Goal: Transaction & Acquisition: Book appointment/travel/reservation

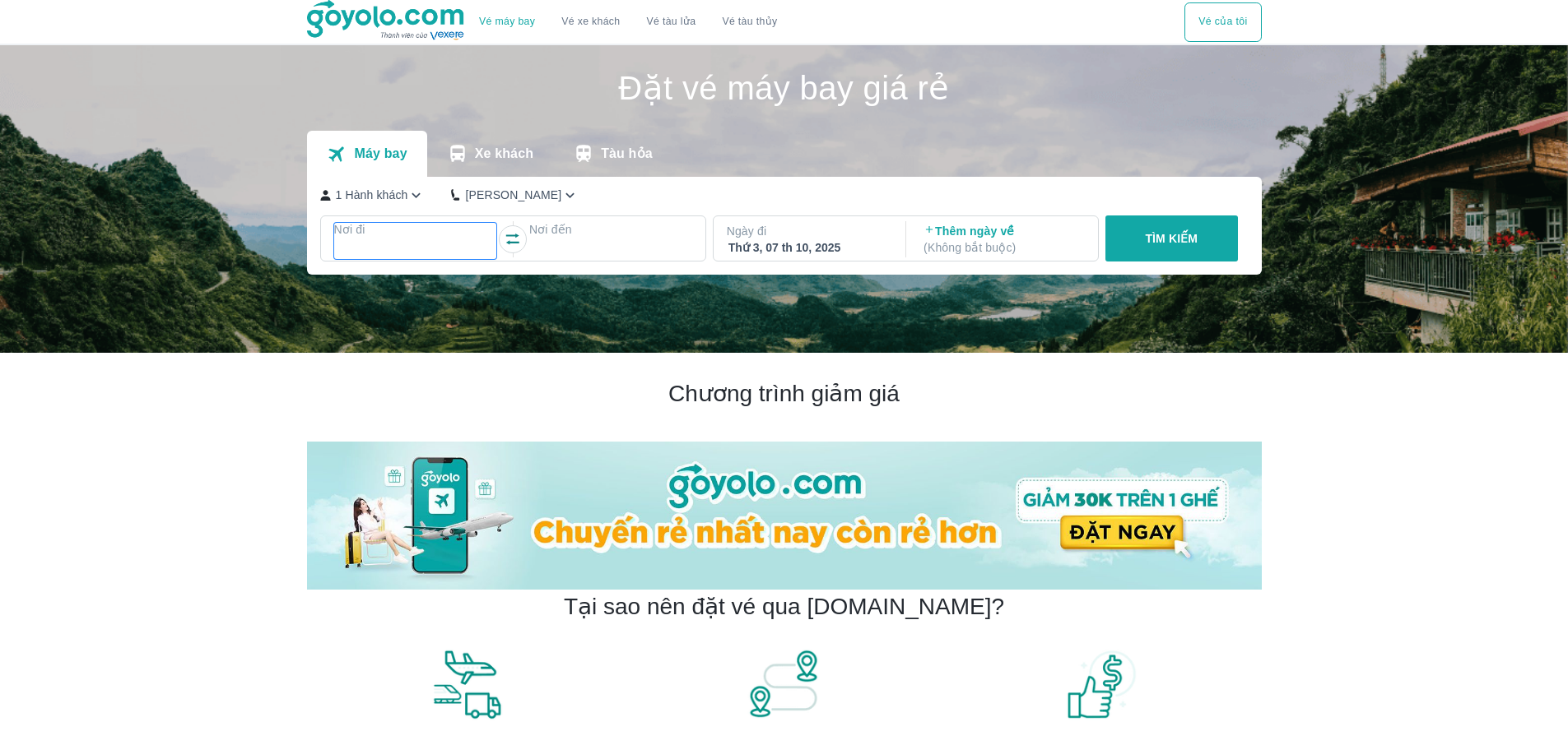
click at [436, 228] on p "Nơi đi" at bounding box center [415, 229] width 163 height 16
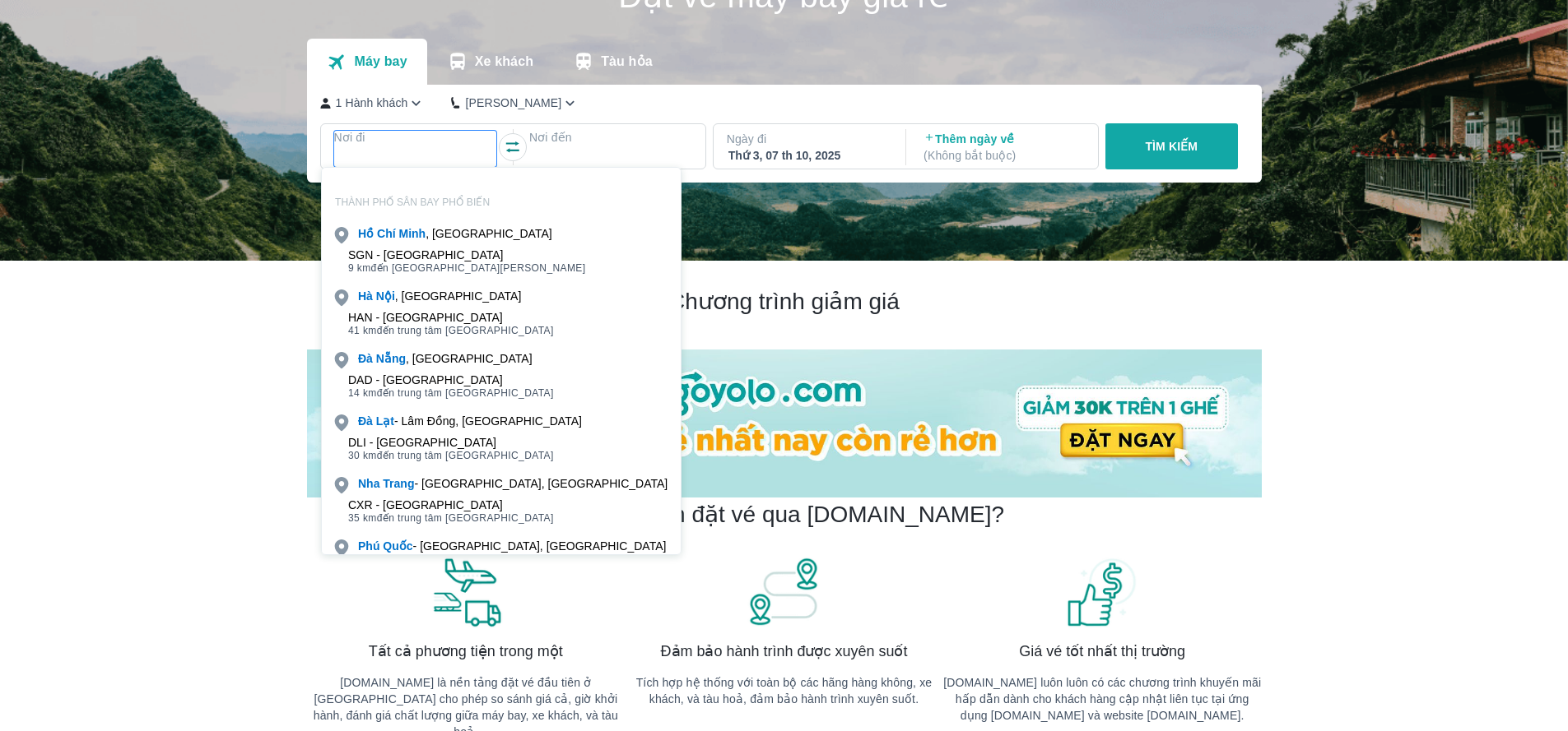
scroll to position [95, 0]
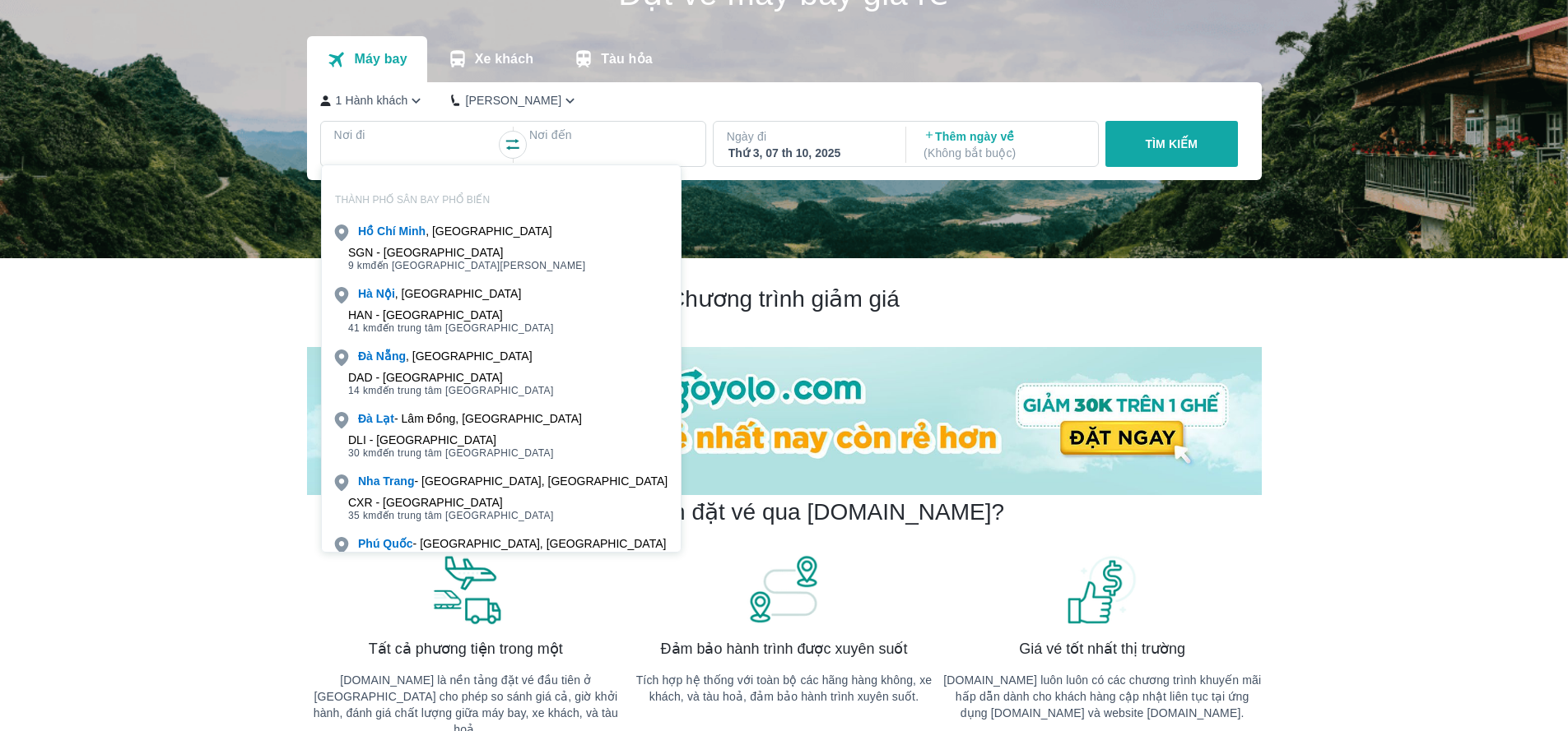
click at [481, 248] on div "SGN - [GEOGRAPHIC_DATA]" at bounding box center [467, 252] width 238 height 14
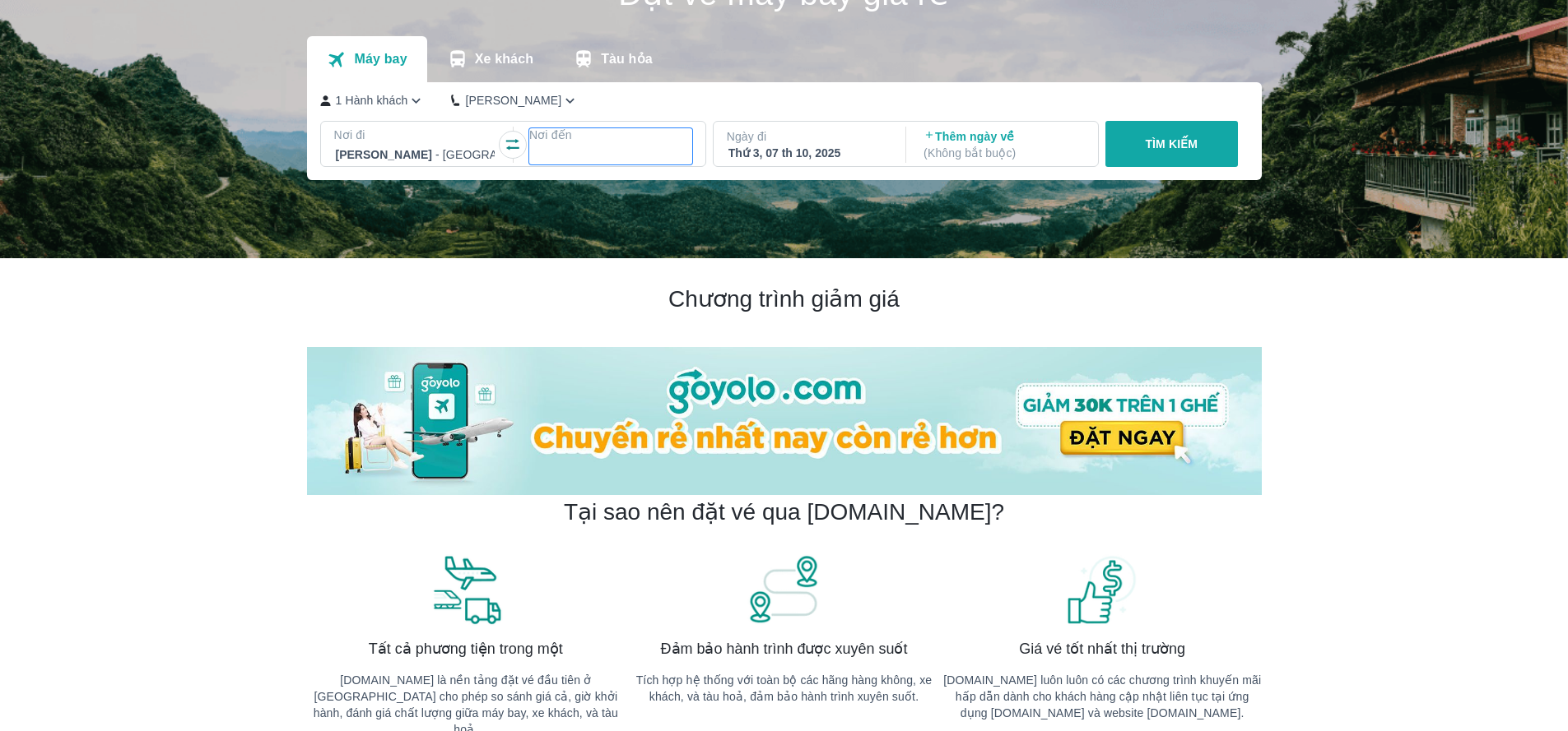
click at [592, 142] on p "Nơi đến" at bounding box center [610, 135] width 163 height 16
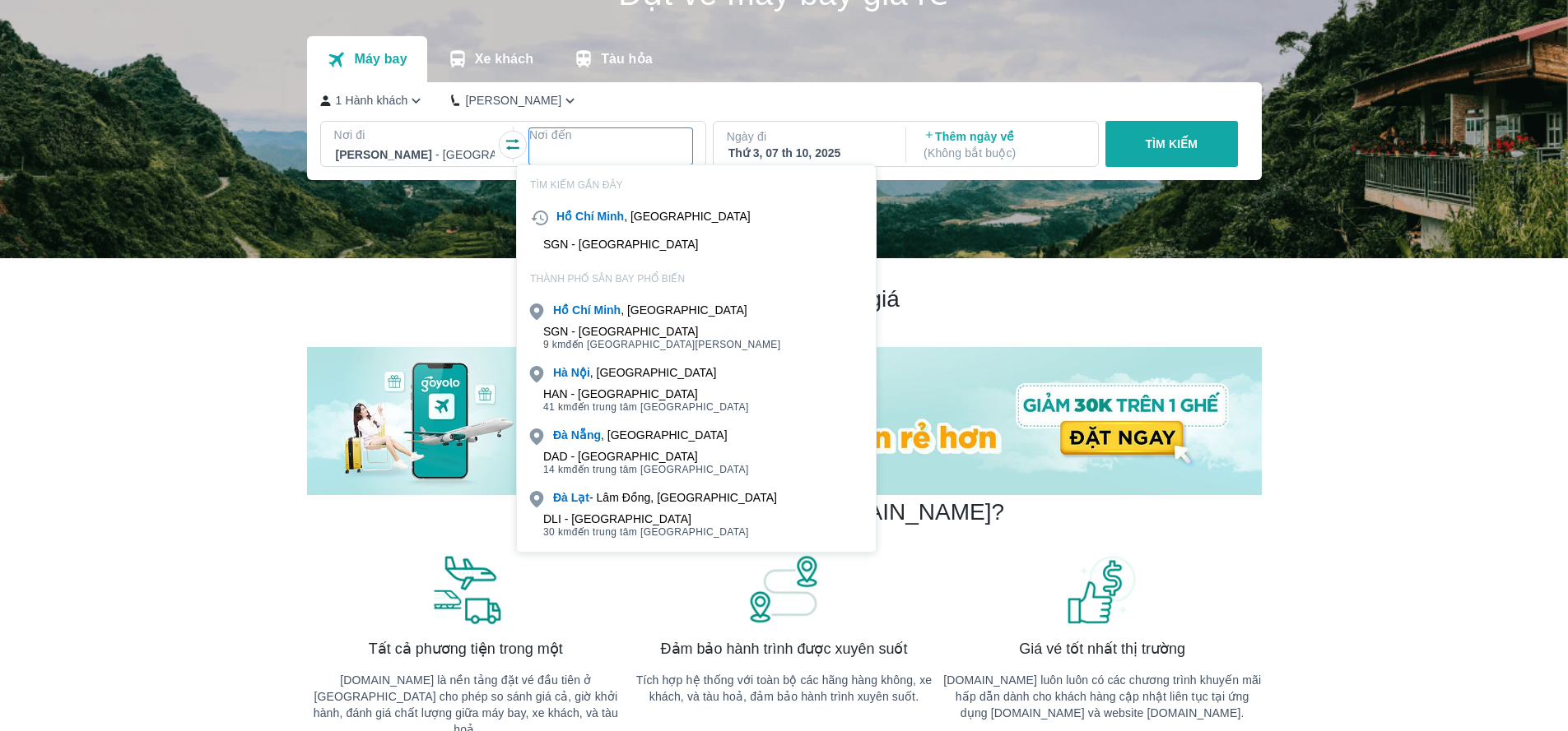
click at [652, 462] on div "DAD - [GEOGRAPHIC_DATA]" at bounding box center [646, 457] width 206 height 14
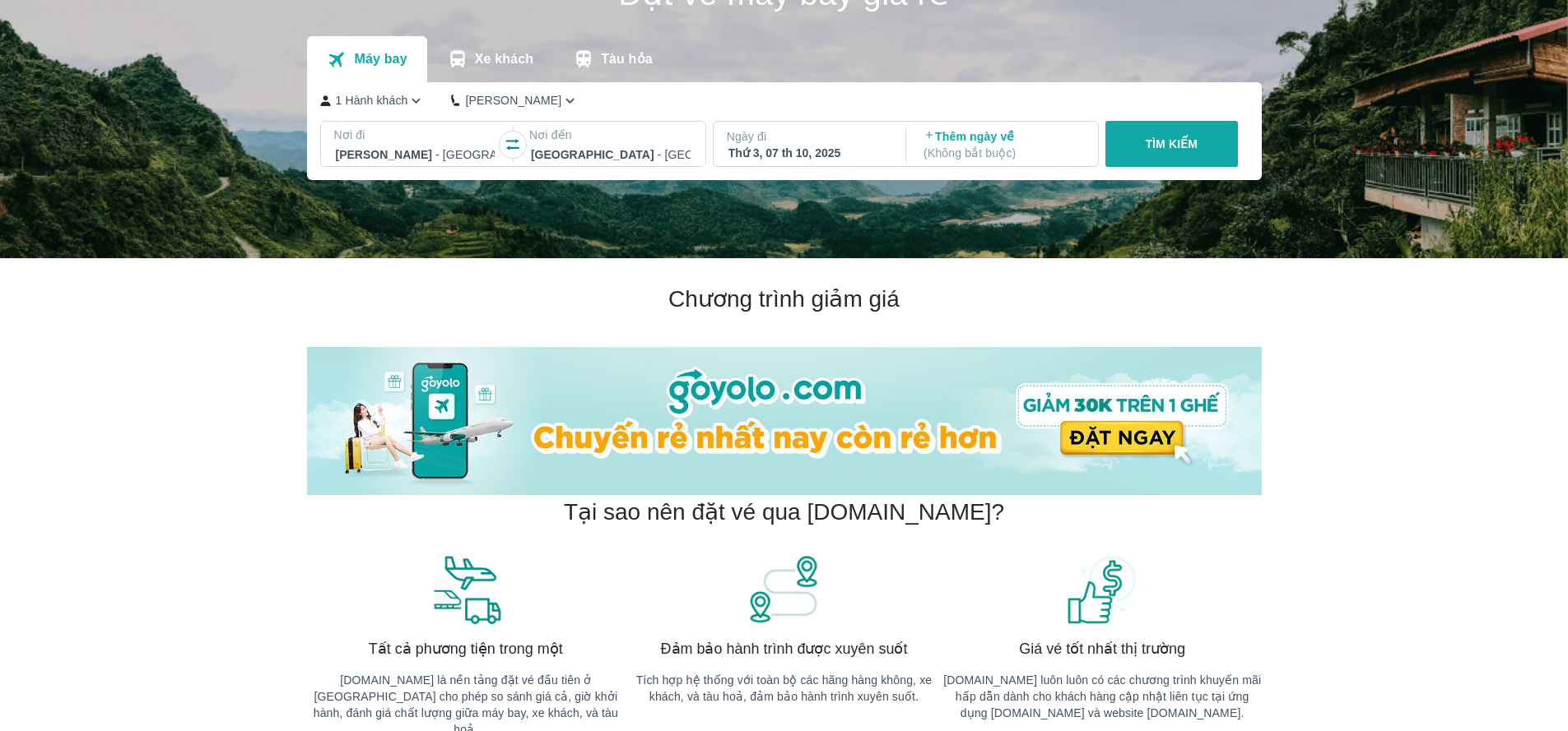
click at [1182, 135] on button "TÌM KIẾM" at bounding box center [1171, 144] width 132 height 46
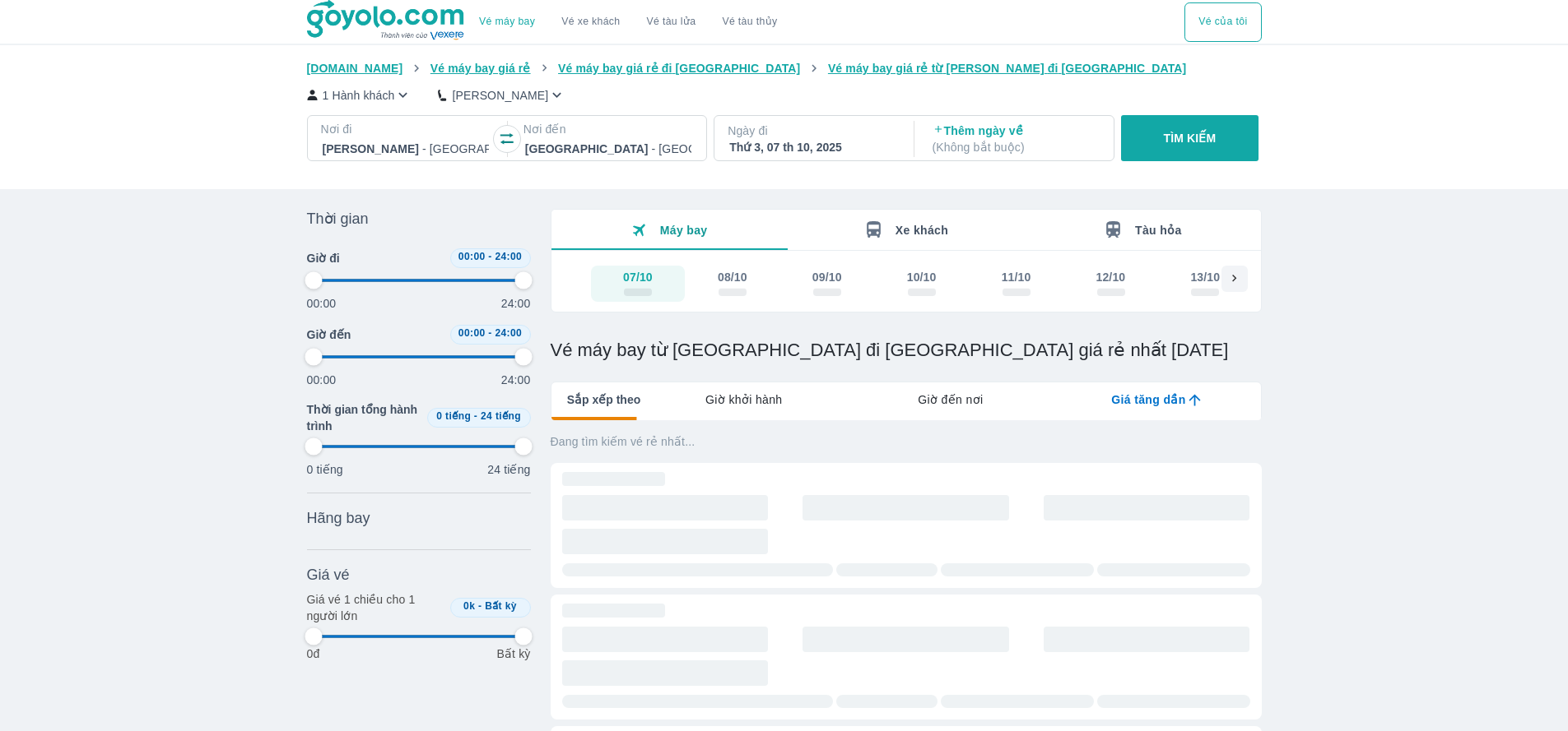
type input "97.9166666666667"
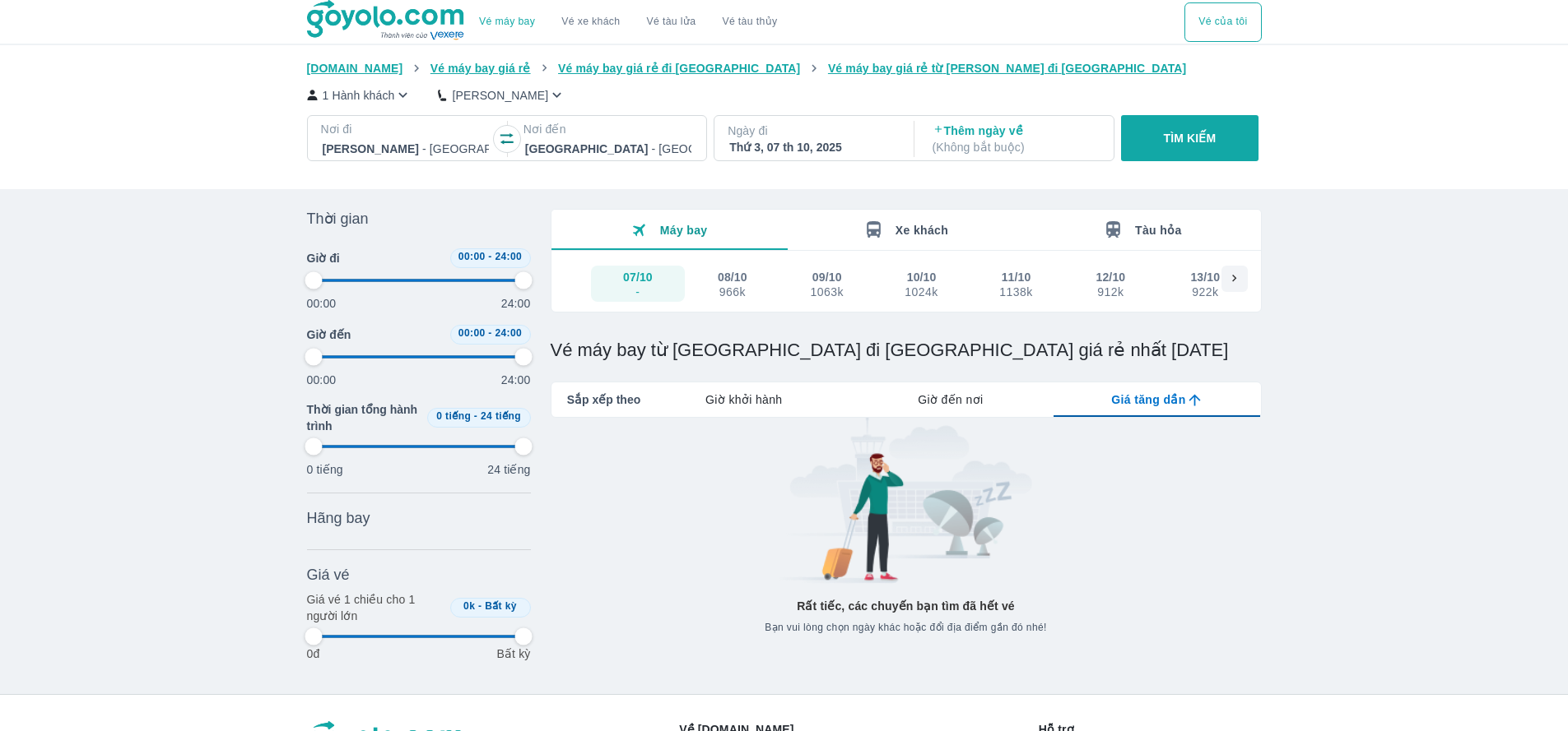
click at [882, 146] on div "Thứ 3, 07 th 10, 2025" at bounding box center [812, 147] width 166 height 16
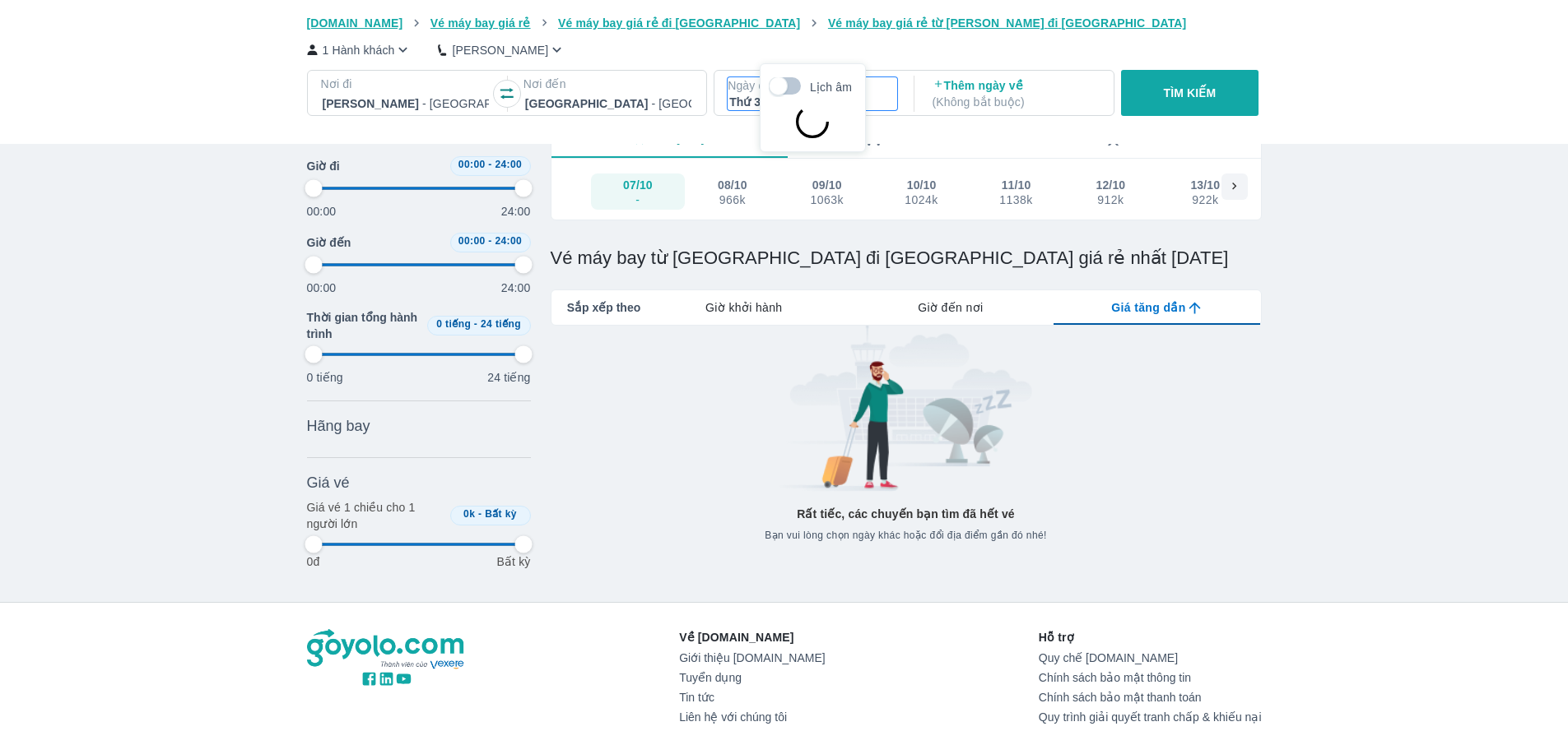
scroll to position [95, 0]
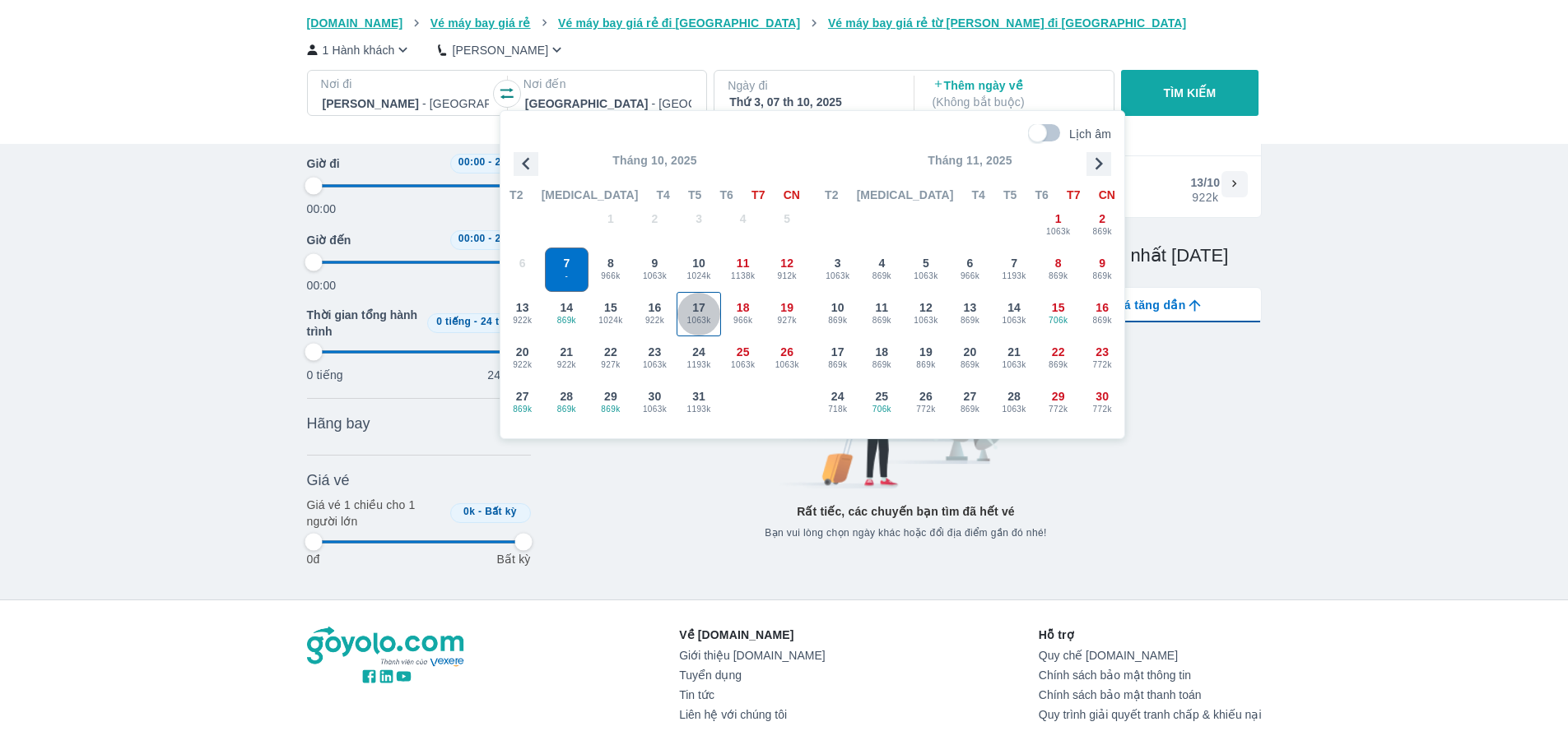
click at [699, 331] on div "17 1063k" at bounding box center [698, 314] width 42 height 42
type input "97.9166666666667"
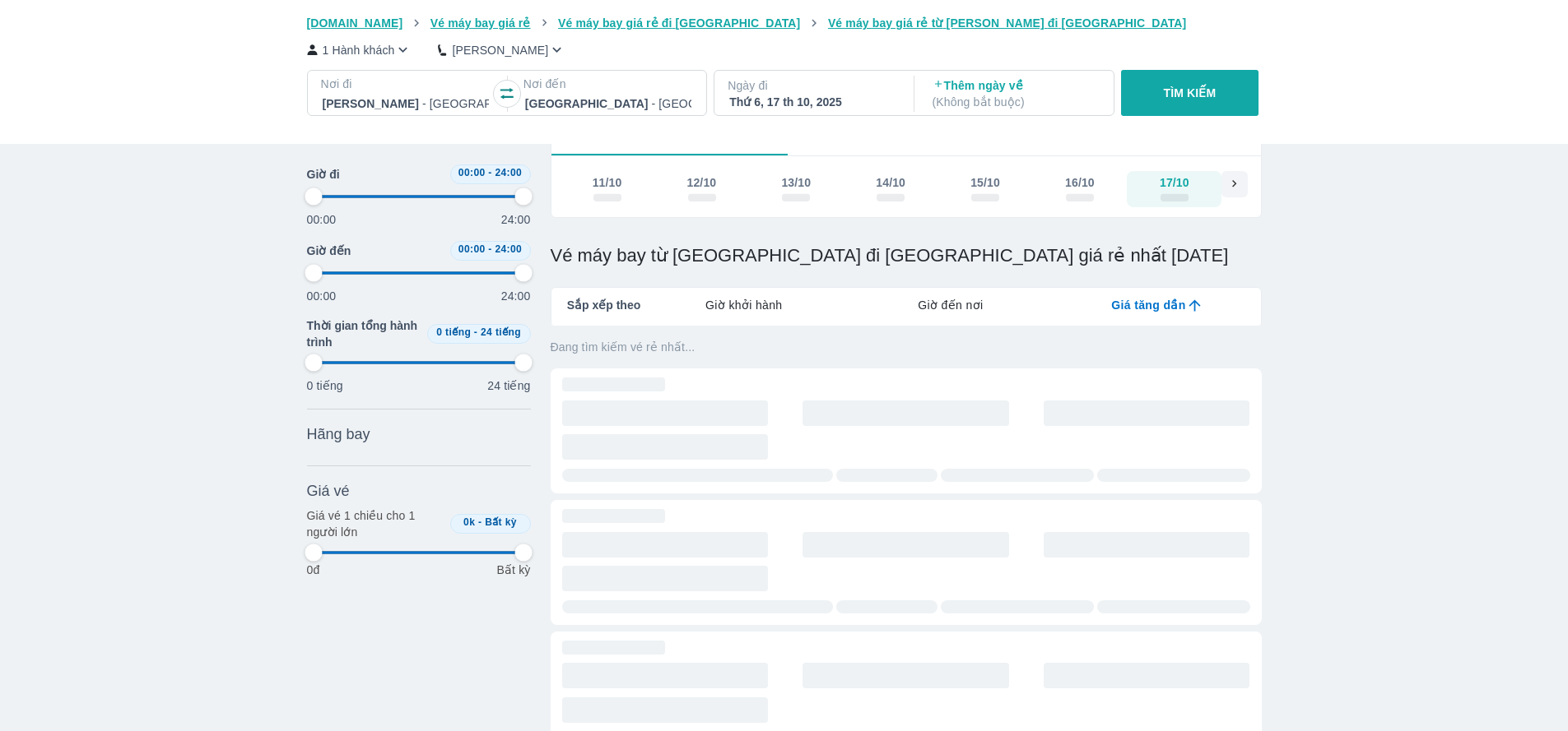
scroll to position [0, 409]
type input "97.9166666666667"
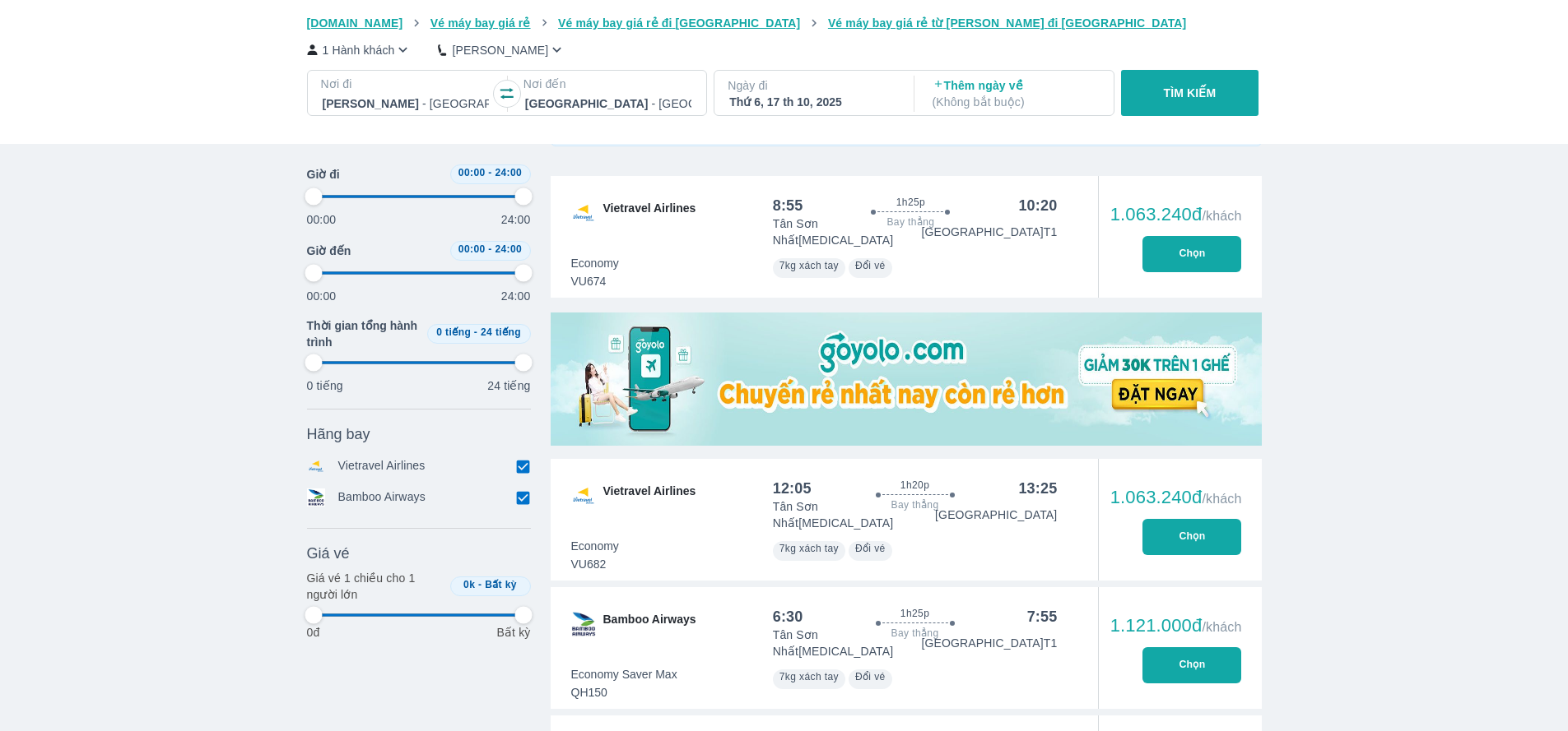
type input "97.9166666666667"
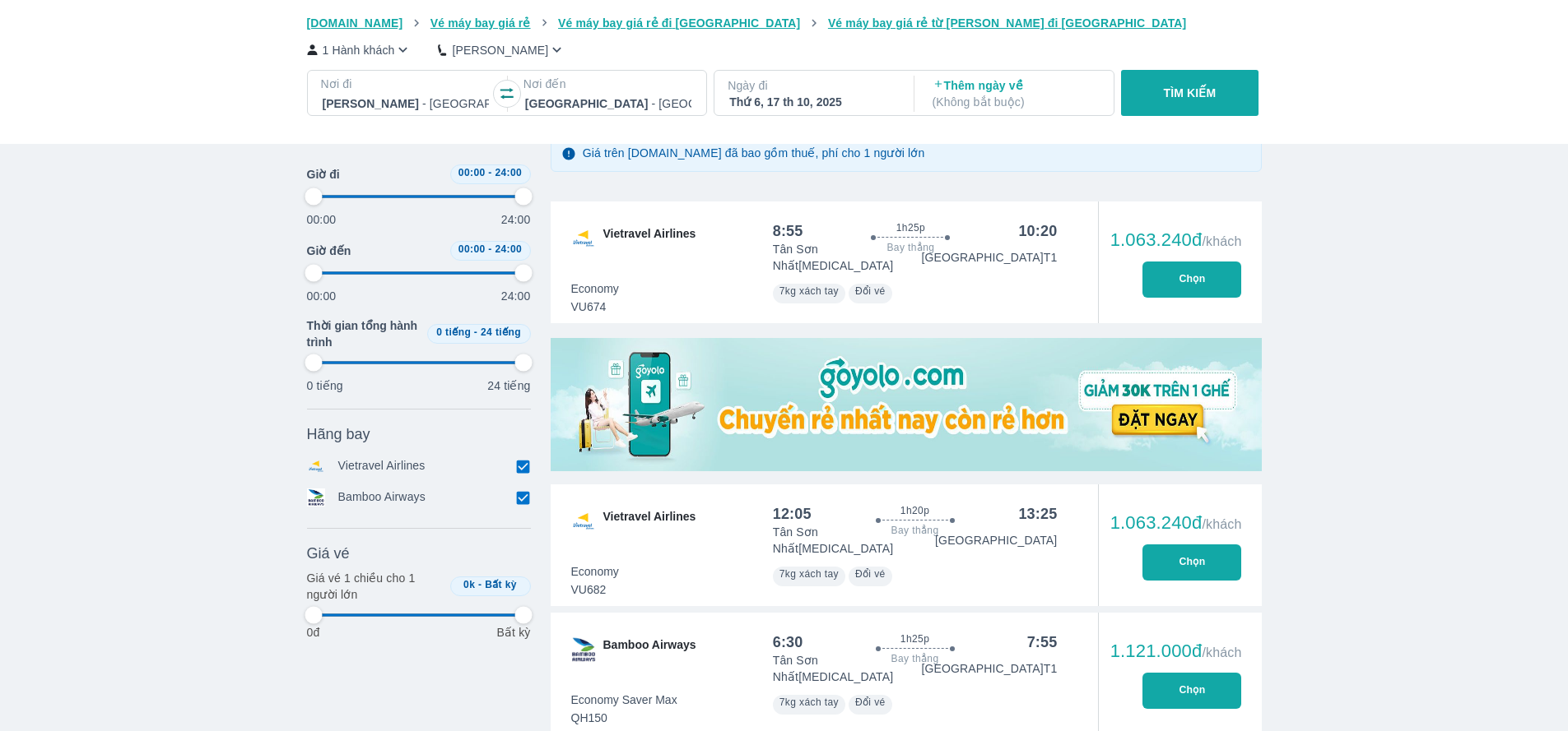
type input "97.9166666666667"
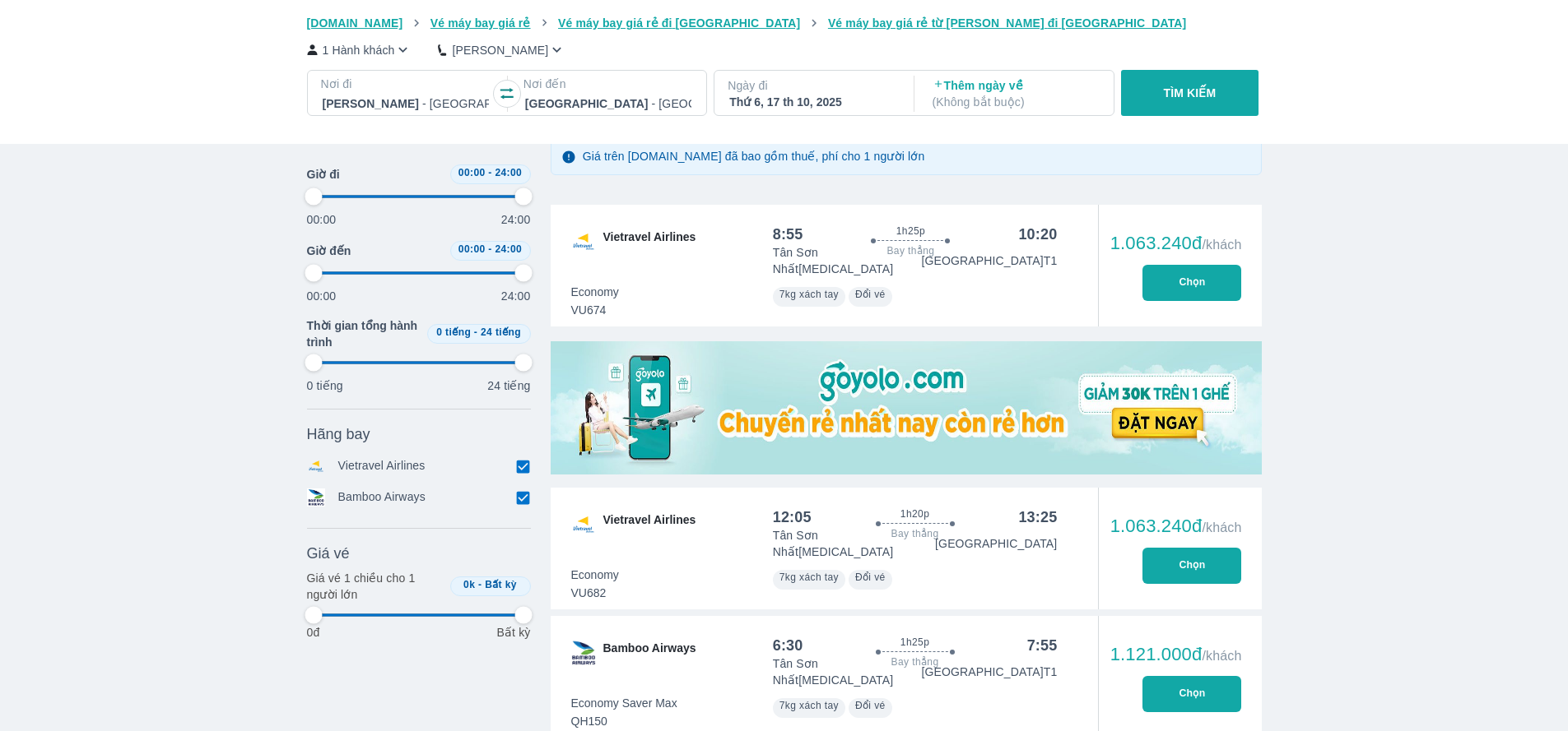
type input "97.9166666666667"
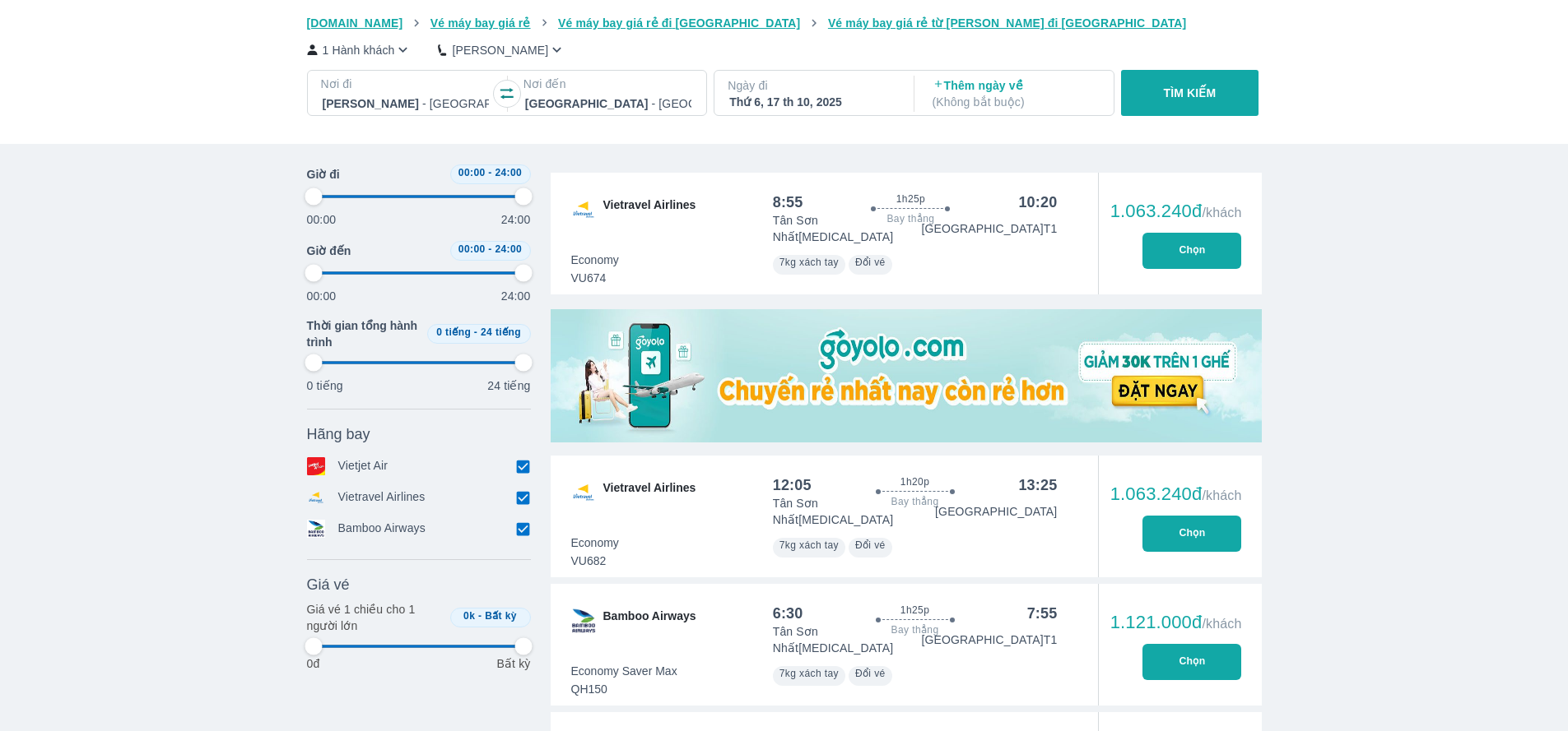
scroll to position [331, 0]
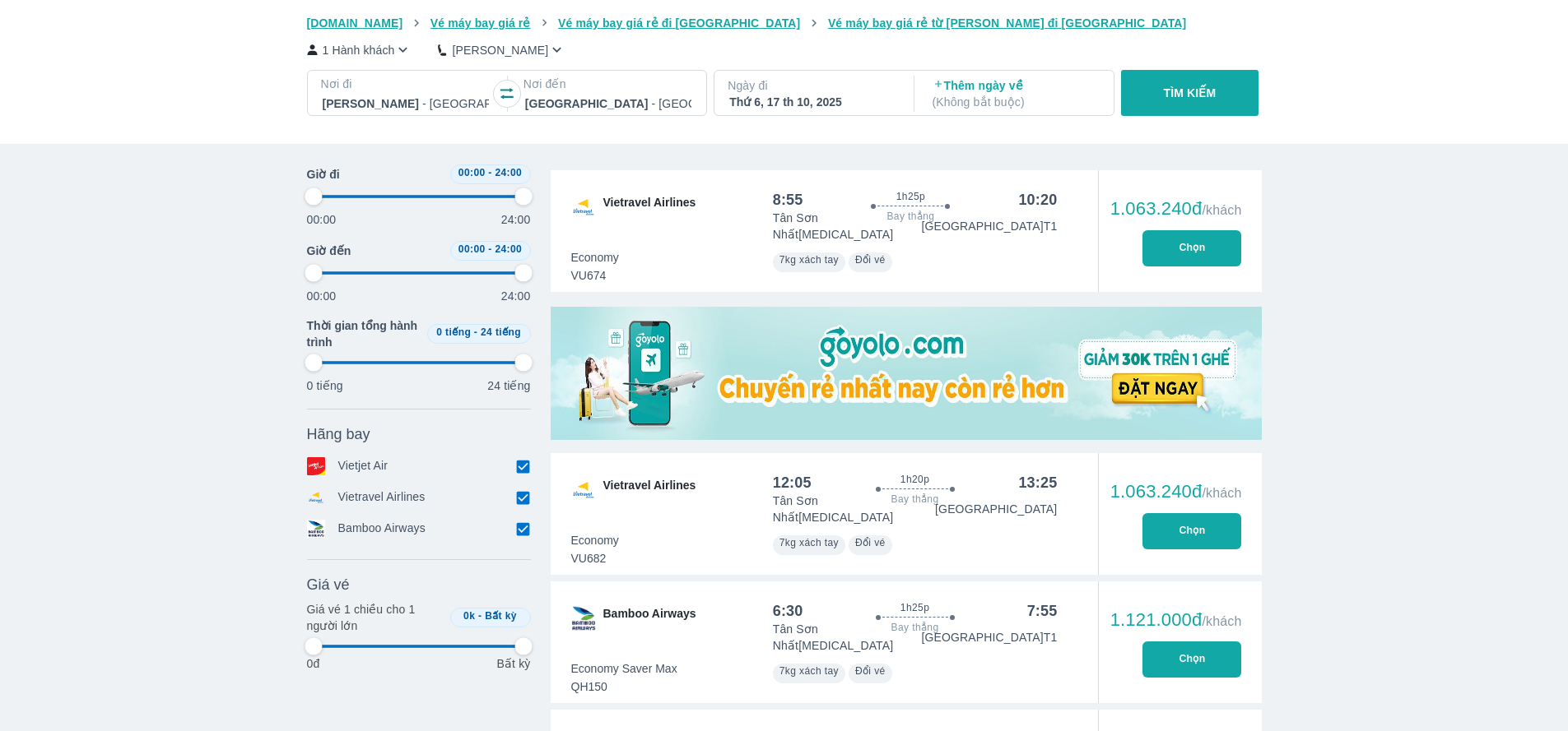
type input "97.9166666666667"
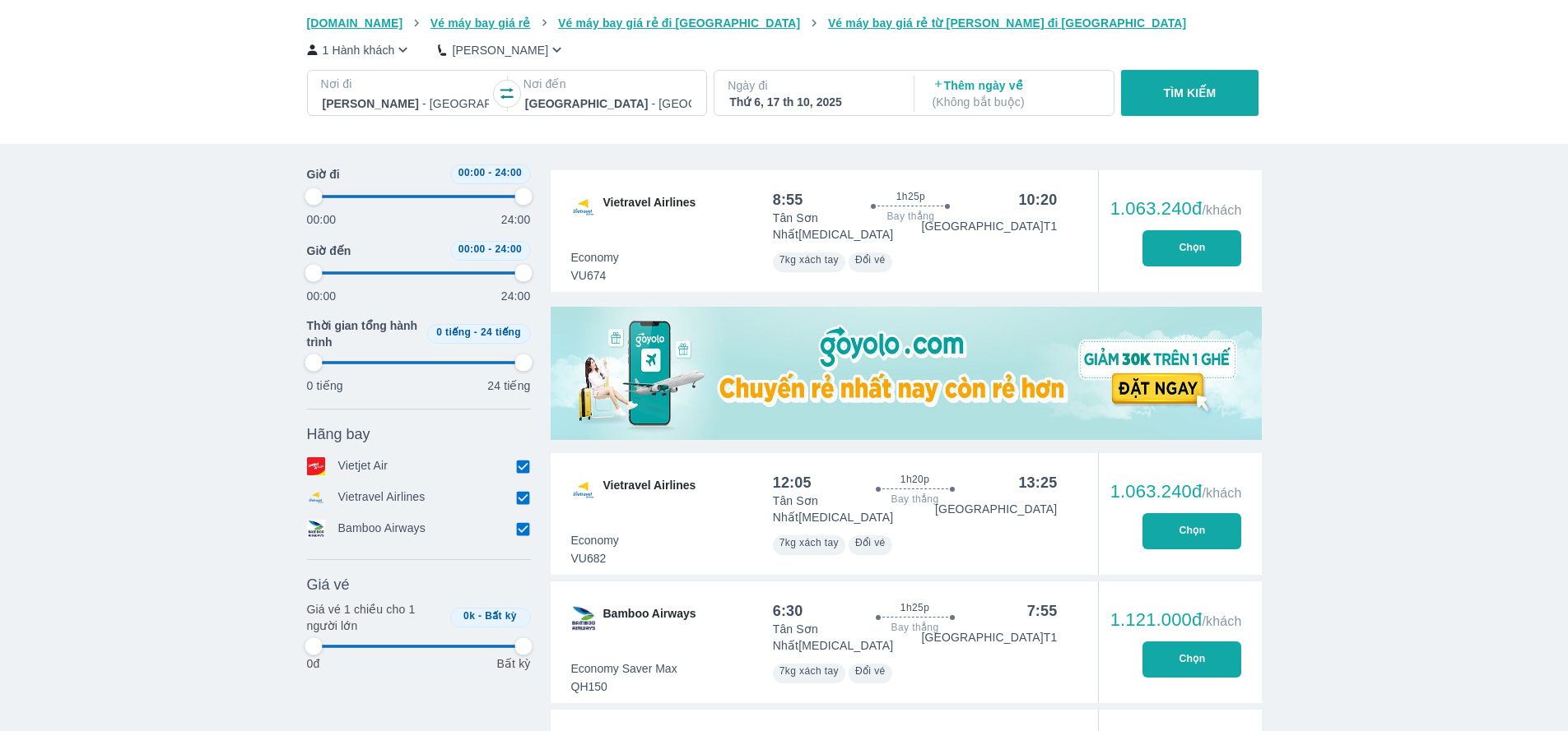
type input "97.9166666666667"
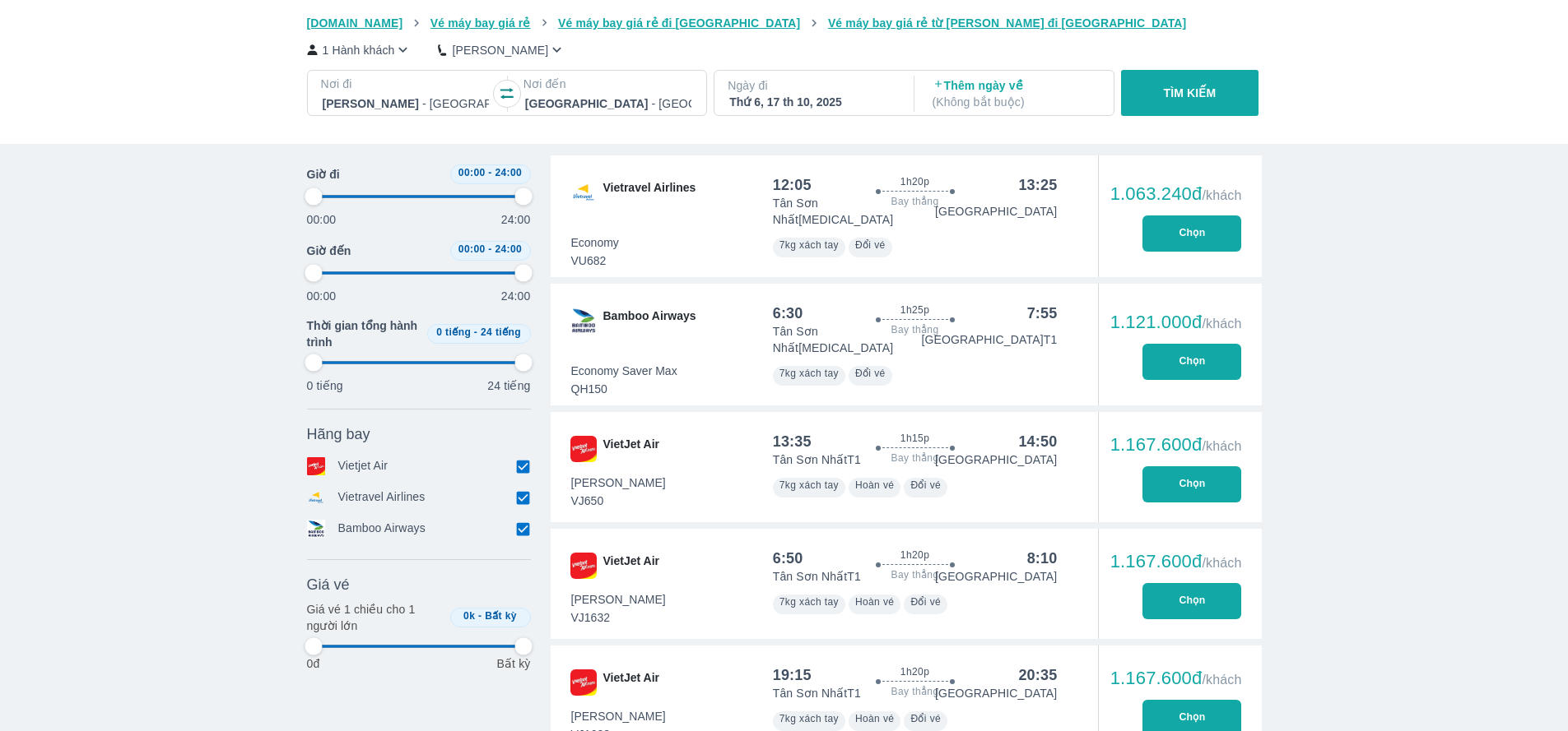
scroll to position [635, 0]
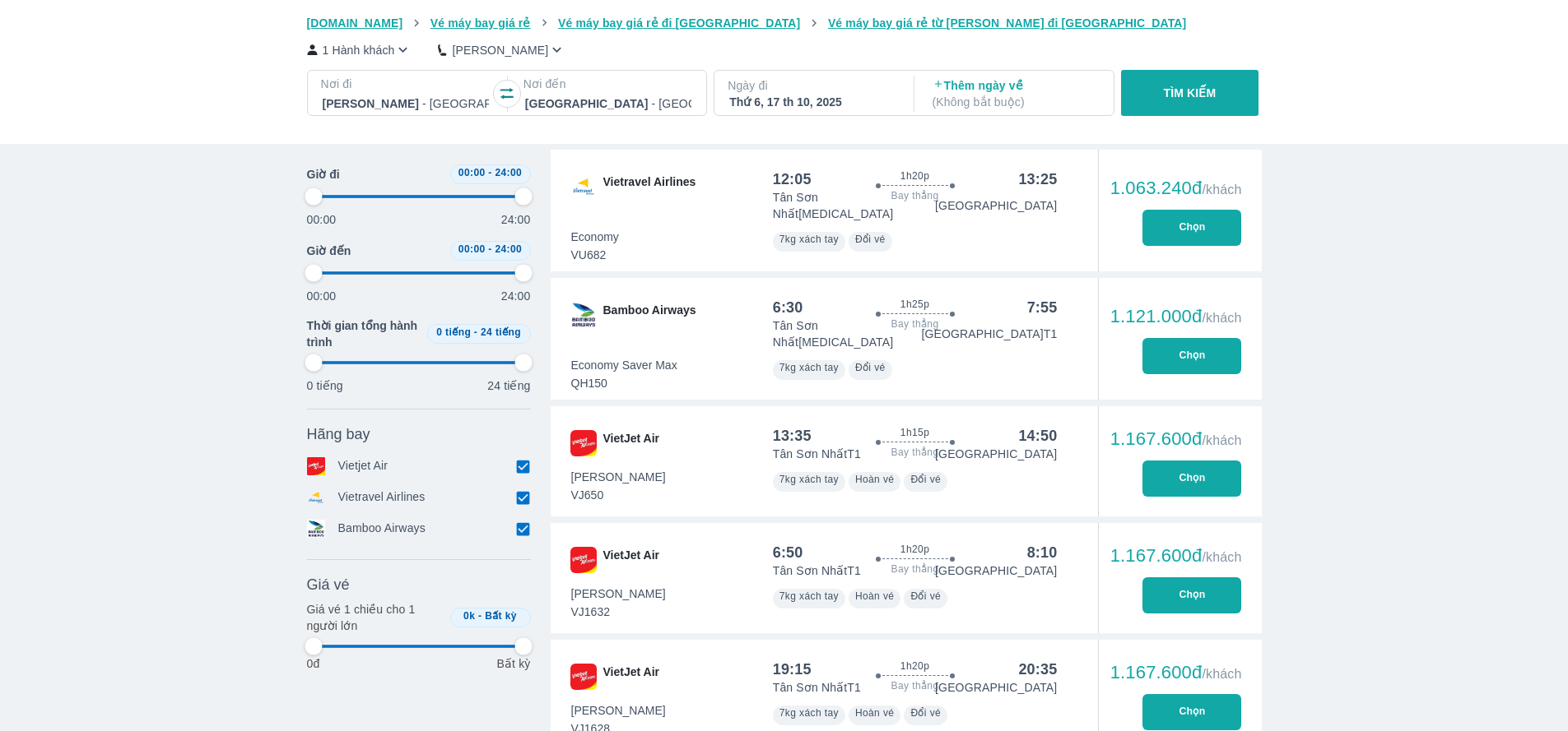
type input "97.9166666666667"
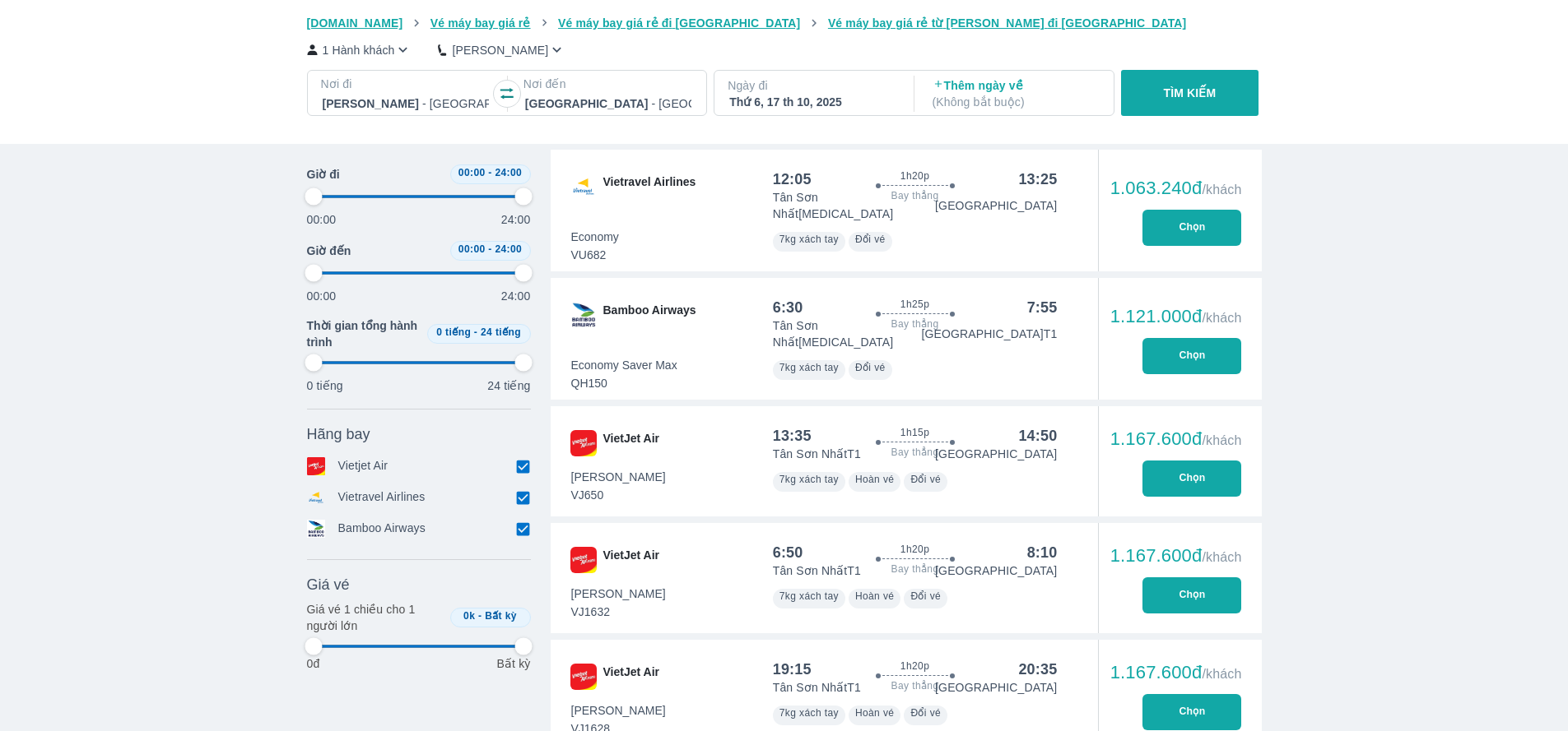
type input "97.9166666666667"
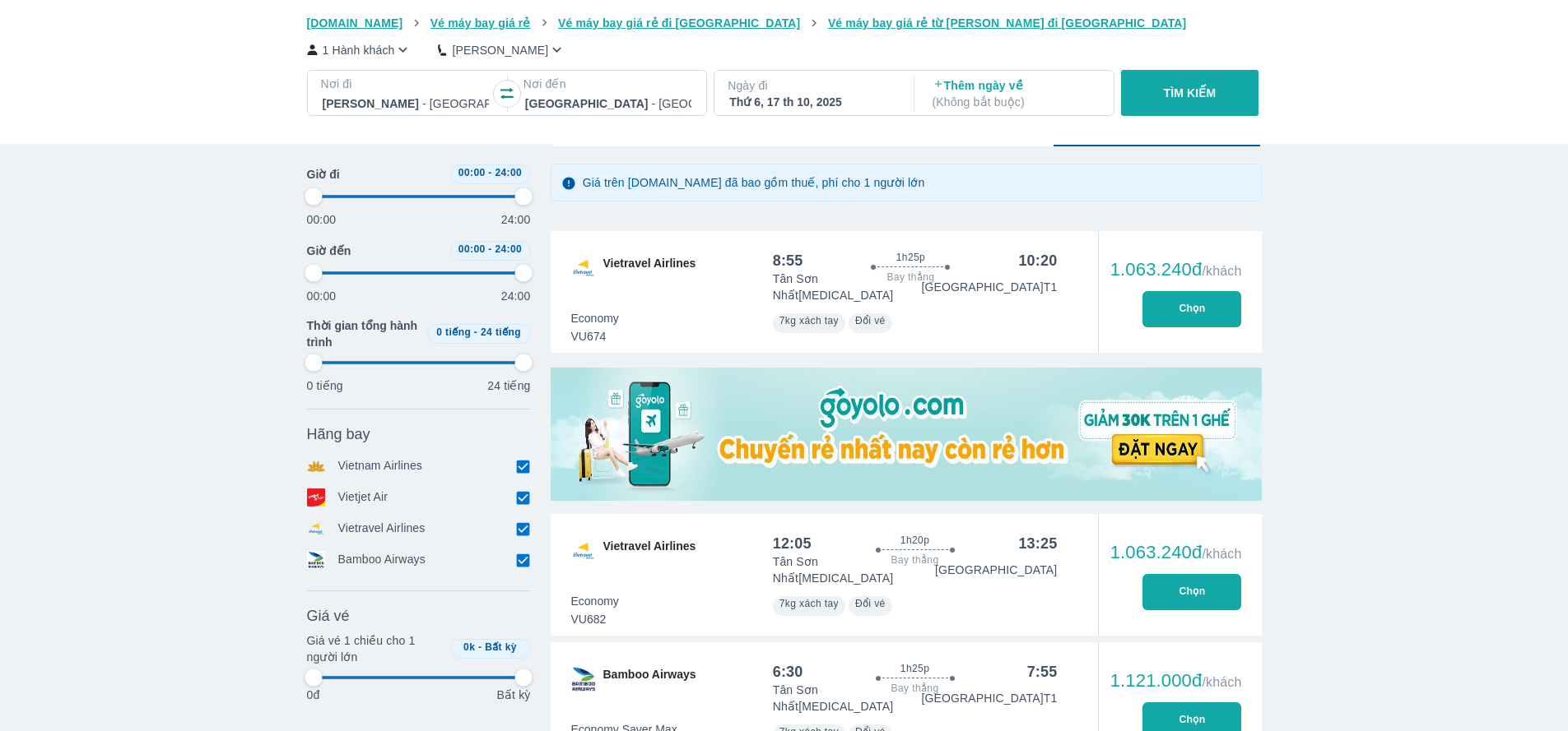
scroll to position [222, 0]
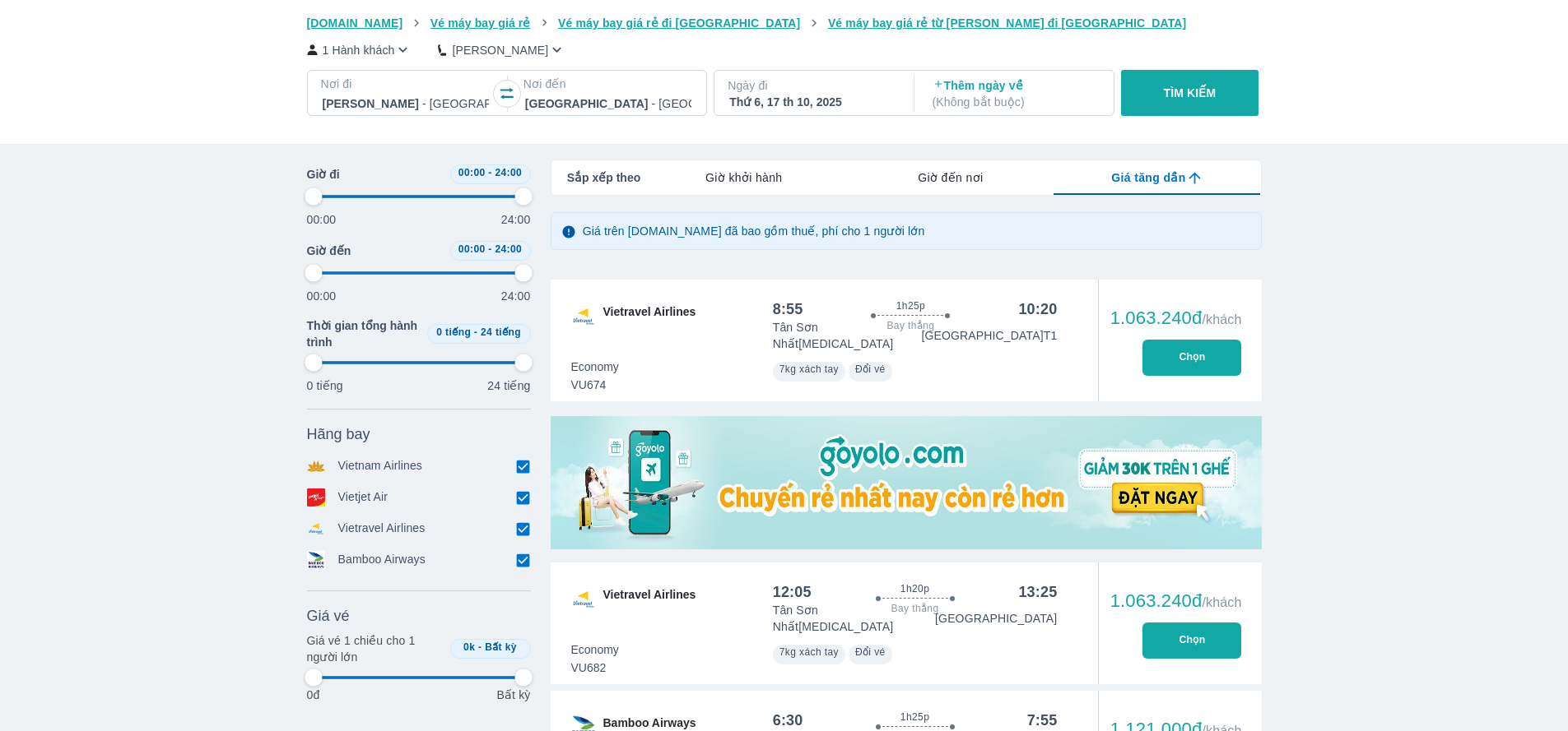
type input "97.9166666666667"
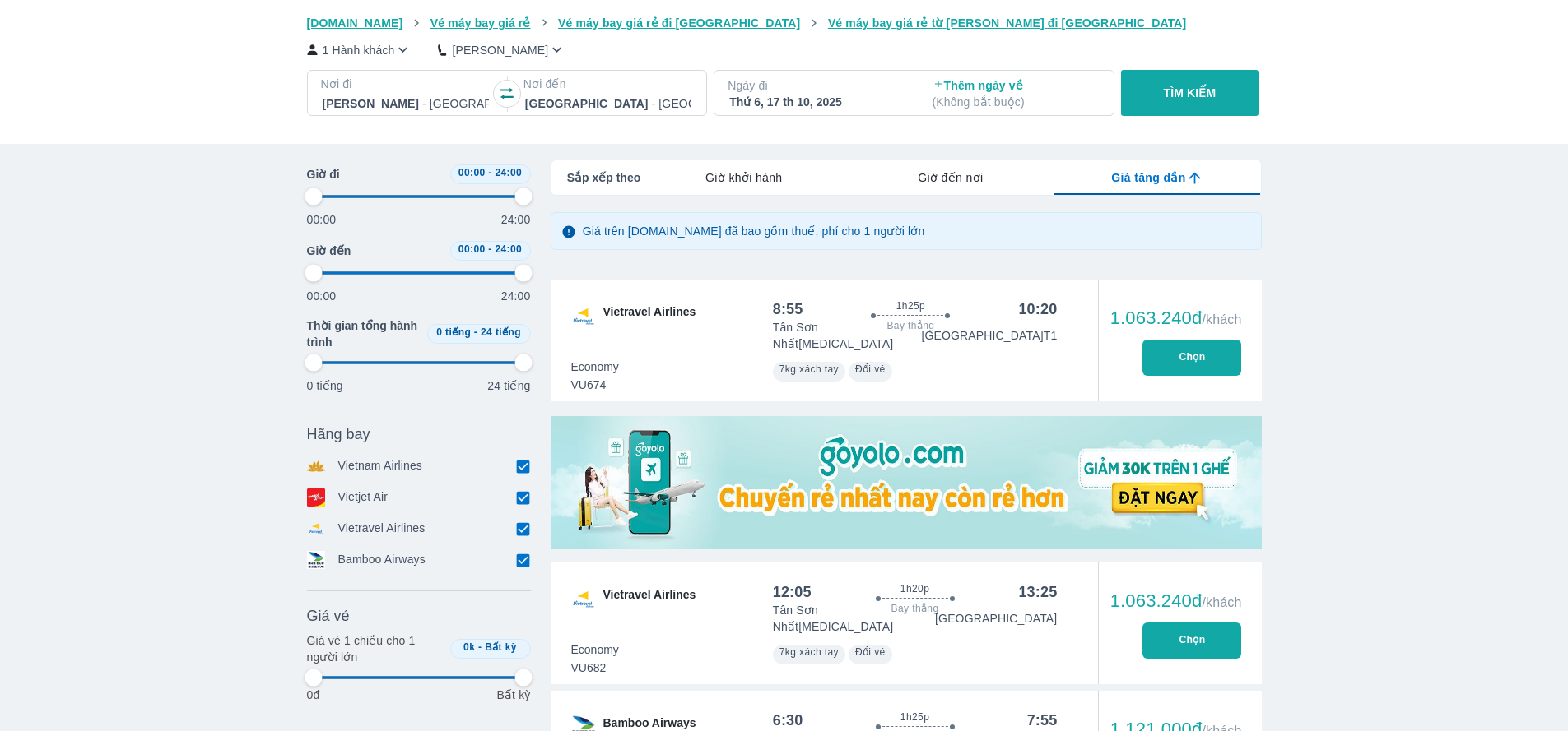
type input "97.9166666666667"
click at [475, 108] on div at bounding box center [406, 103] width 166 height 19
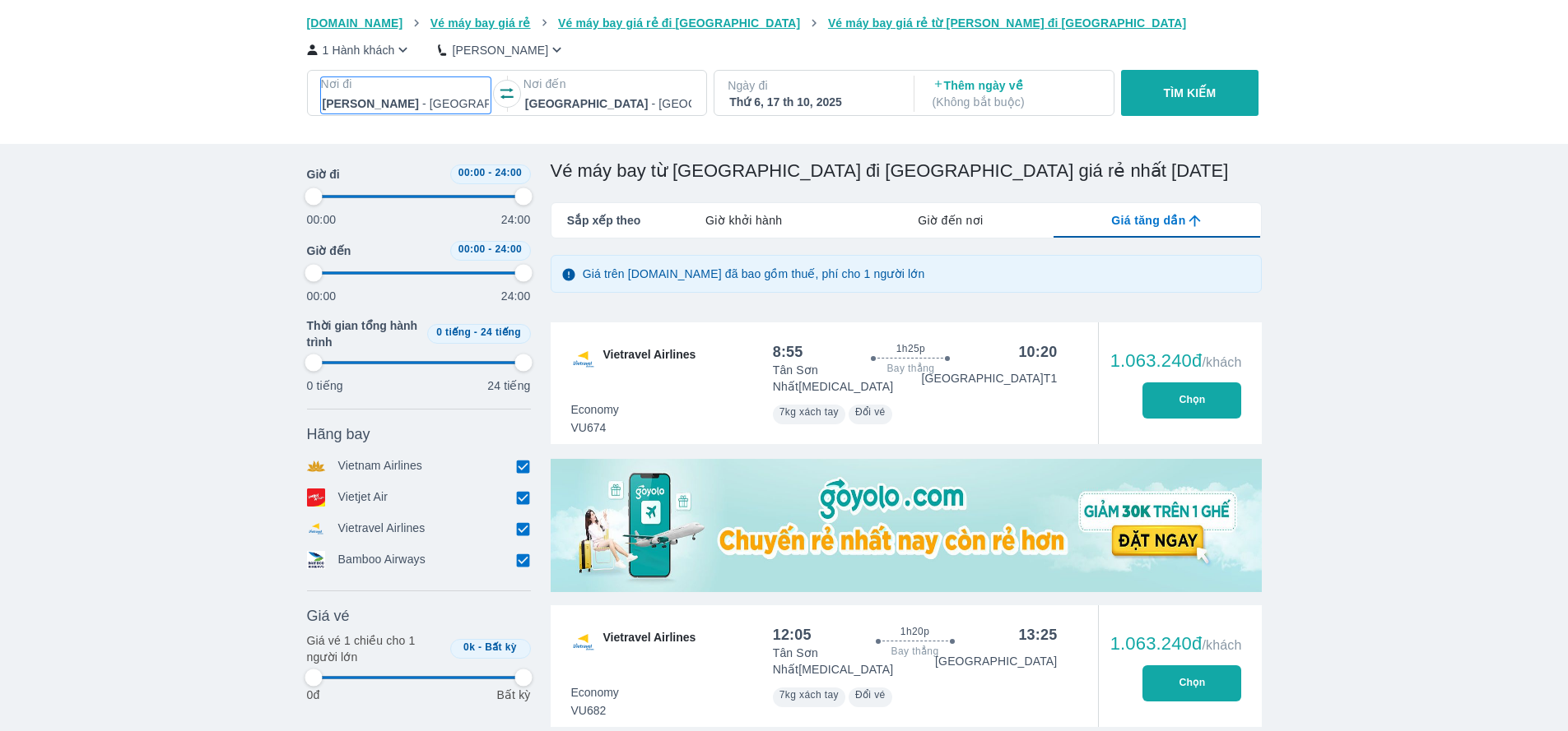
type input "97.9166666666667"
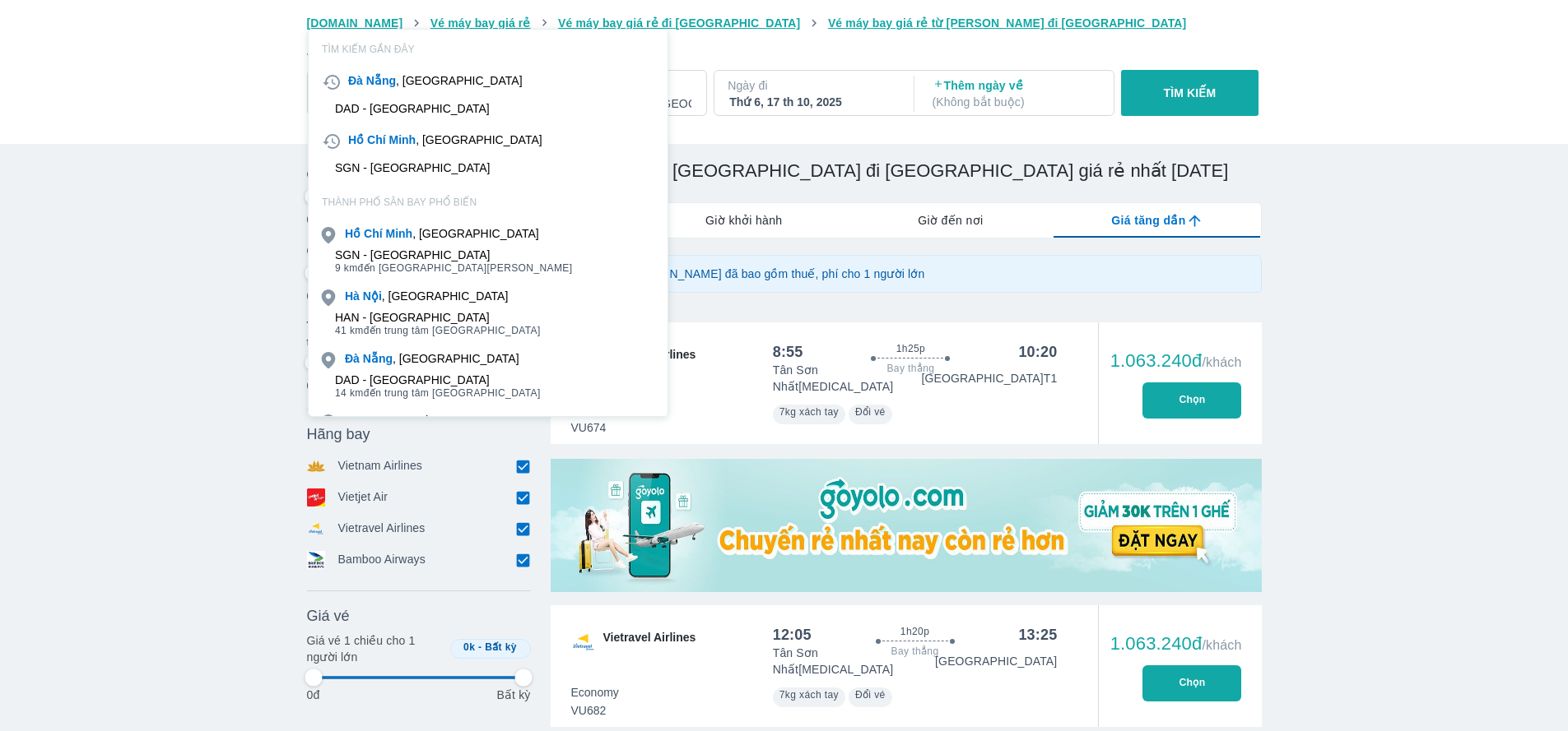
scroll to position [95, 0]
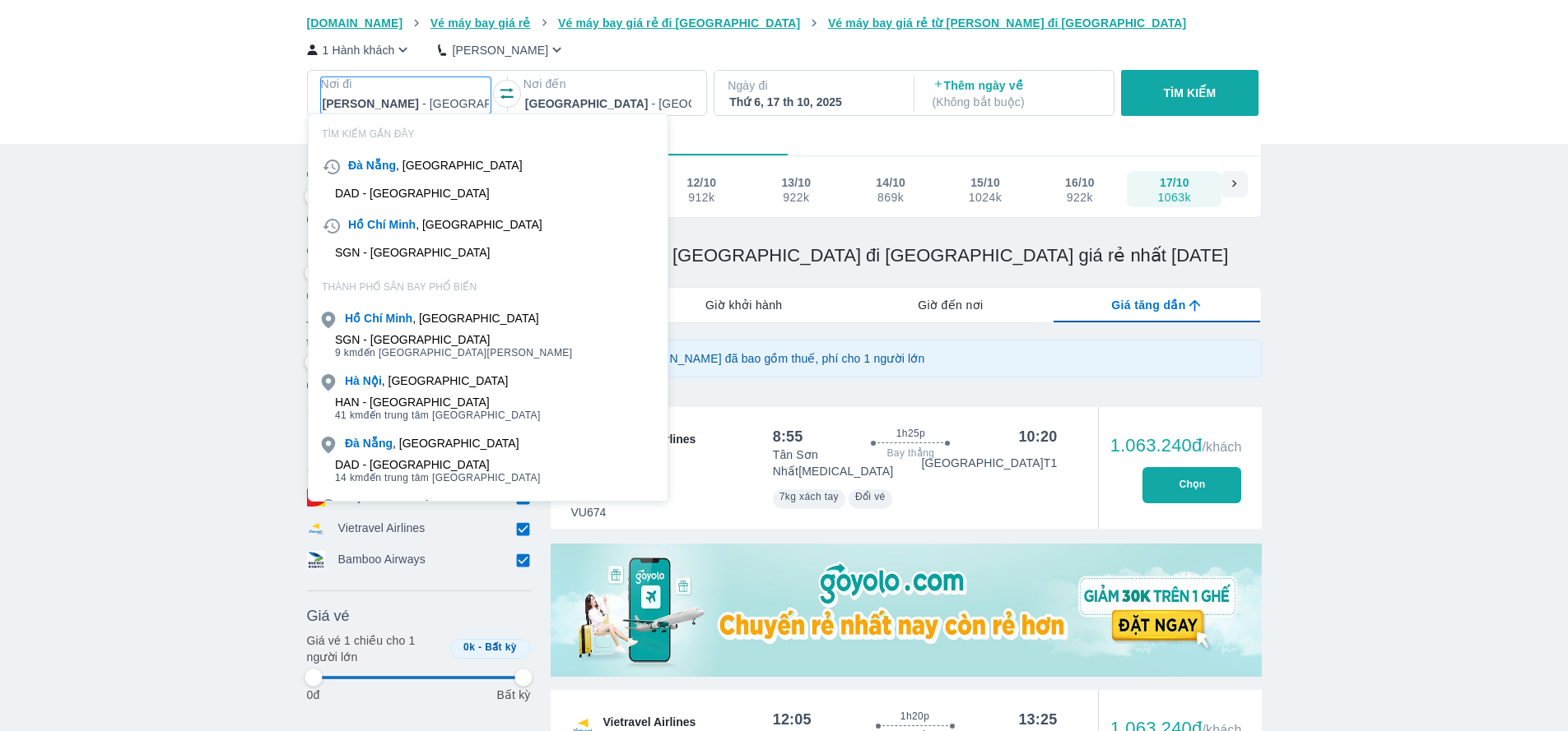
type input "97.9166666666667"
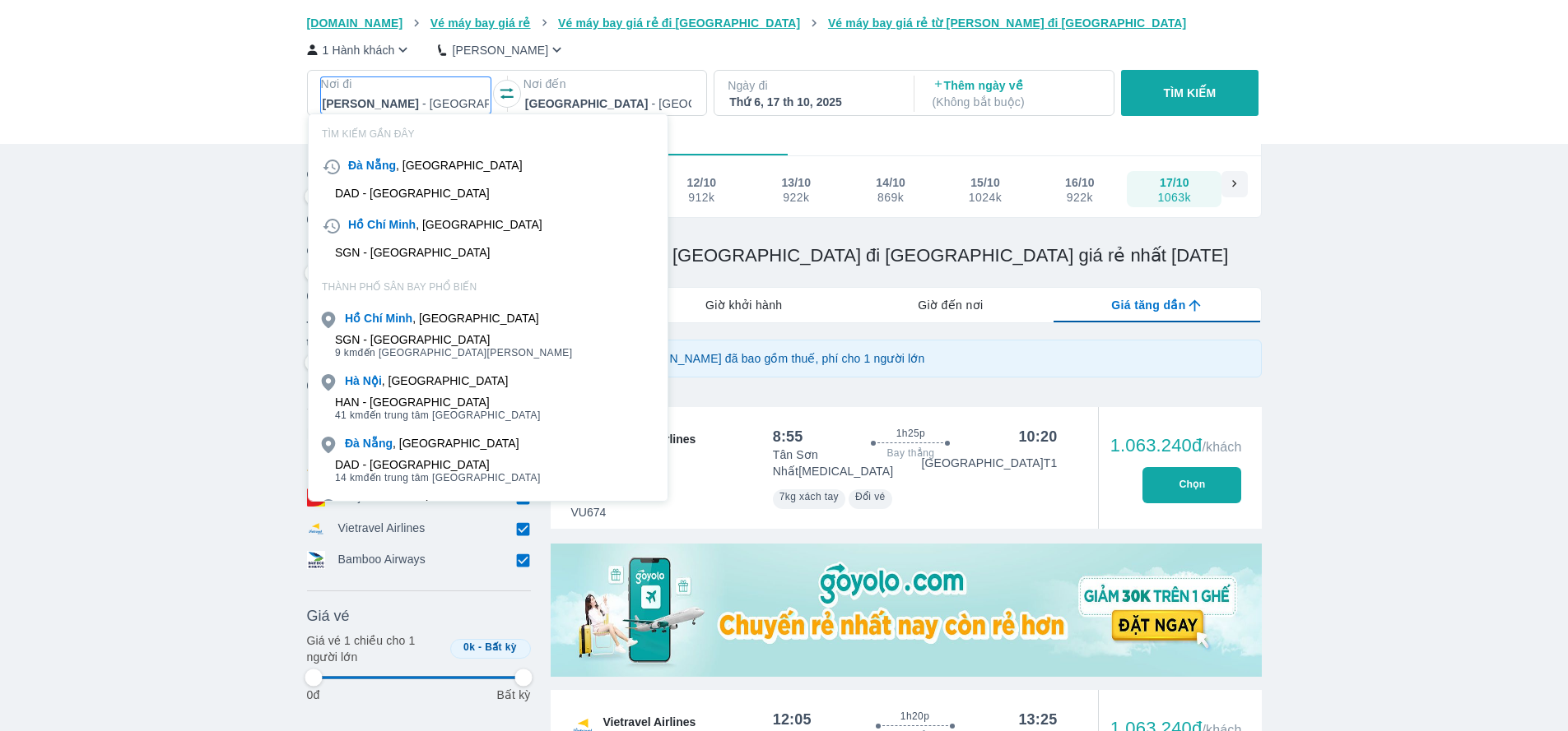
type input "97.9166666666667"
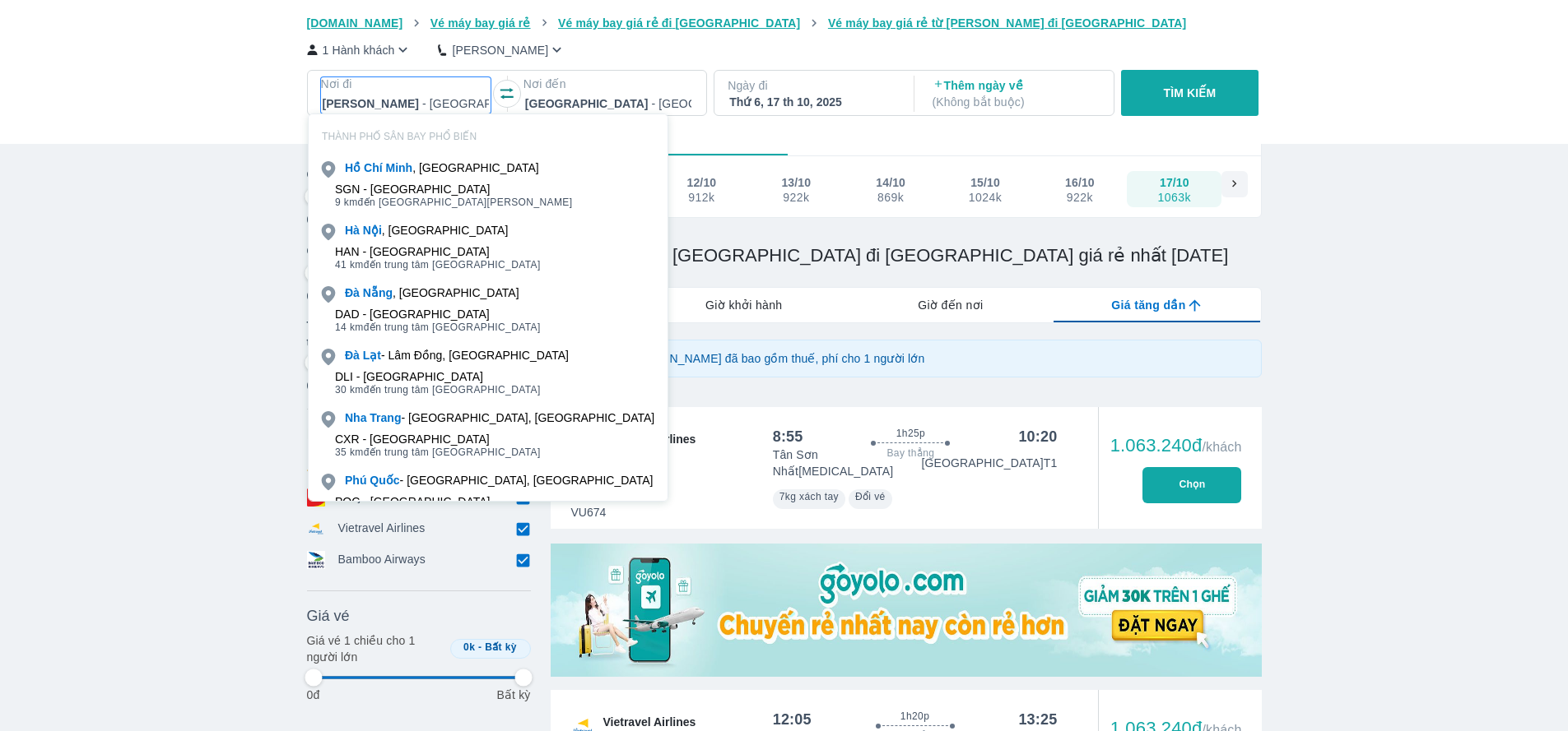
scroll to position [187, 0]
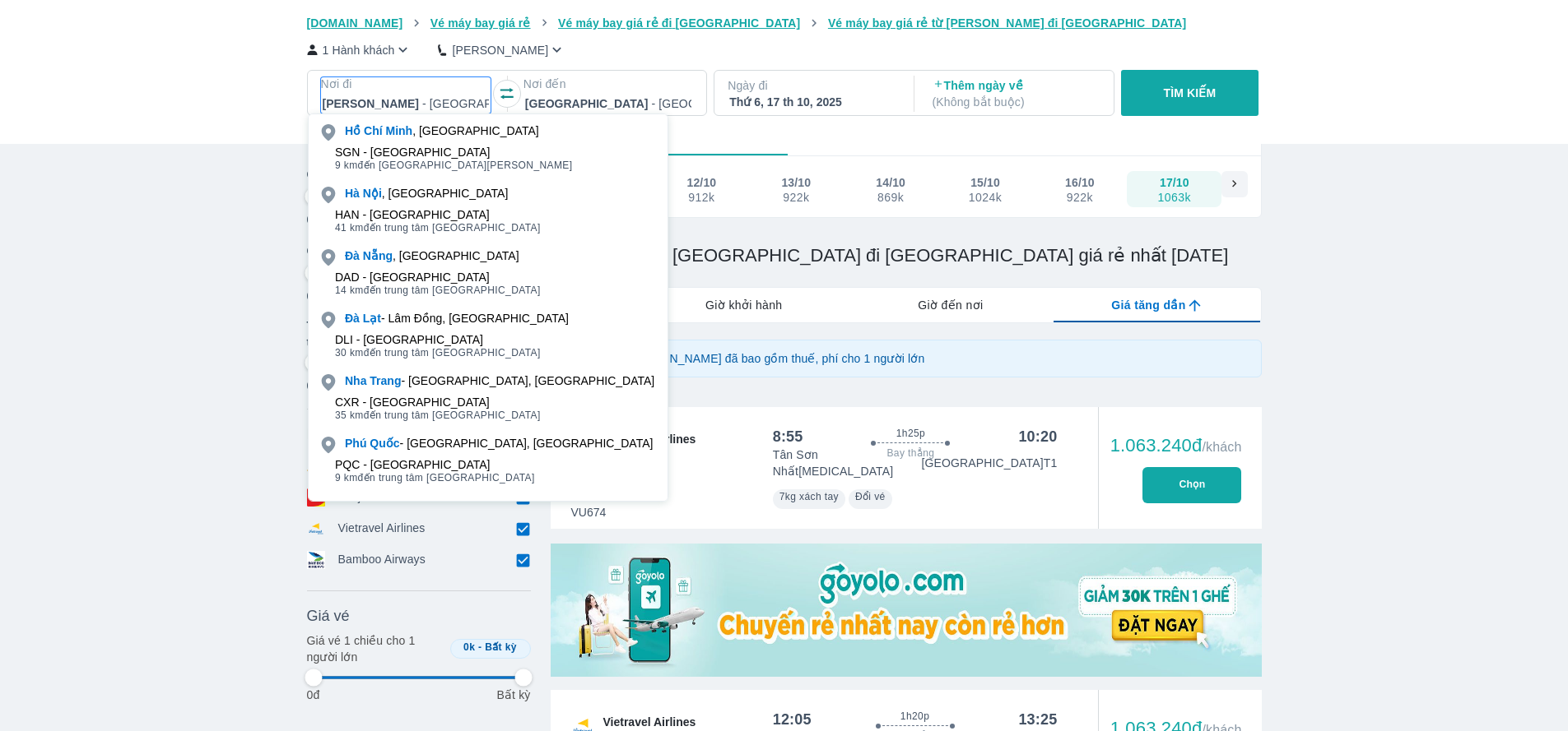
type input "97.9166666666667"
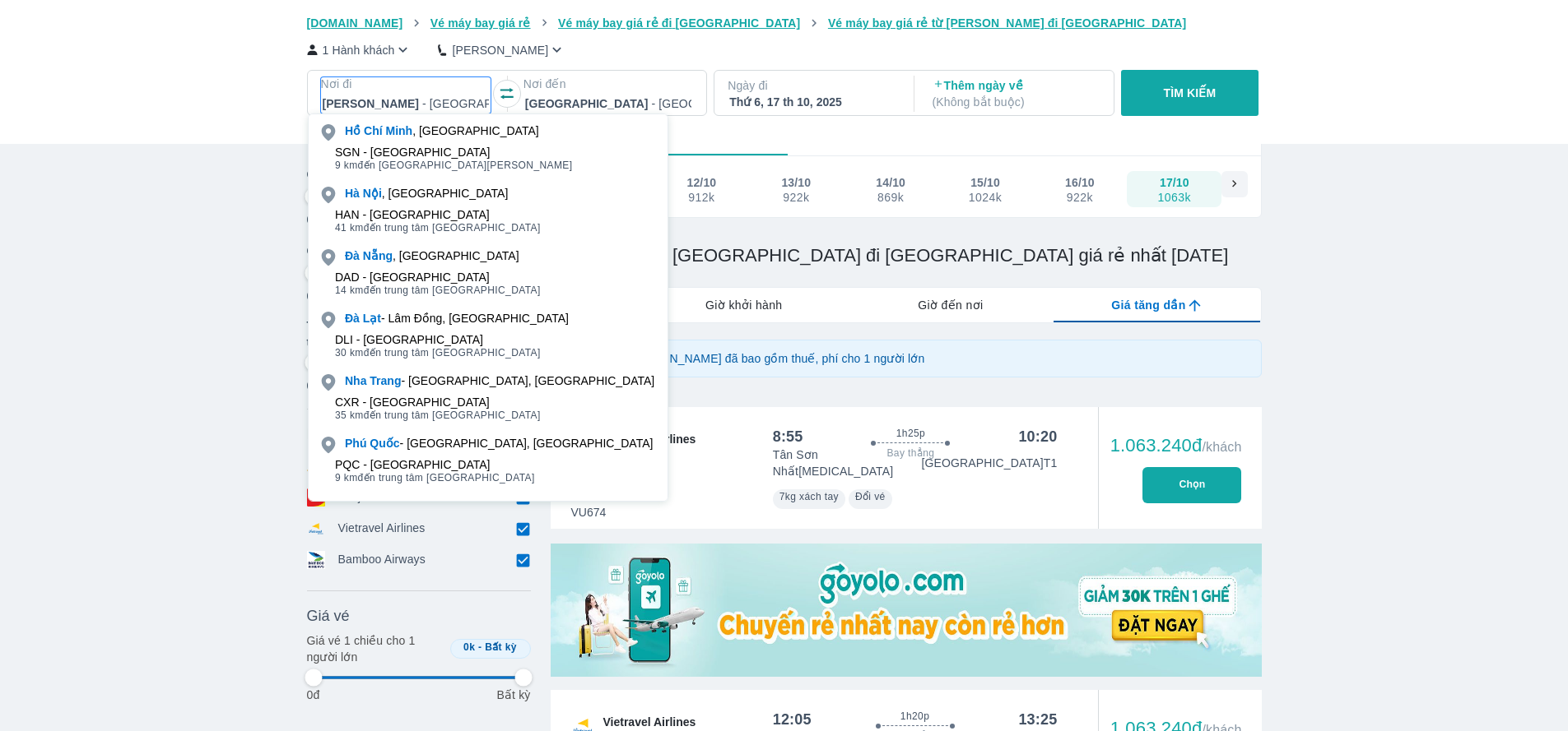
type input "97.9166666666667"
type input "b"
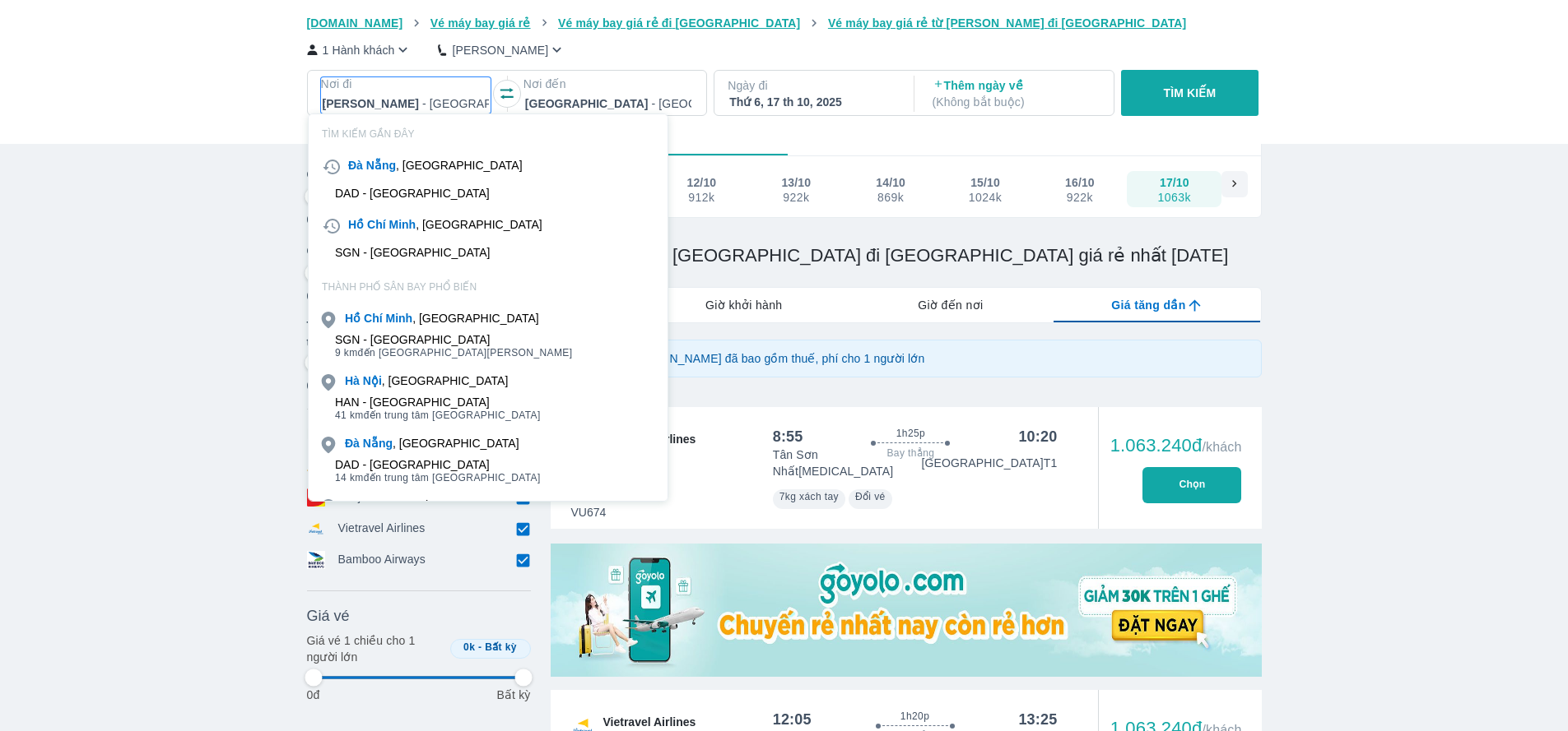
type input "97.9166666666667"
type input "bi"
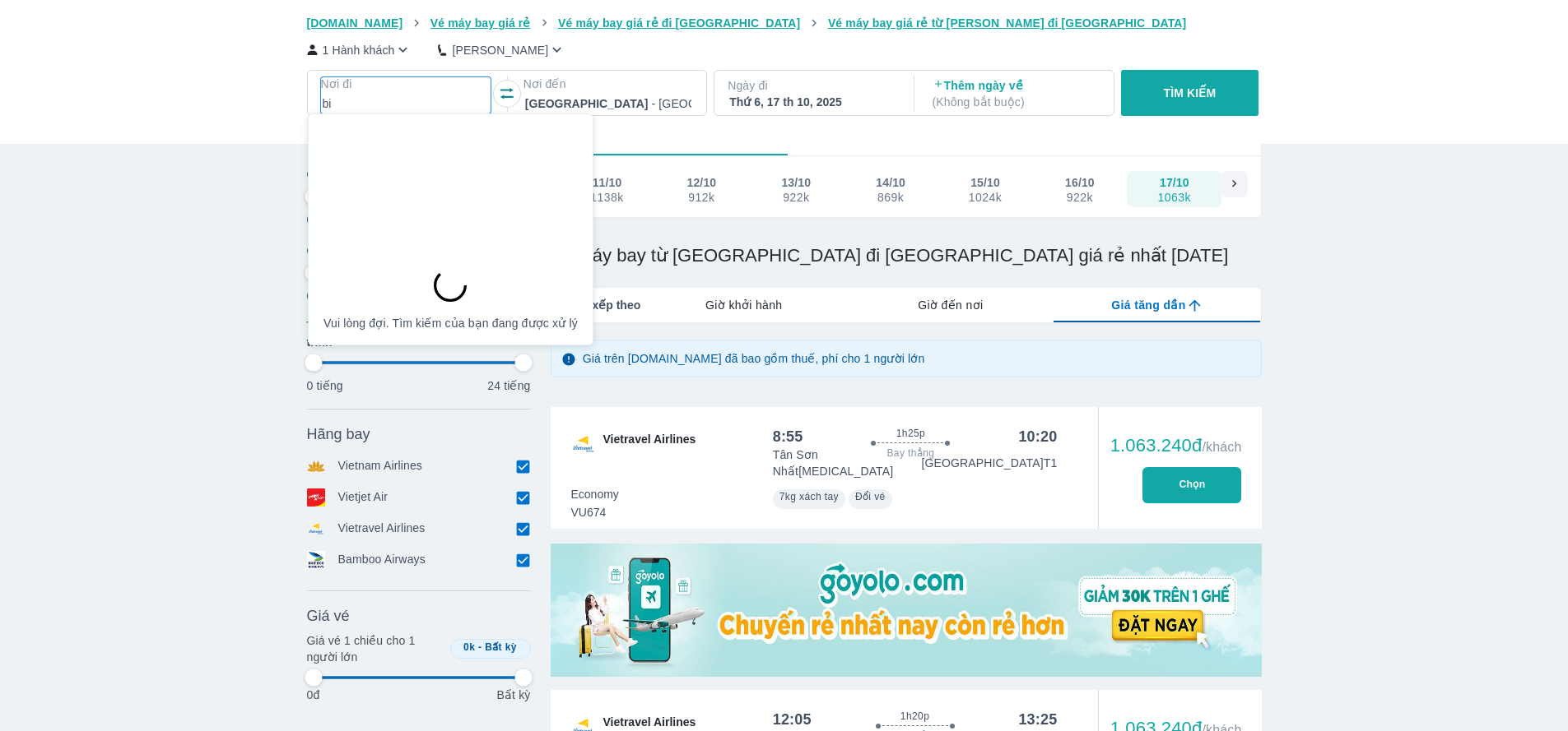
type input "97.9166666666667"
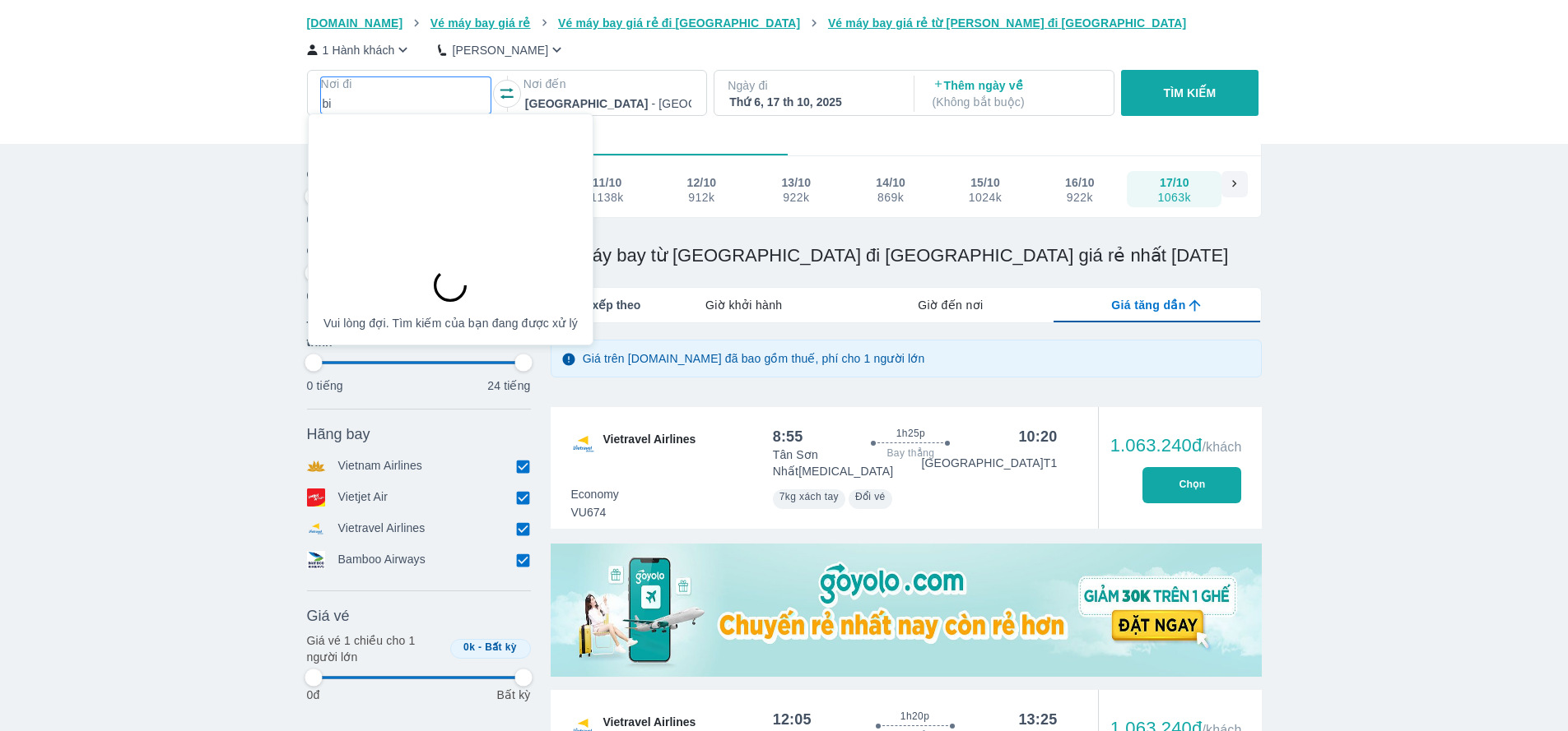
type input "97.9166666666667"
type input "bin"
type input "97.9166666666667"
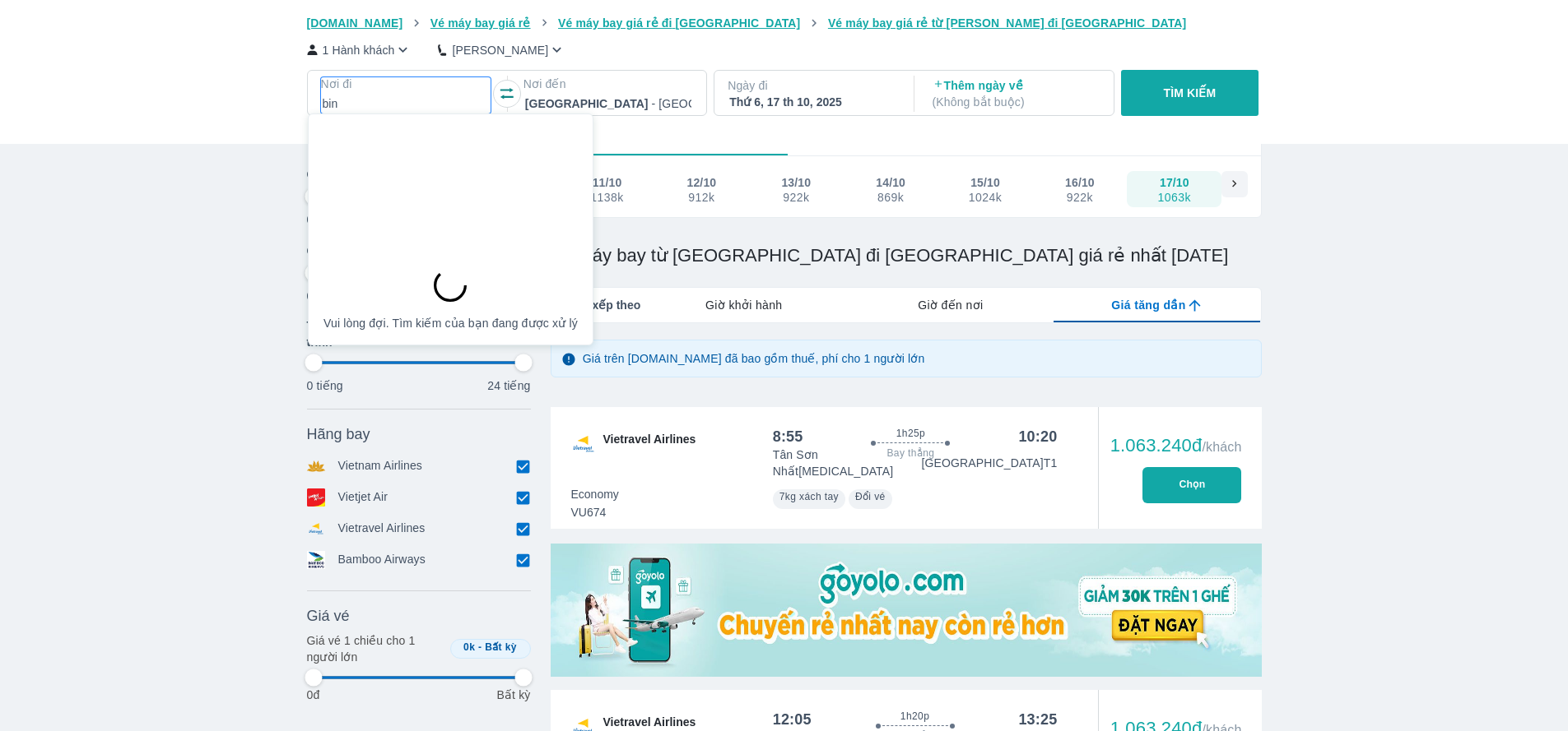
type input "97.9166666666667"
type input "binh"
type input "97.9166666666667"
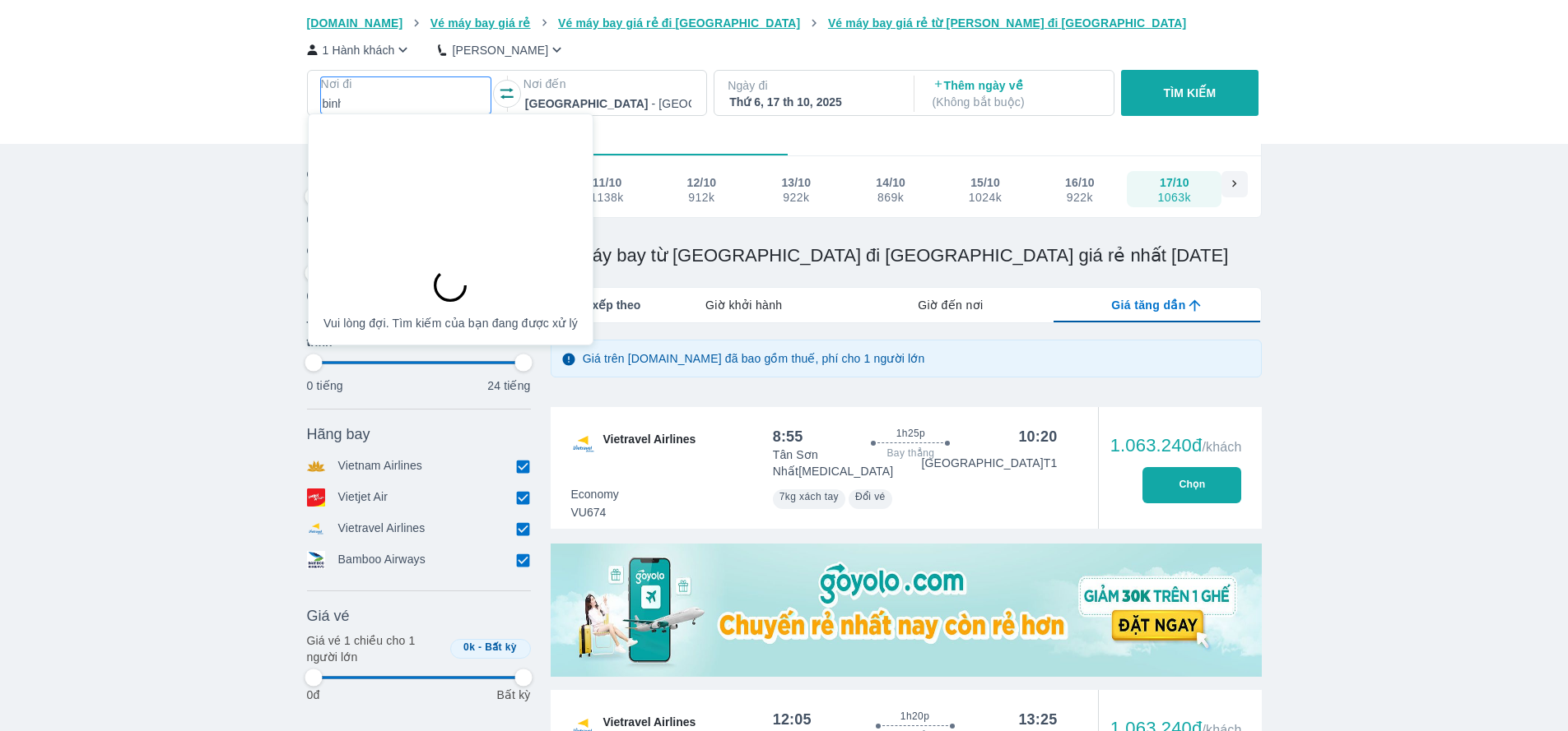
type input "97.9166666666667"
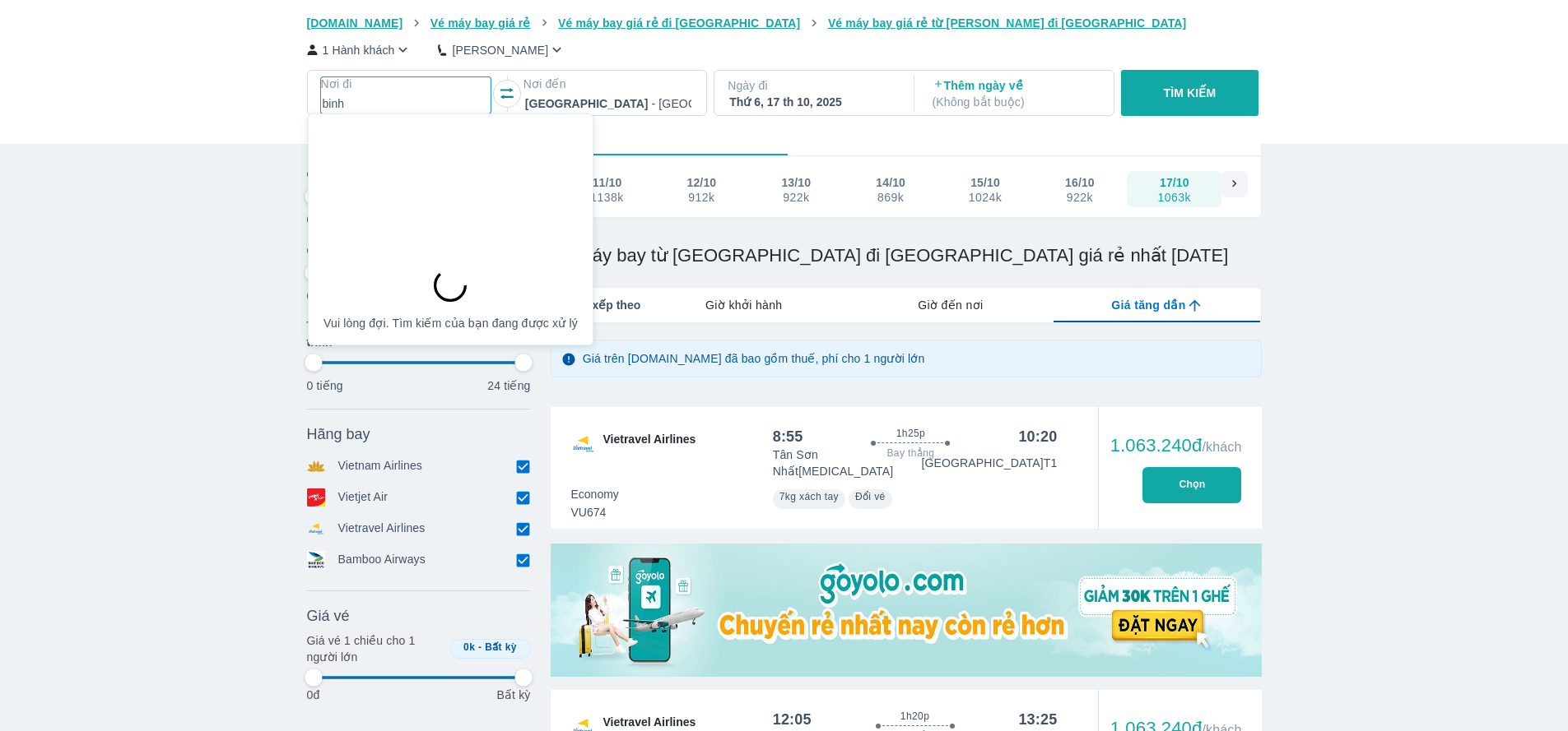
type input "97.9166666666667"
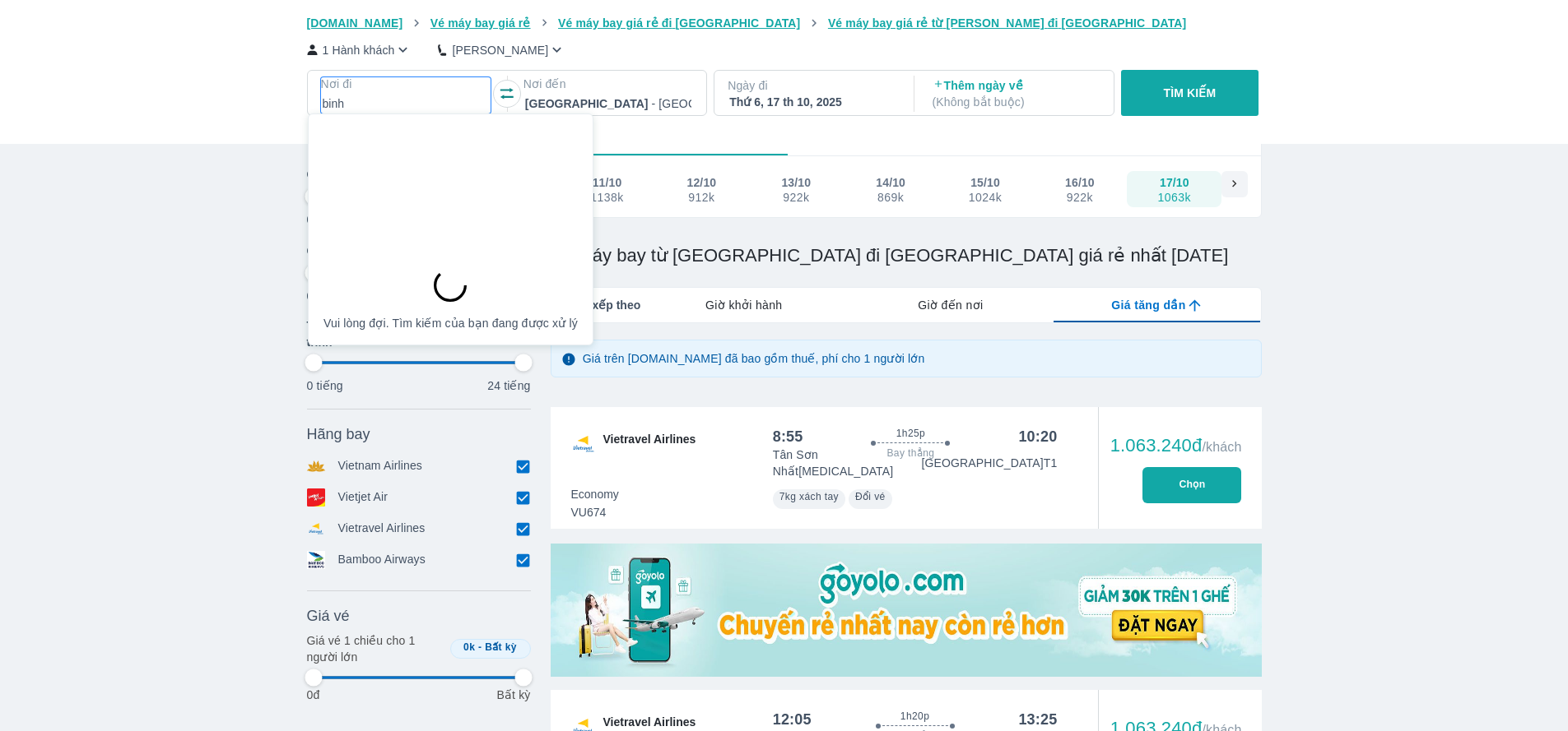
type input "97.9166666666667"
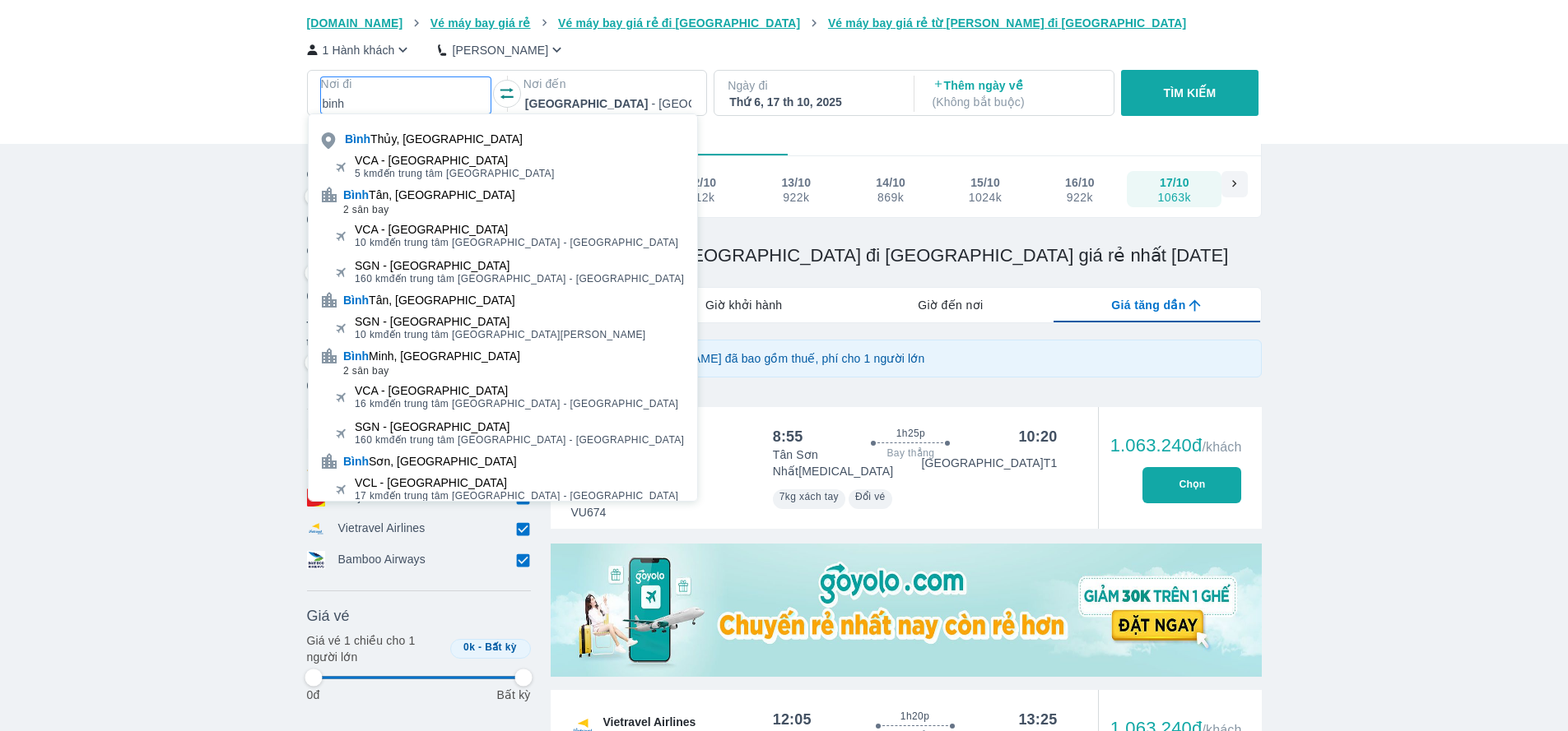
type input "97.9166666666667"
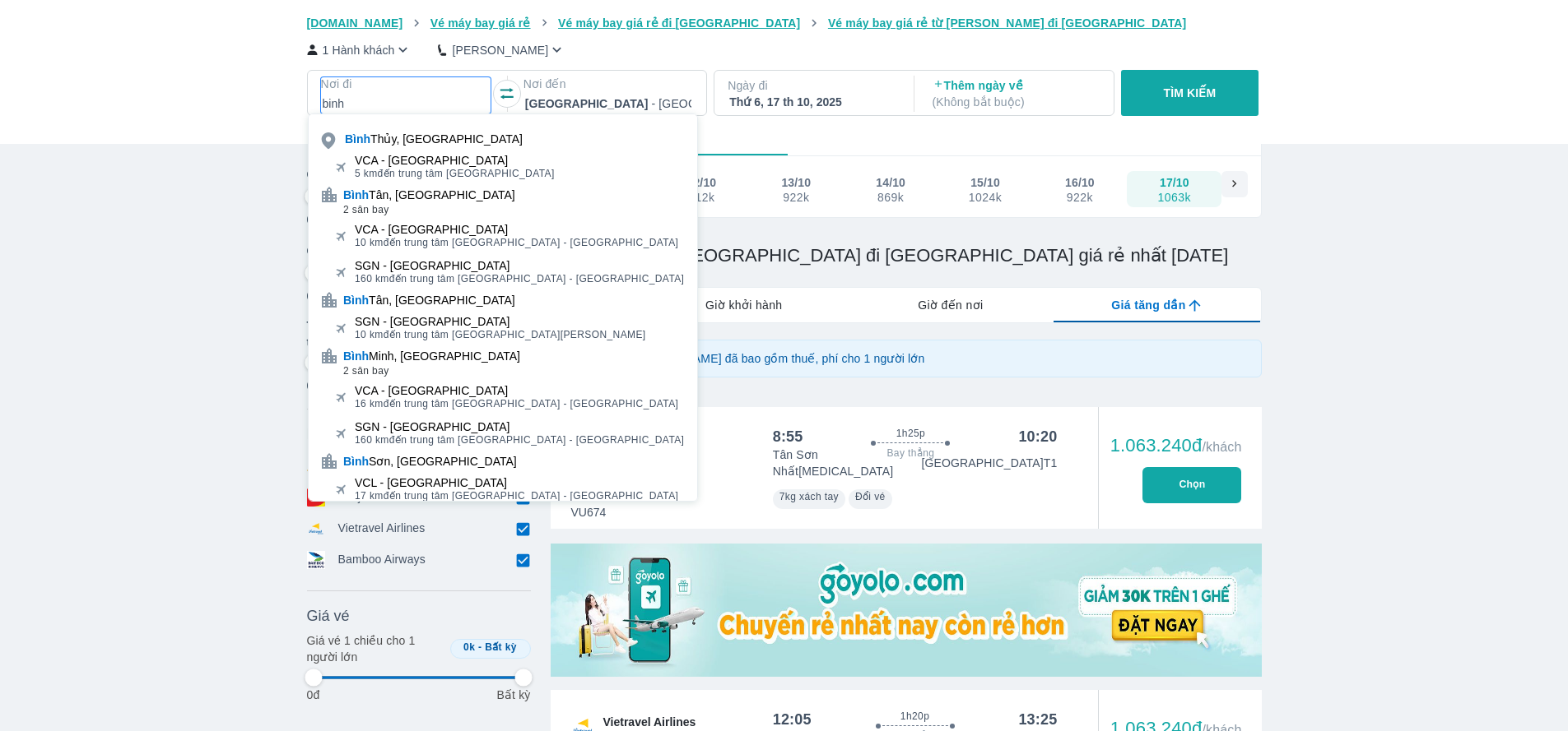
type input "97.9166666666667"
type input "binh d"
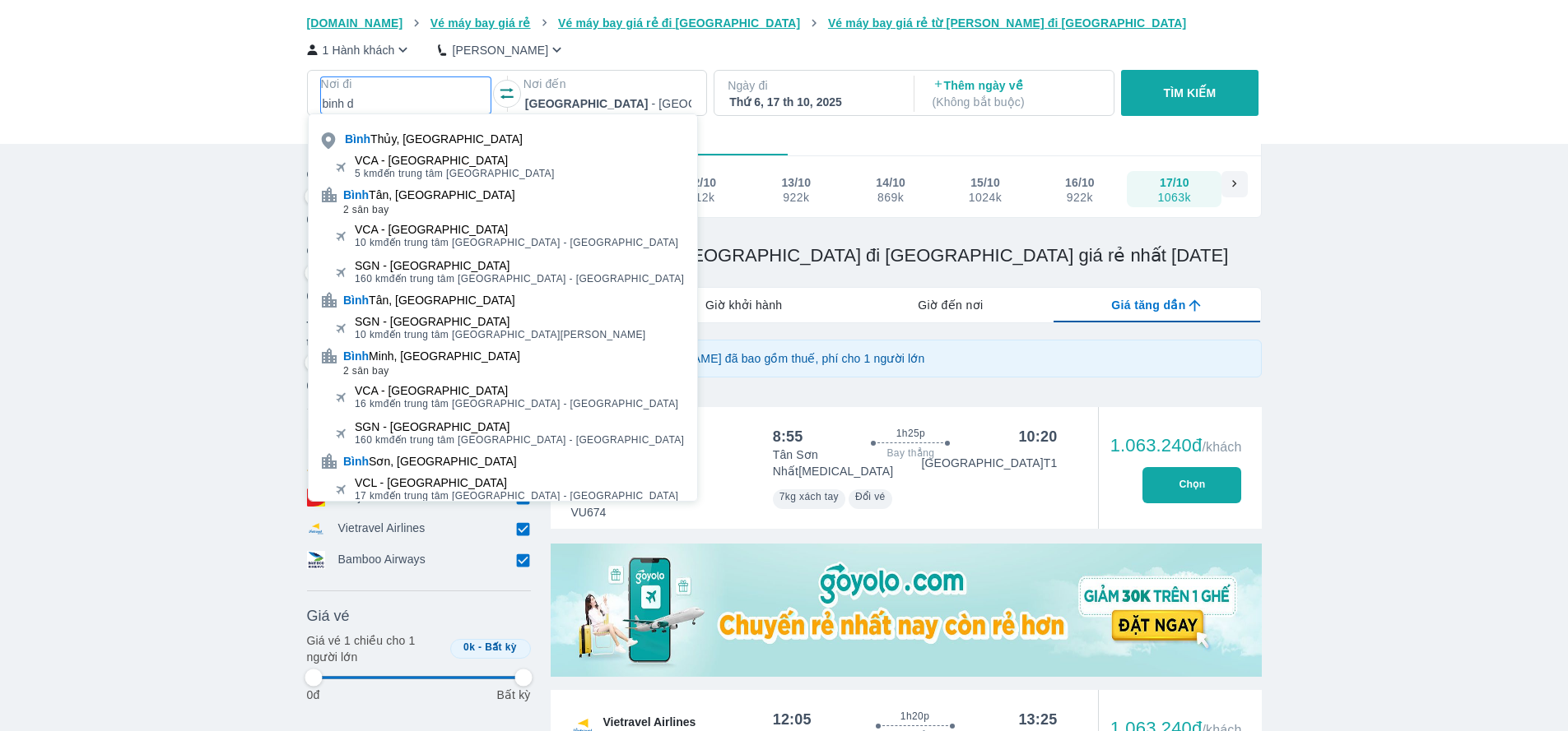
type input "97.9166666666667"
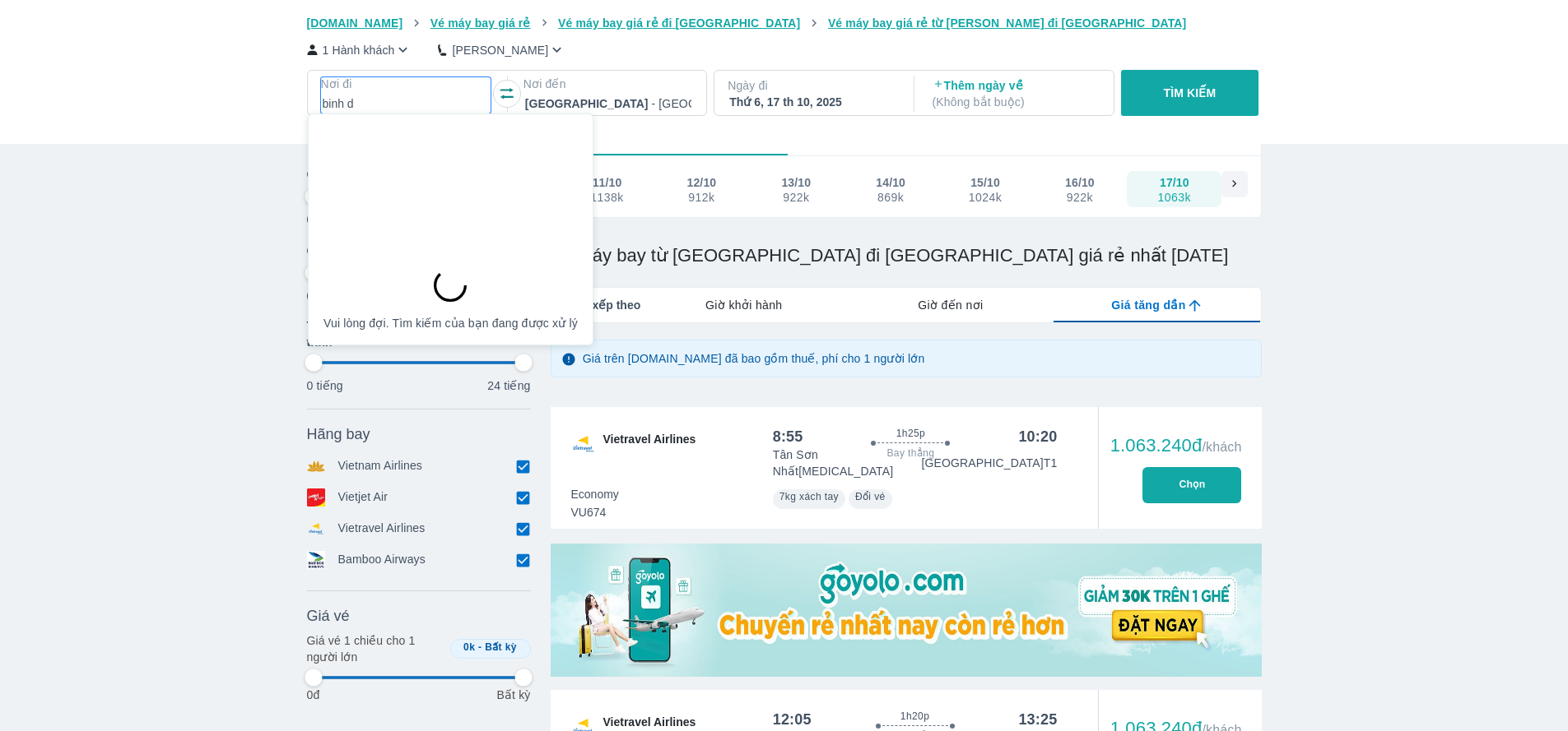
type input "97.9166666666667"
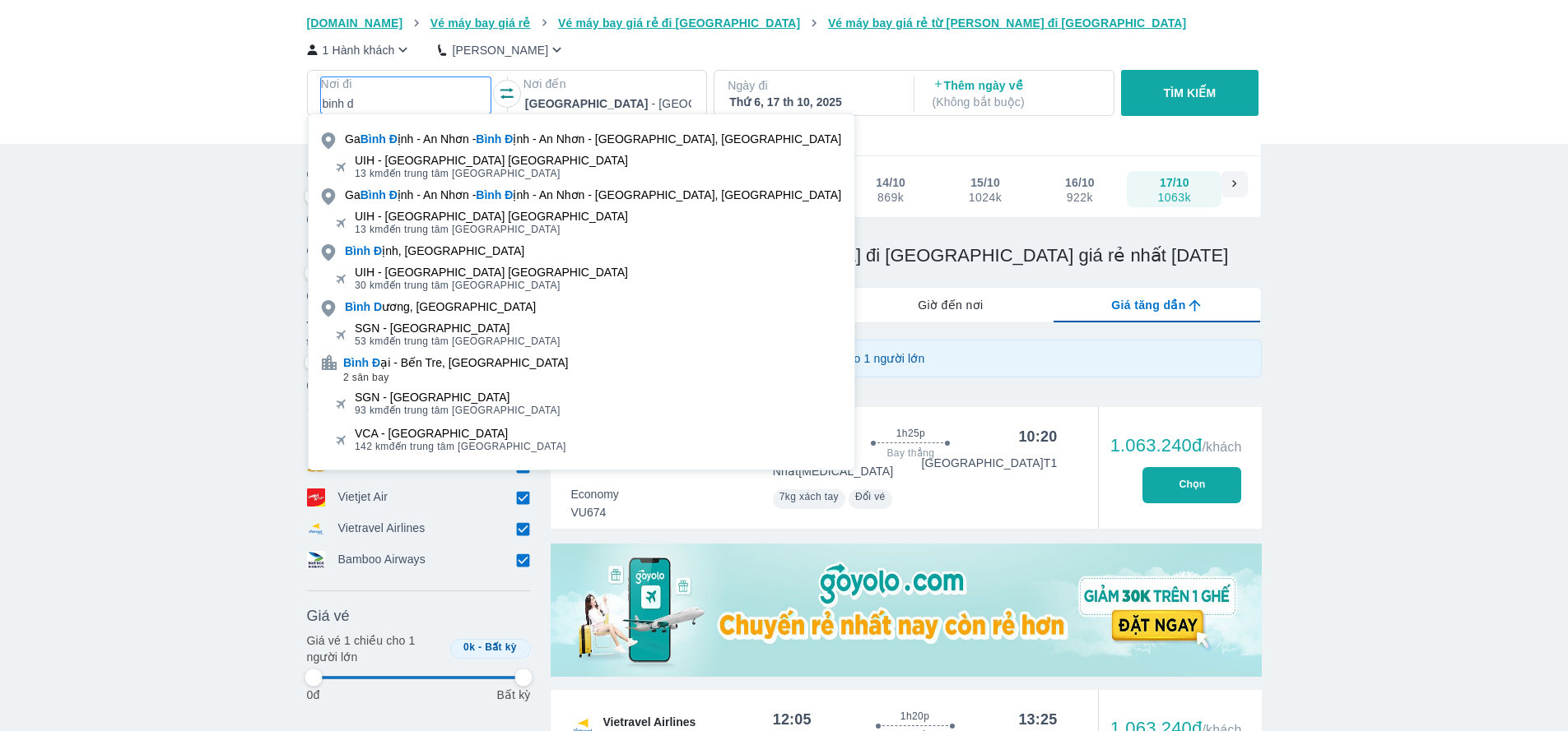
type input "binh do"
type input "97.9166666666667"
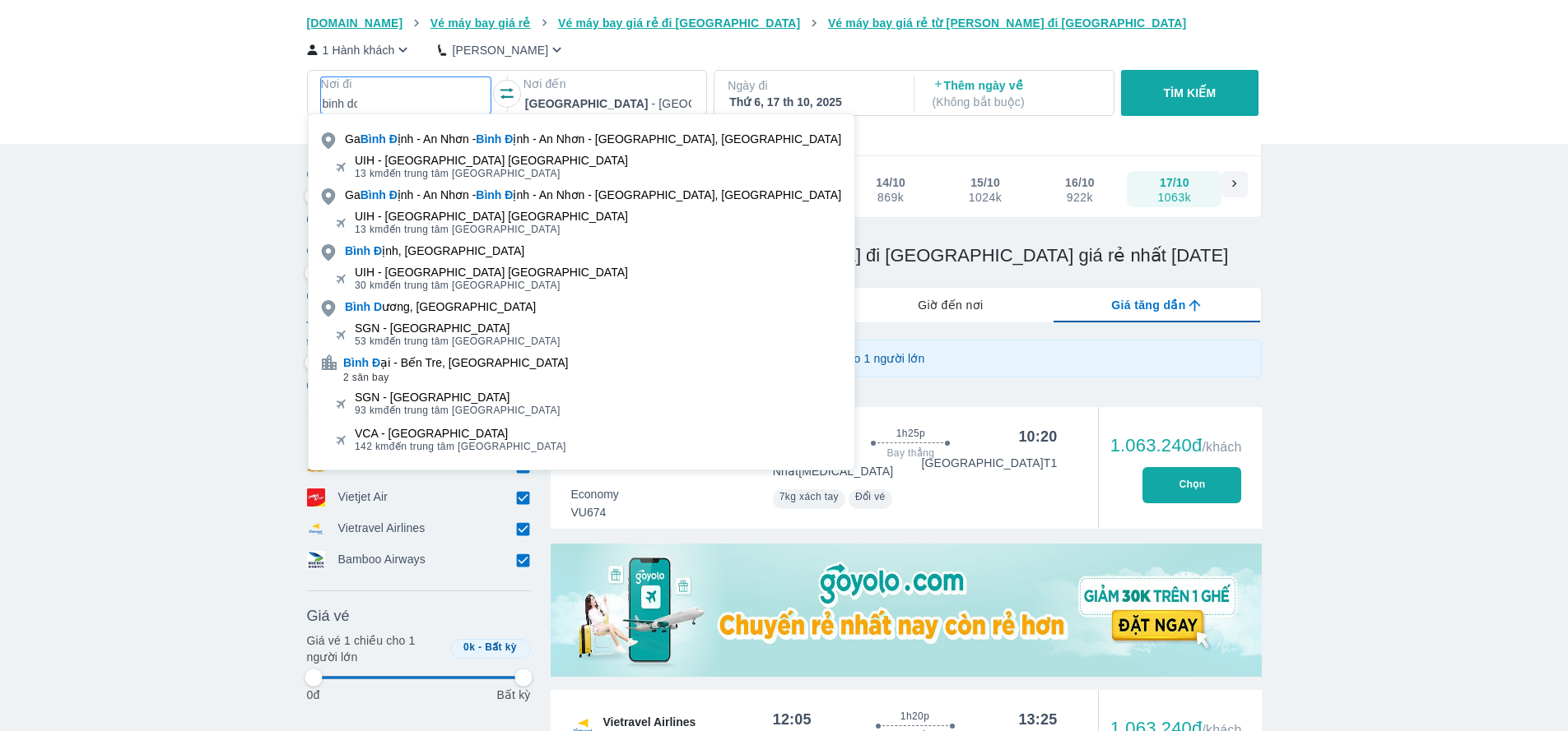
type input "97.9166666666667"
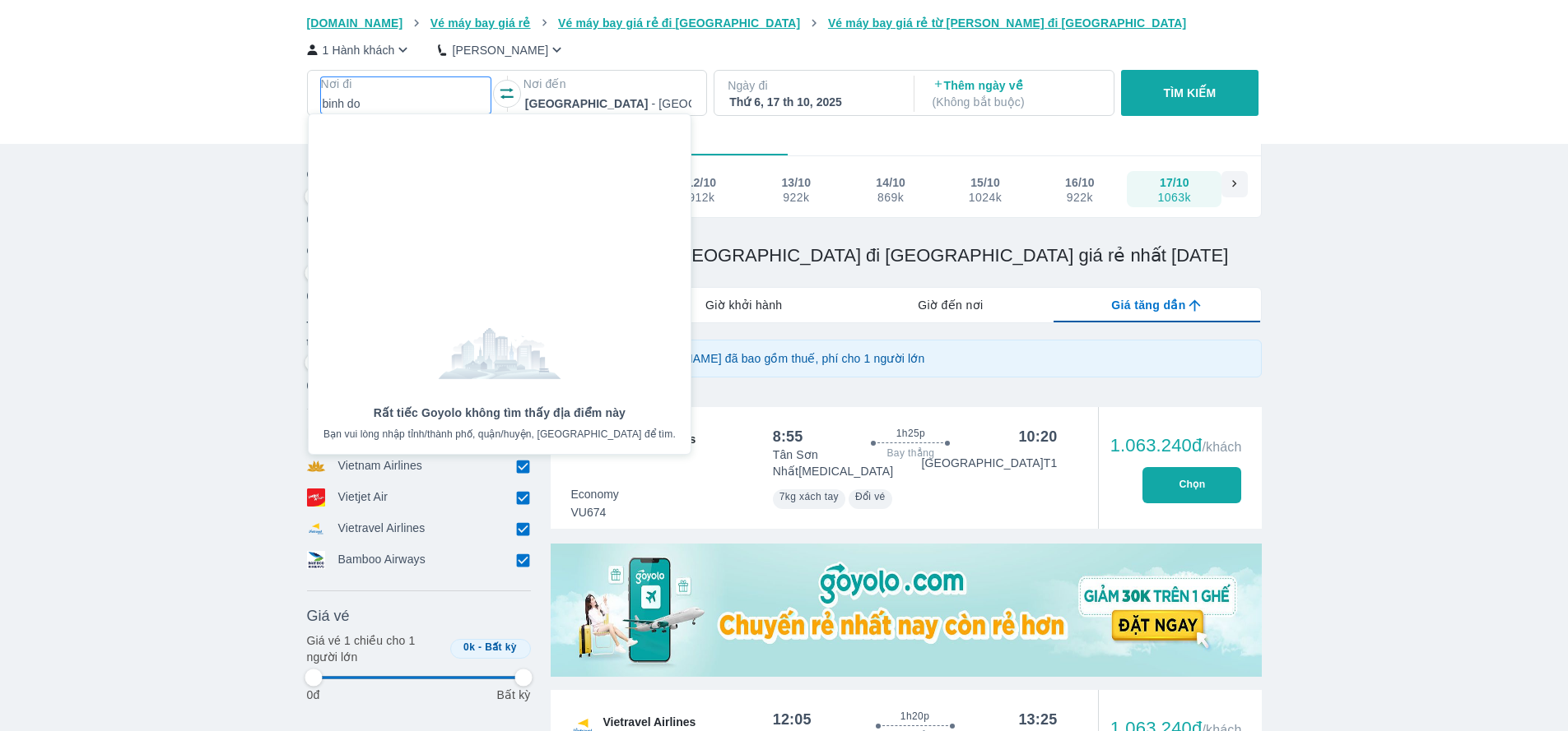
type input "binh d"
type input "97.9166666666667"
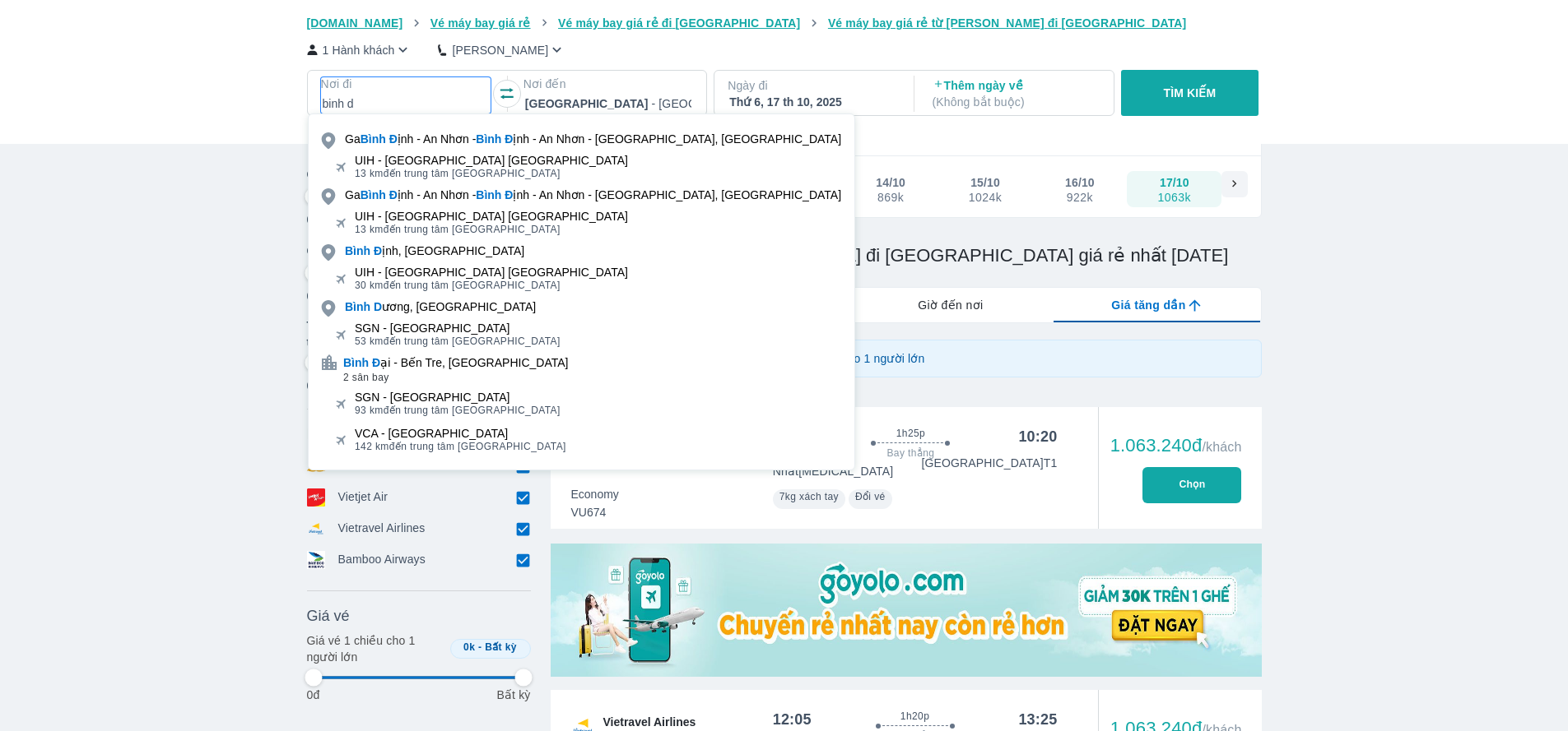
type input "binh di"
type input "97.9166666666667"
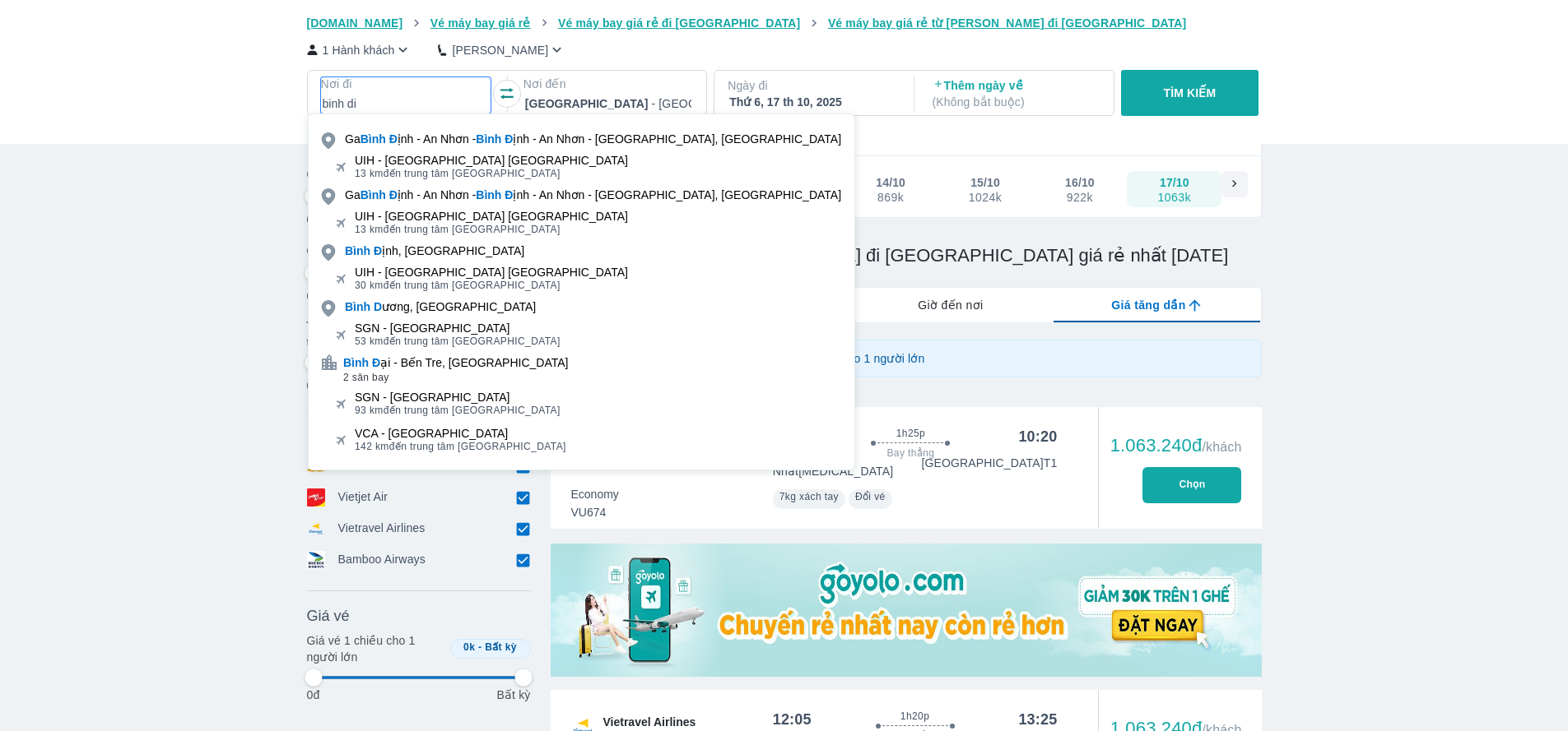
type input "97.9166666666667"
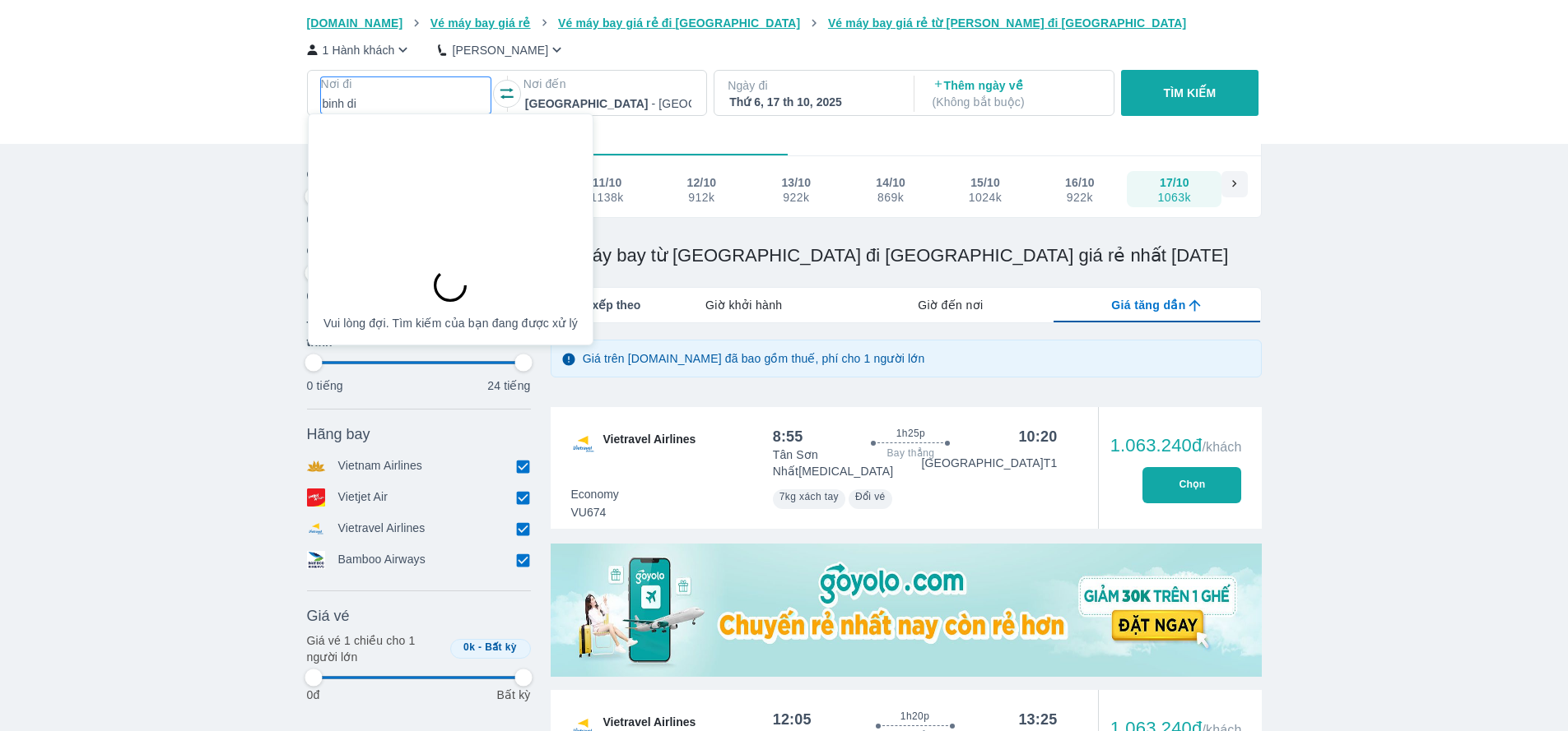
type input "binh dị"
type input "97.9166666666667"
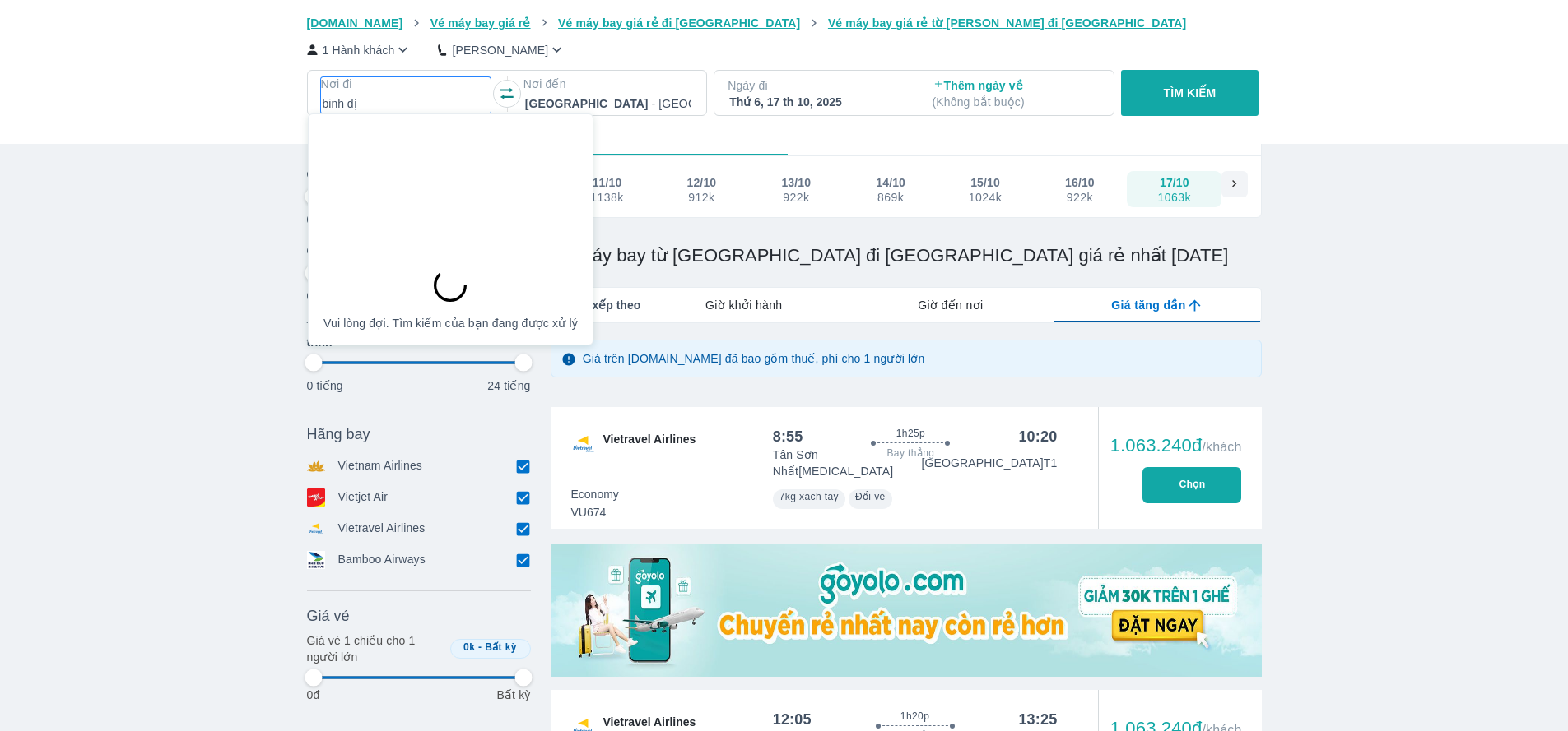
type input "97.9166666666667"
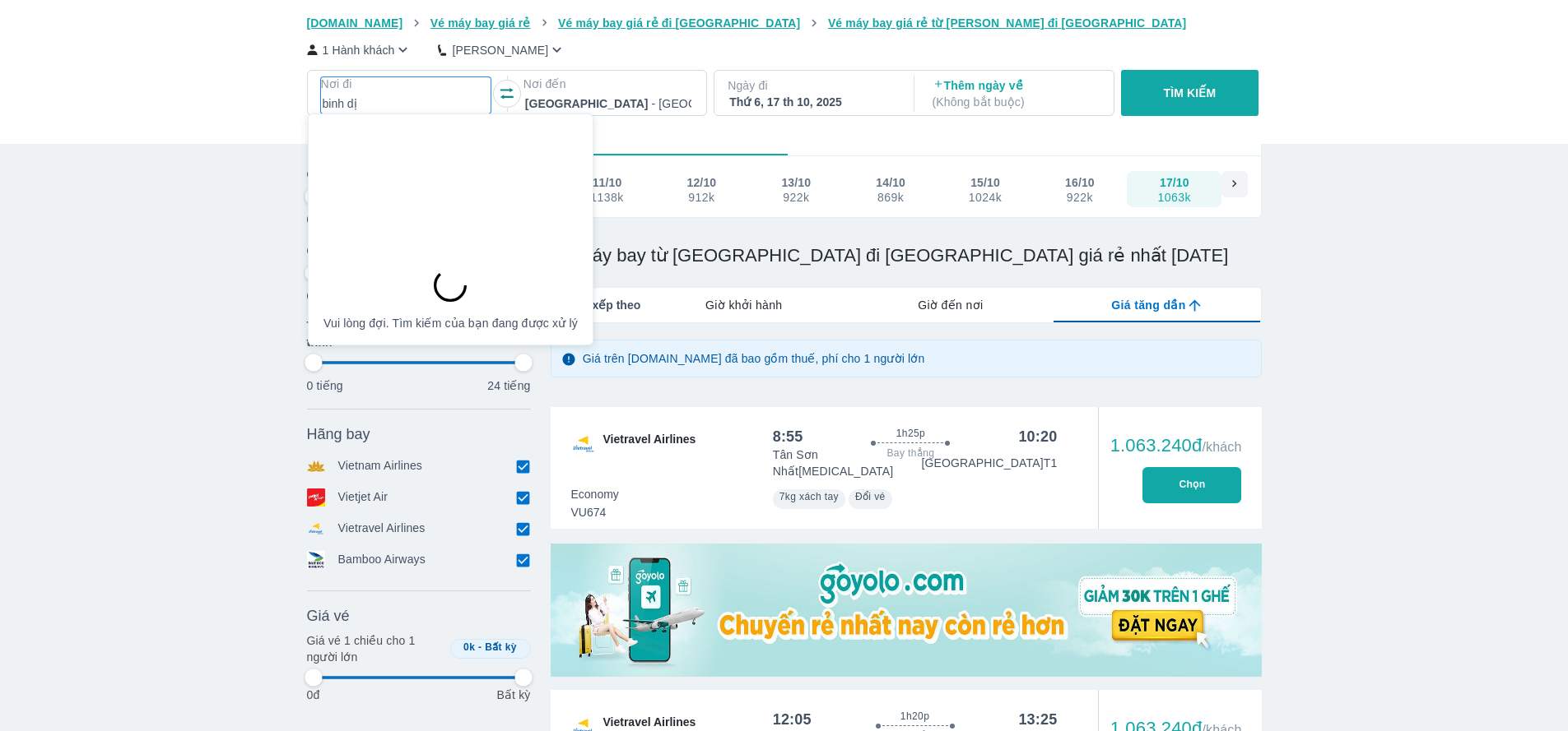
type input "binh d"
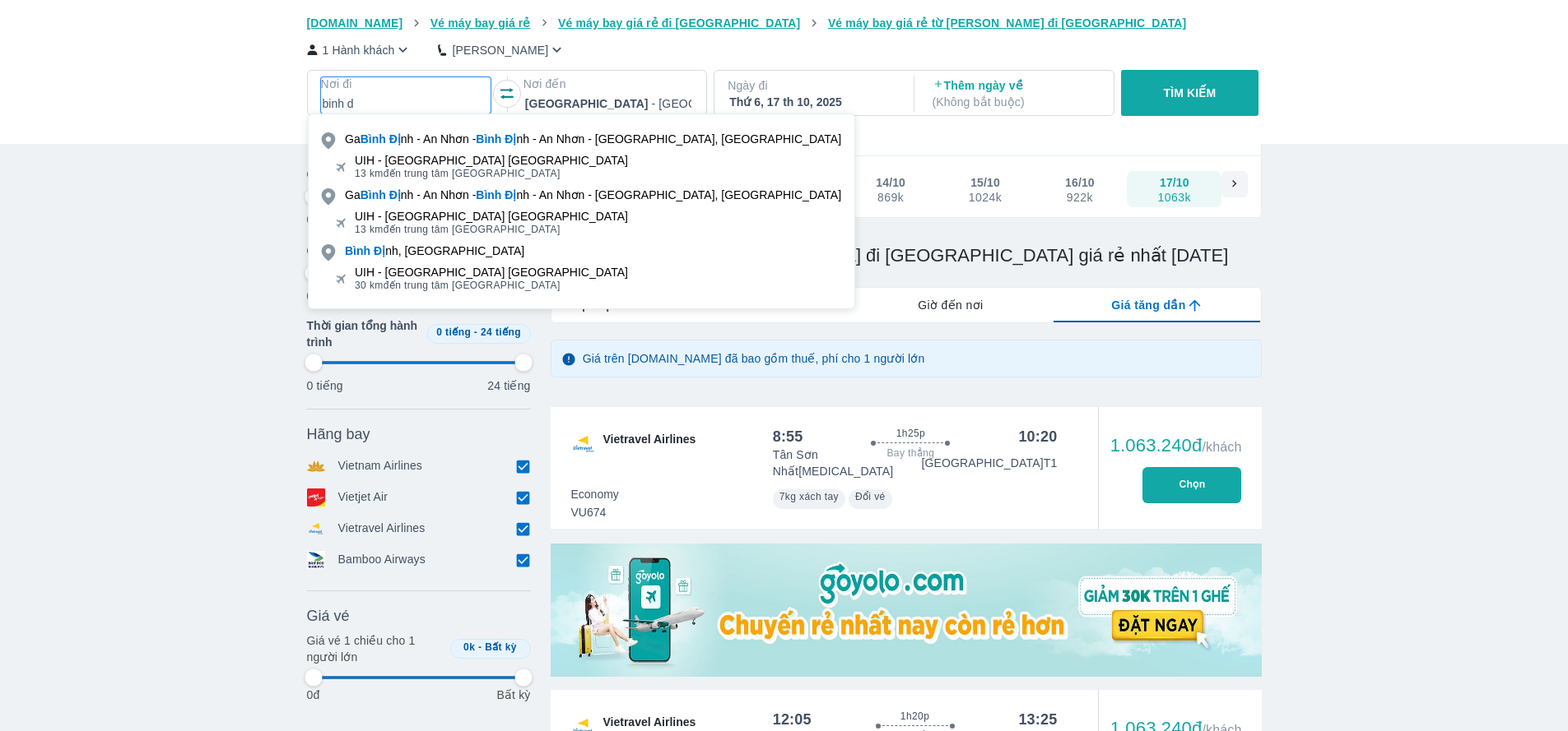
type input "97.9166666666667"
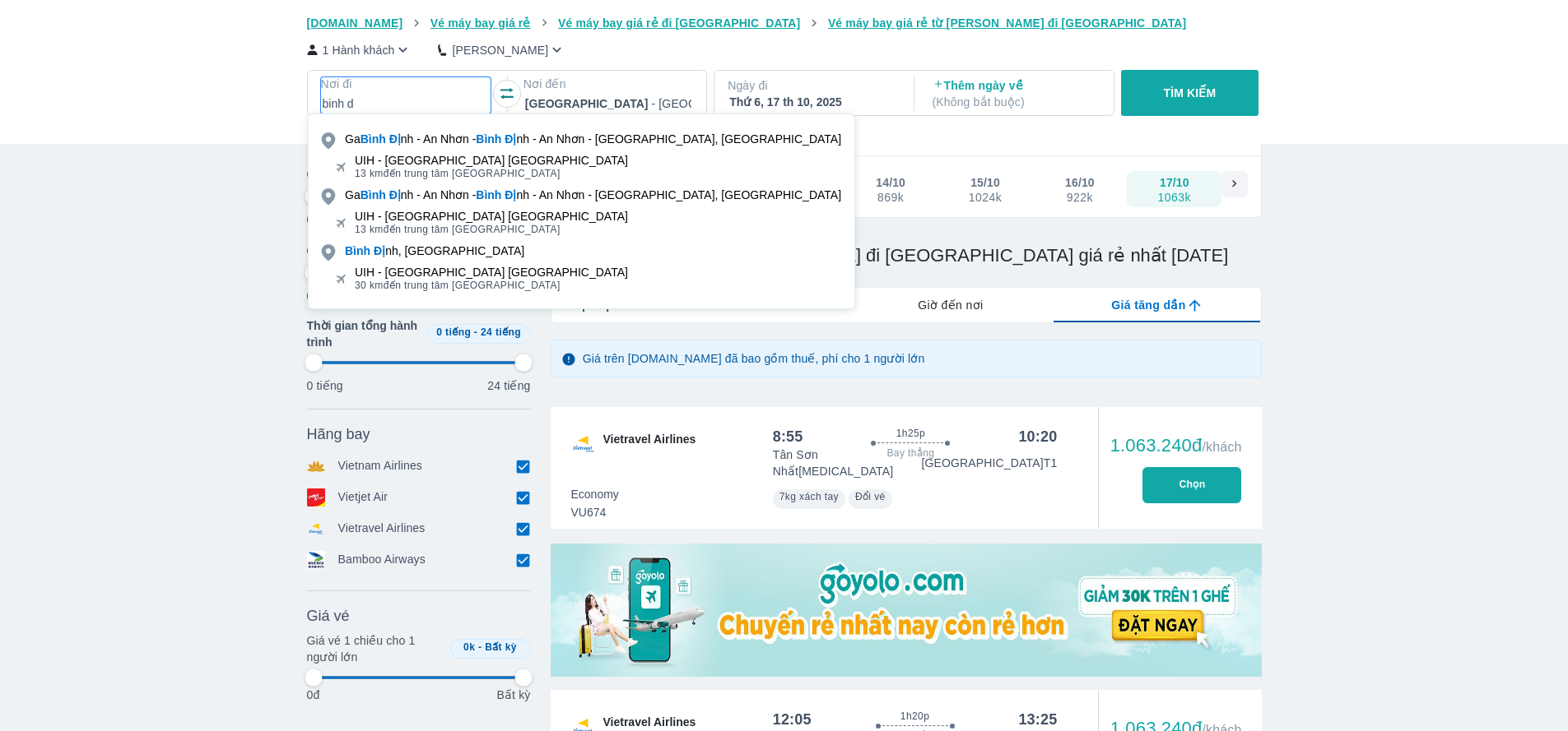
type input "97.9166666666667"
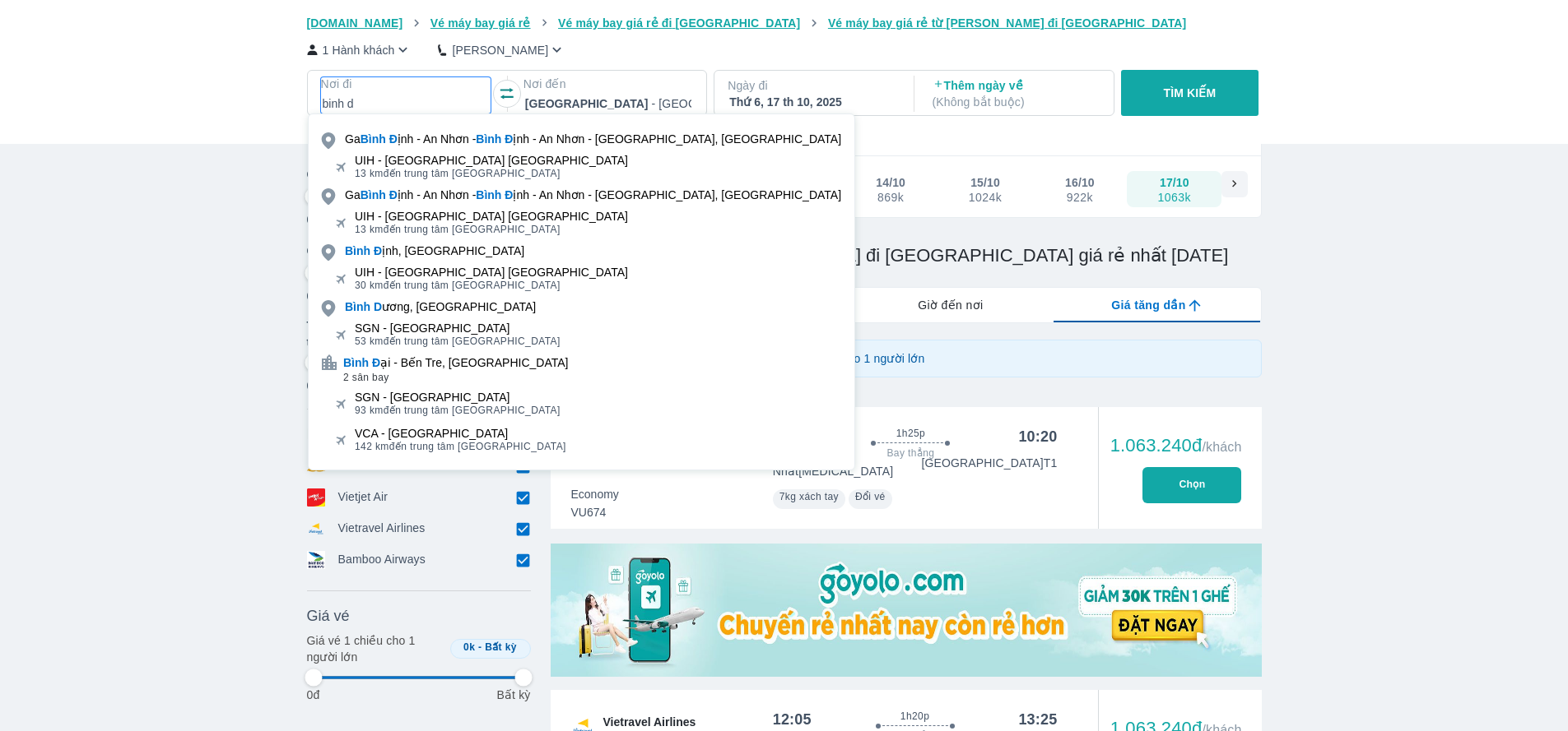
type input "binh di"
type input "97.9166666666667"
type input "binh dinh"
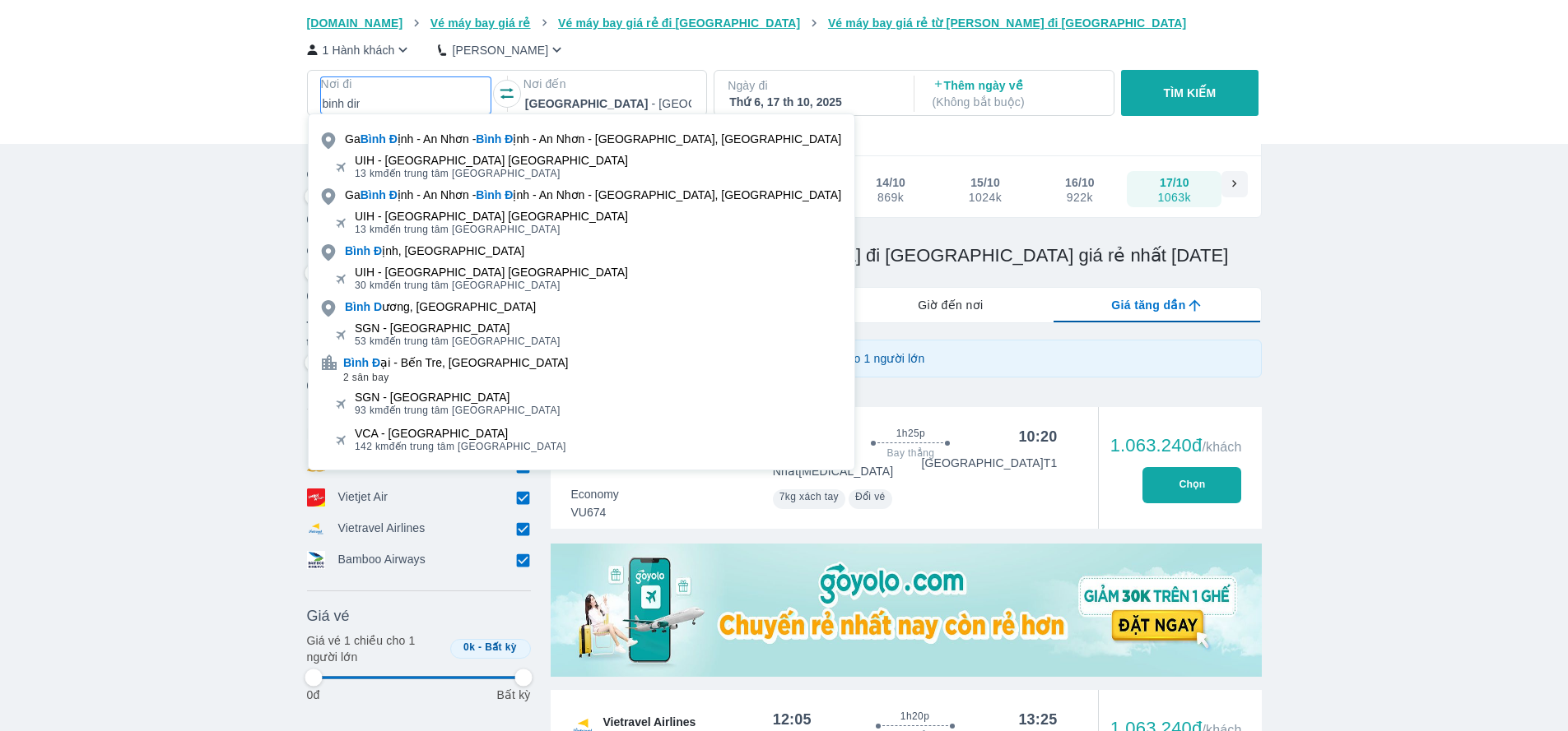
type input "97.9166666666667"
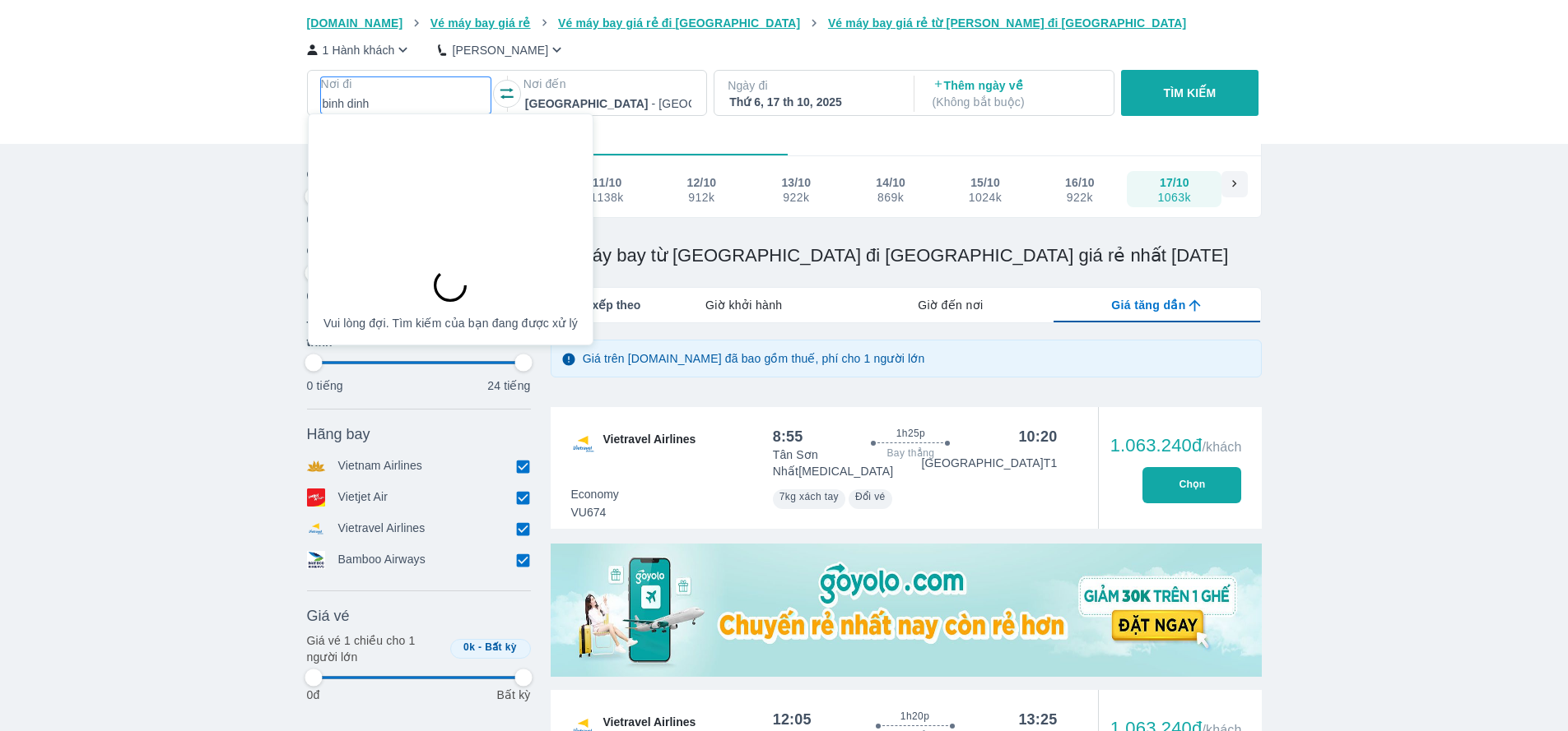
type input "97.9166666666667"
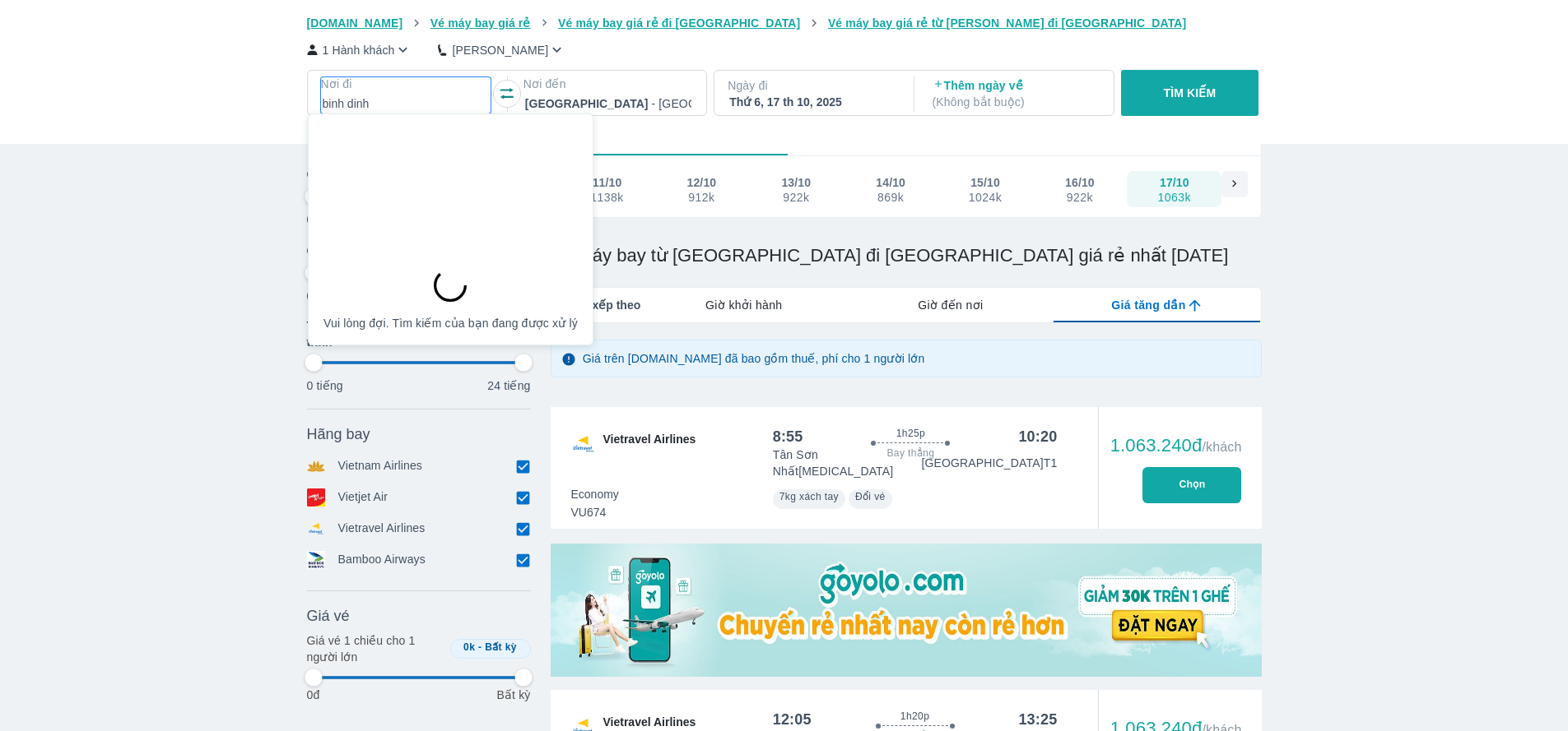
type input "97.9166666666667"
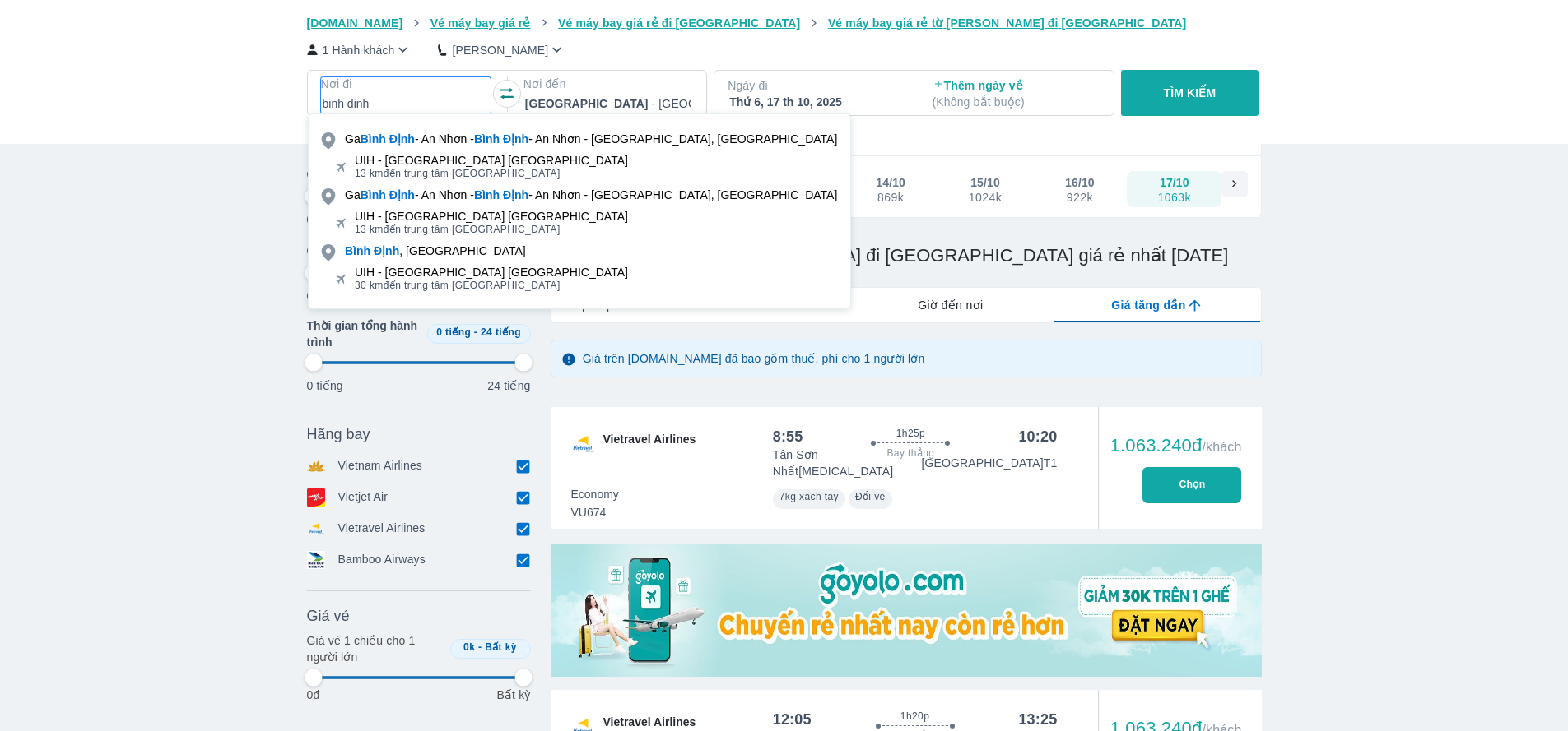
type input "97.9166666666667"
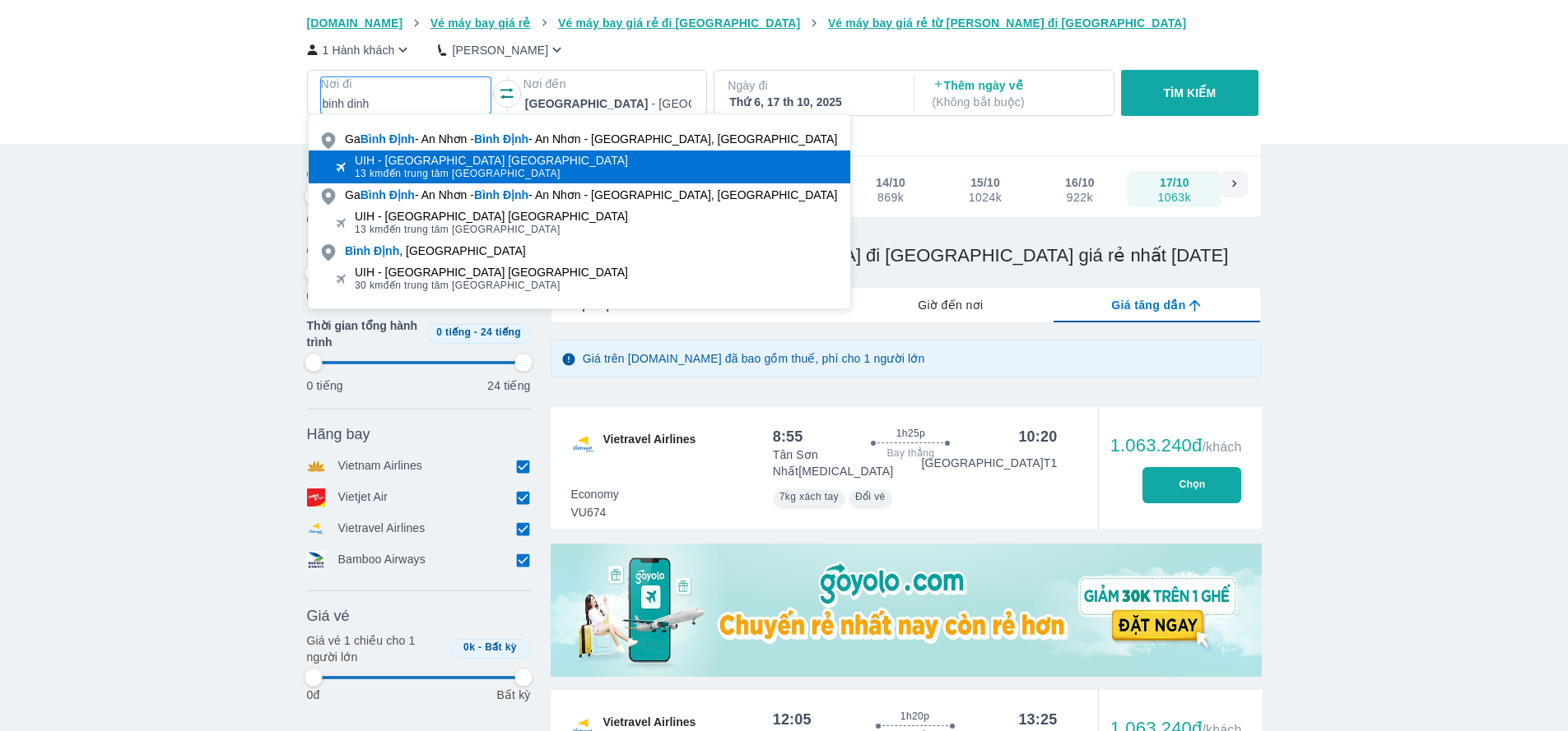
type input "97.9166666666667"
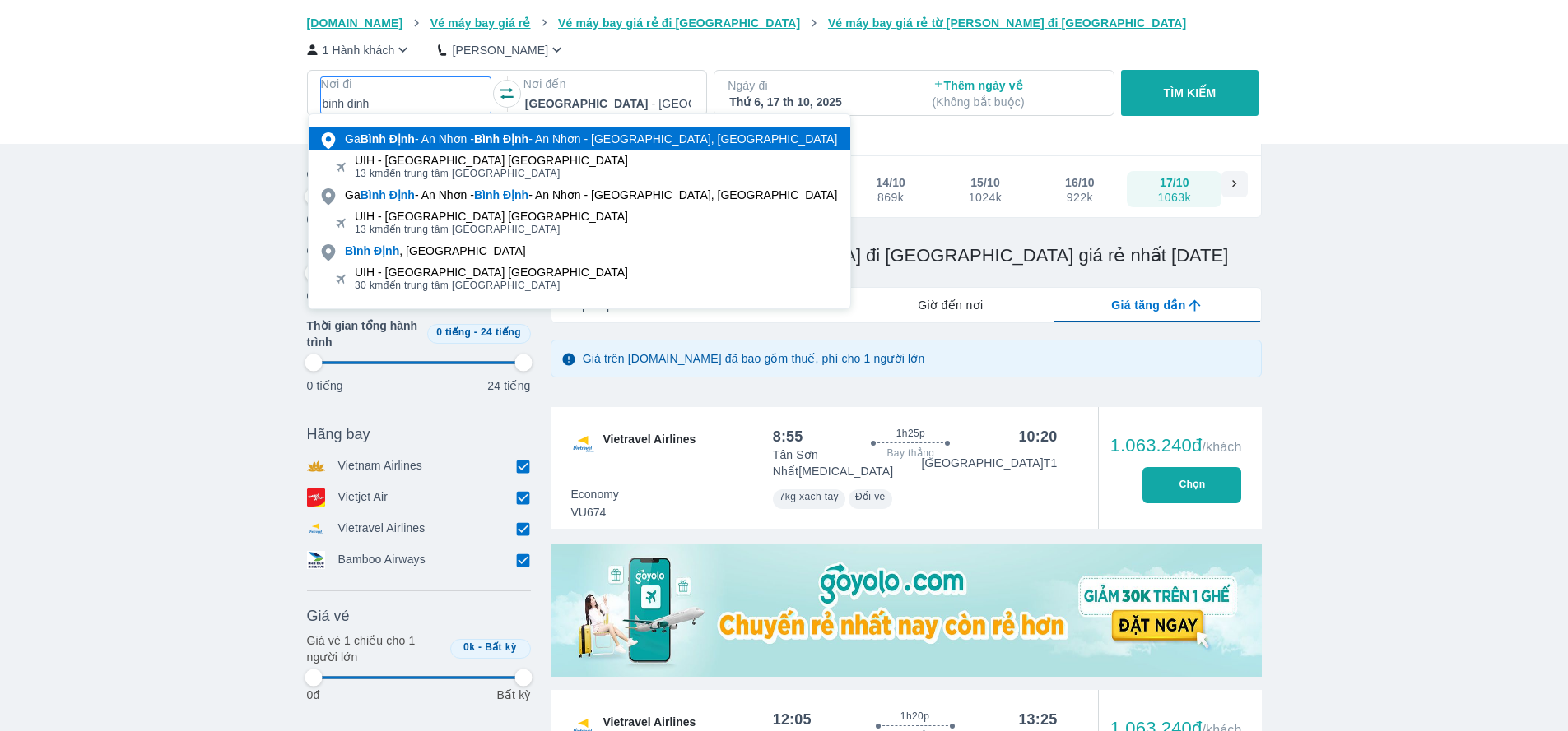
type input "97.9166666666667"
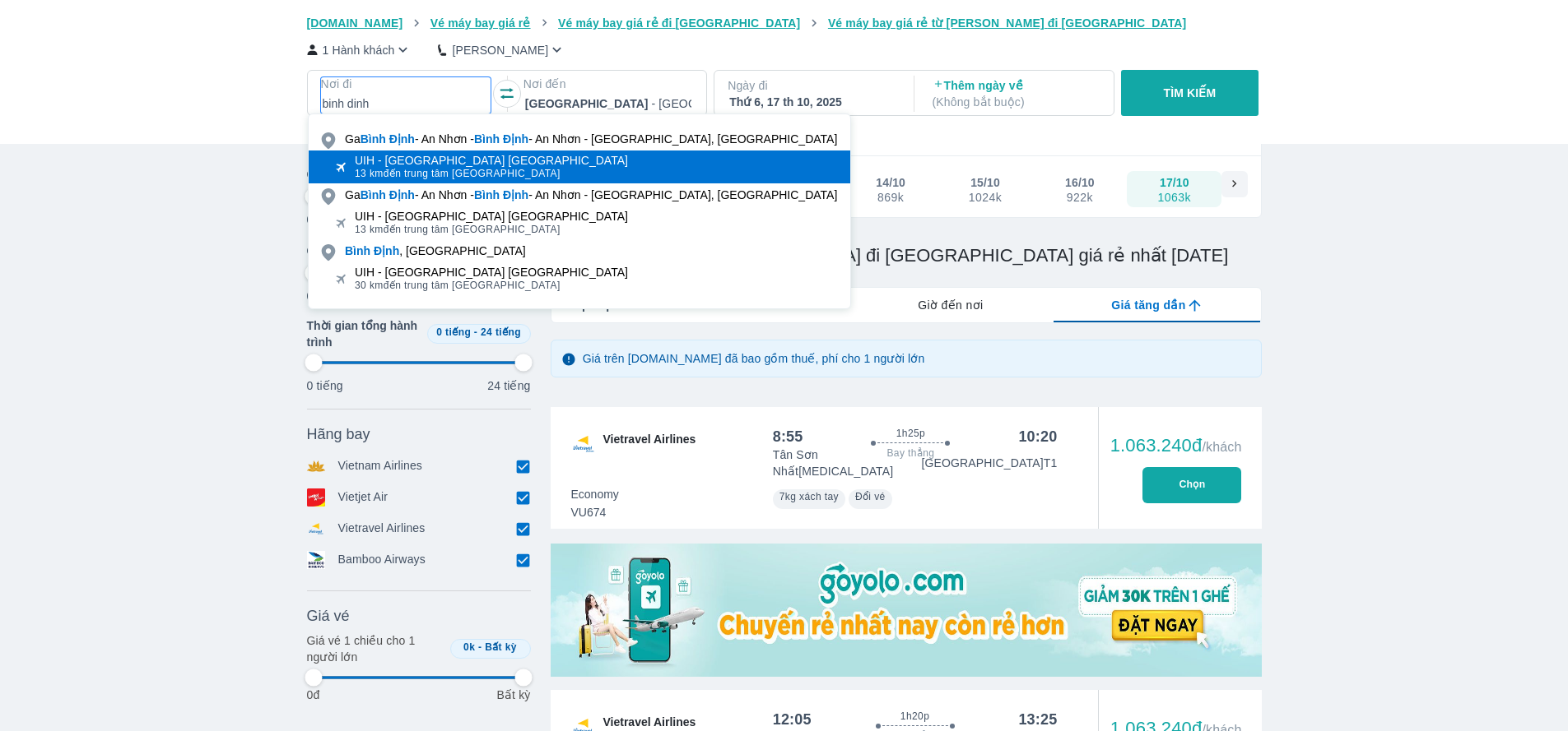
type input "97.9166666666667"
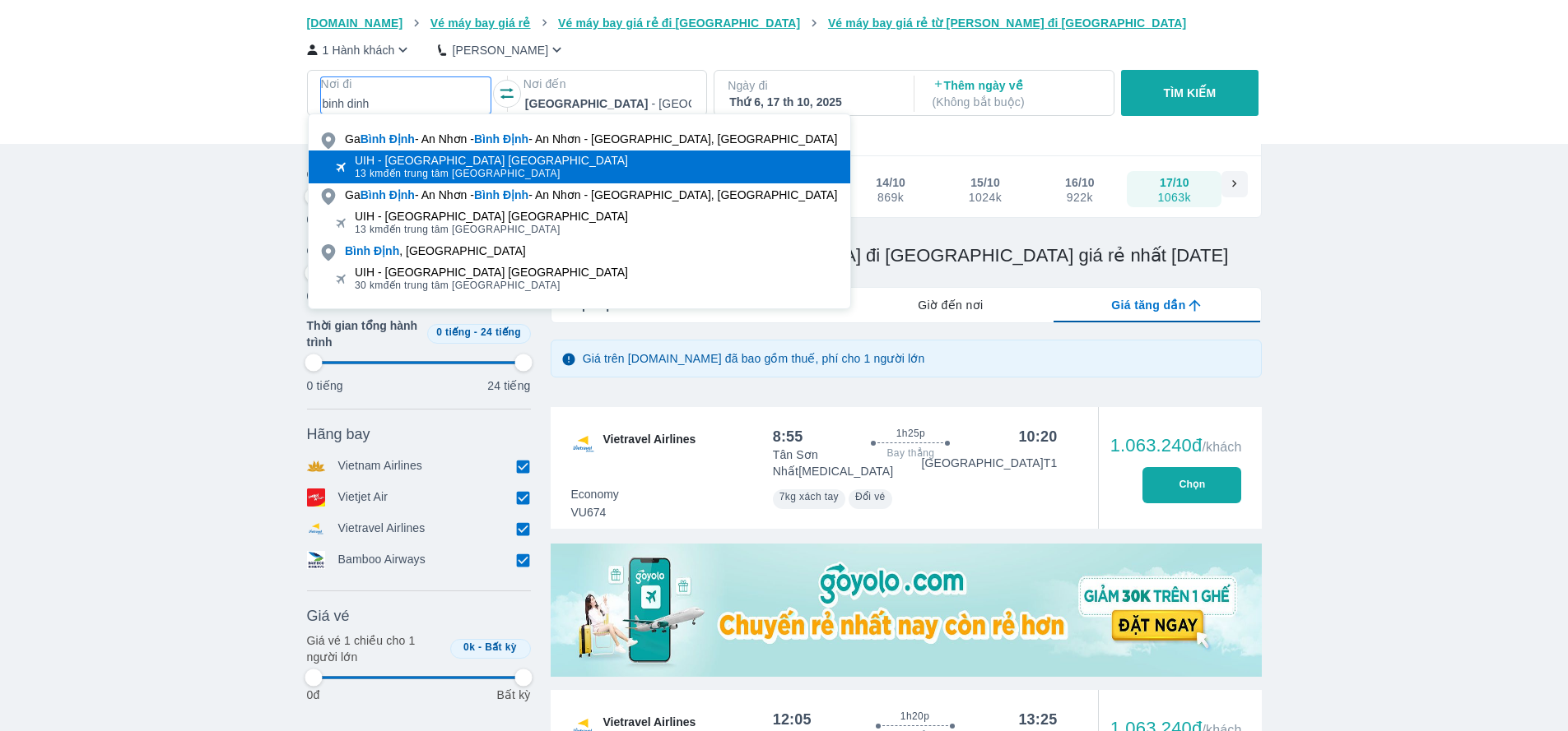
type input "97.9166666666667"
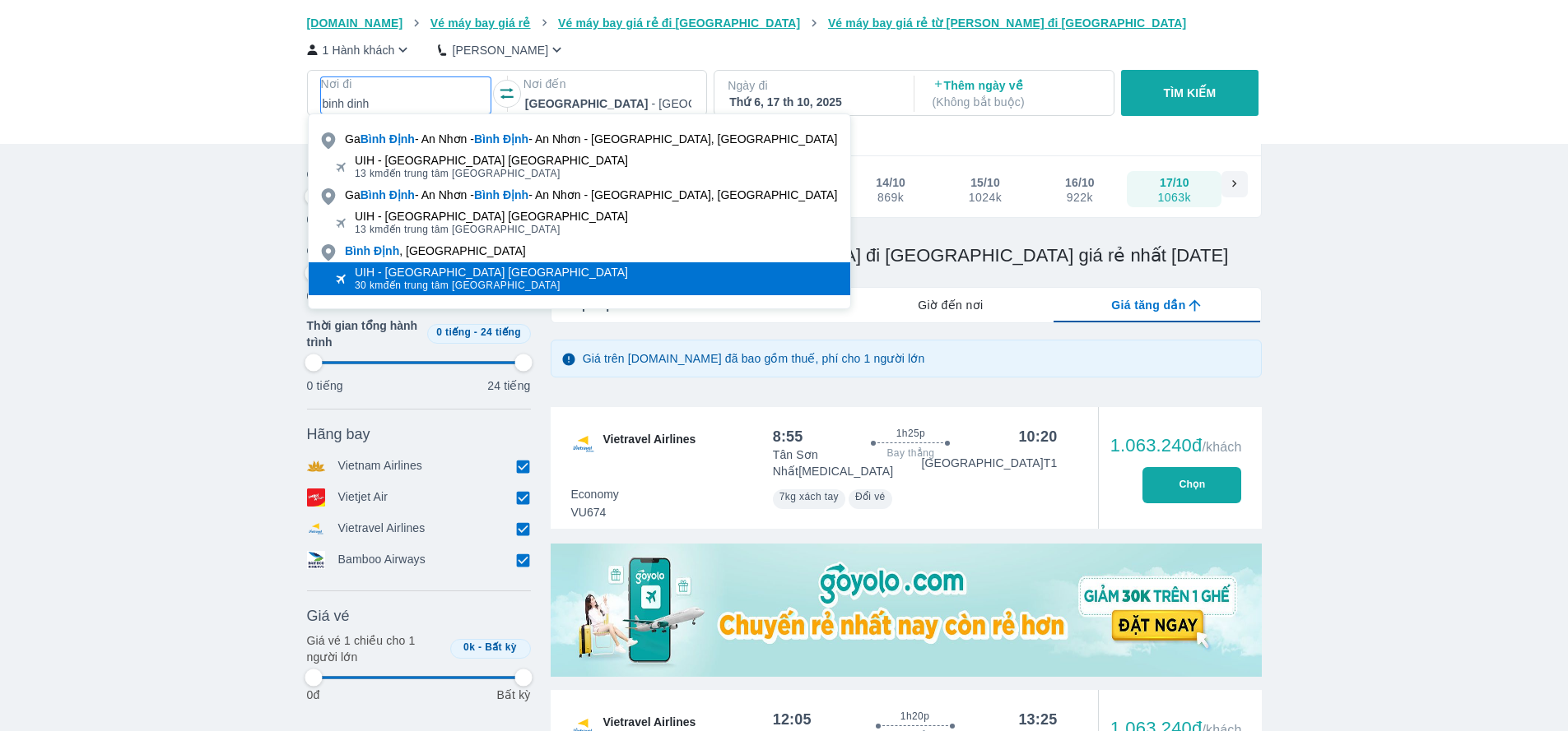
type input "binh dinh"
click at [414, 283] on span "30 km đến trung tâm [GEOGRAPHIC_DATA]" at bounding box center [492, 285] width 273 height 14
type input "97.9166666666667"
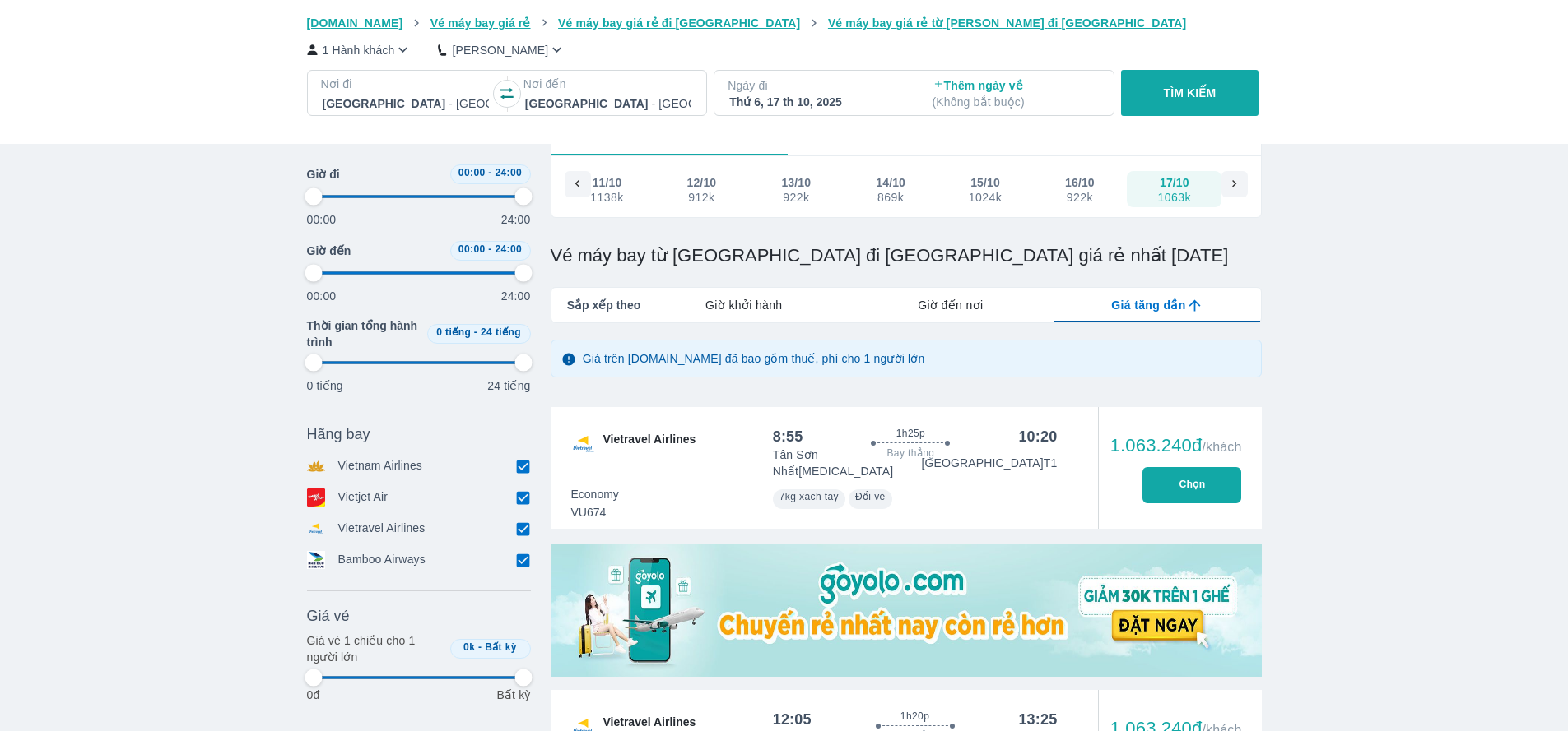
type input "97.9166666666667"
click at [593, 94] on div at bounding box center [609, 103] width 166 height 19
type input "97.9166666666667"
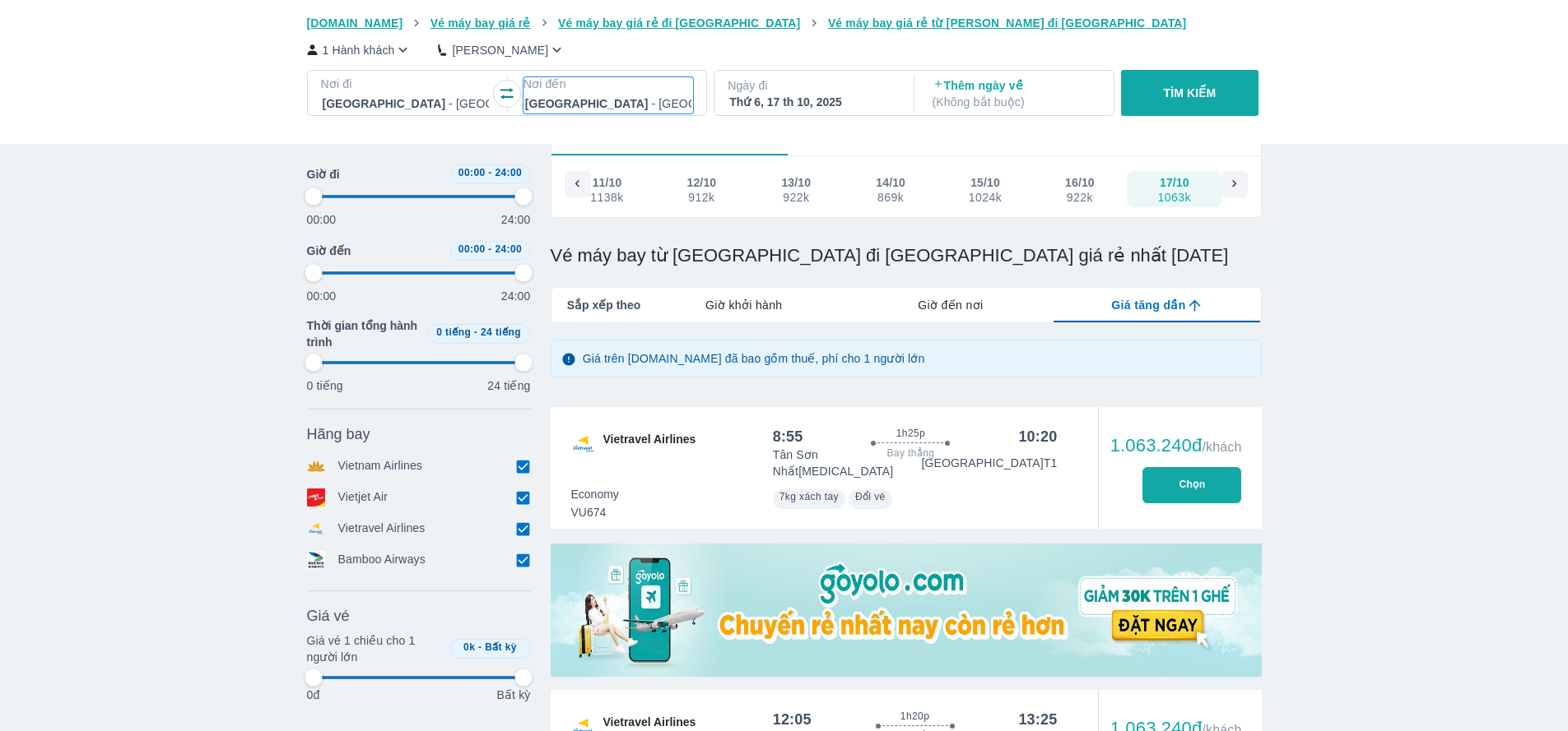
type input "97.9166666666667"
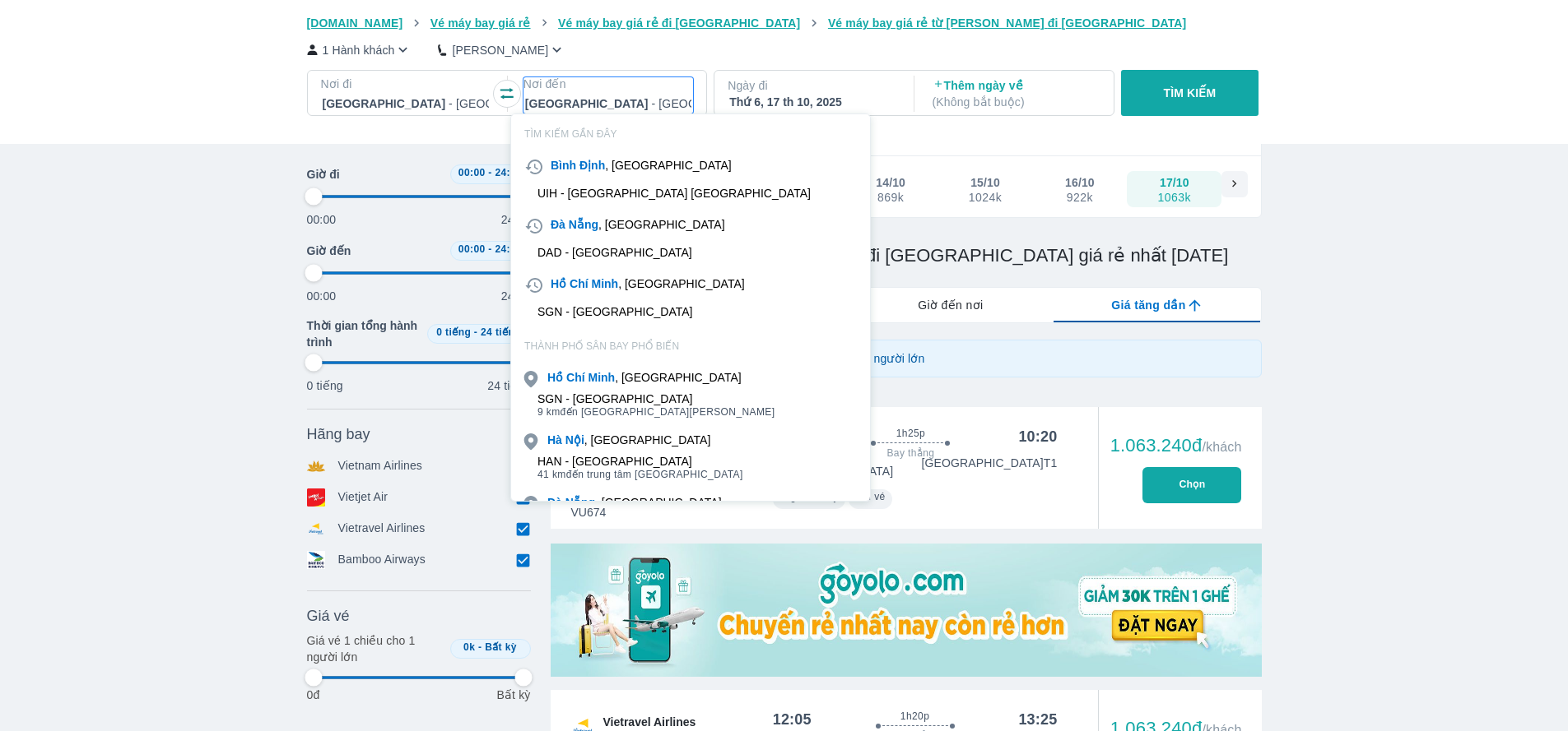
type input "97.9166666666667"
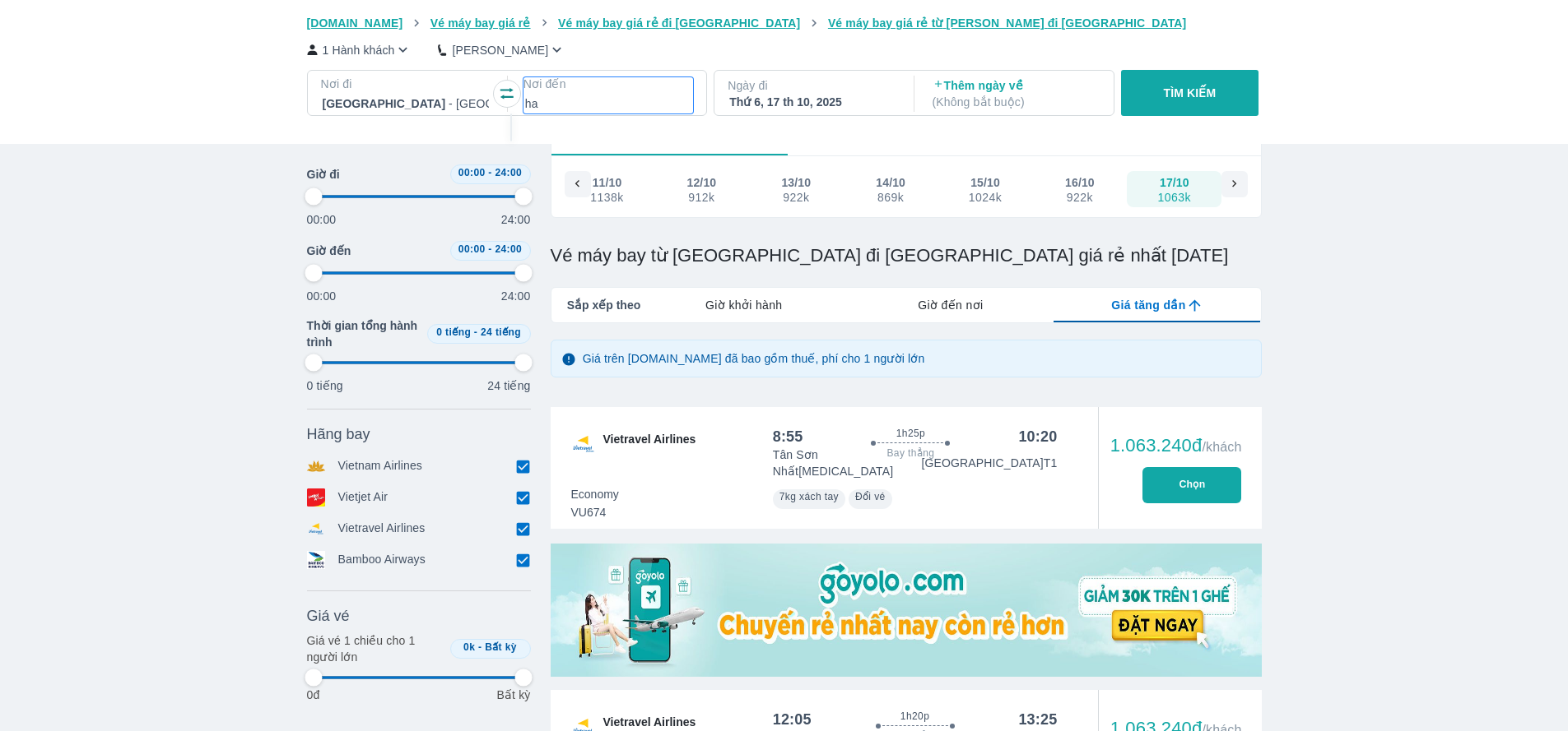
type input "ha n"
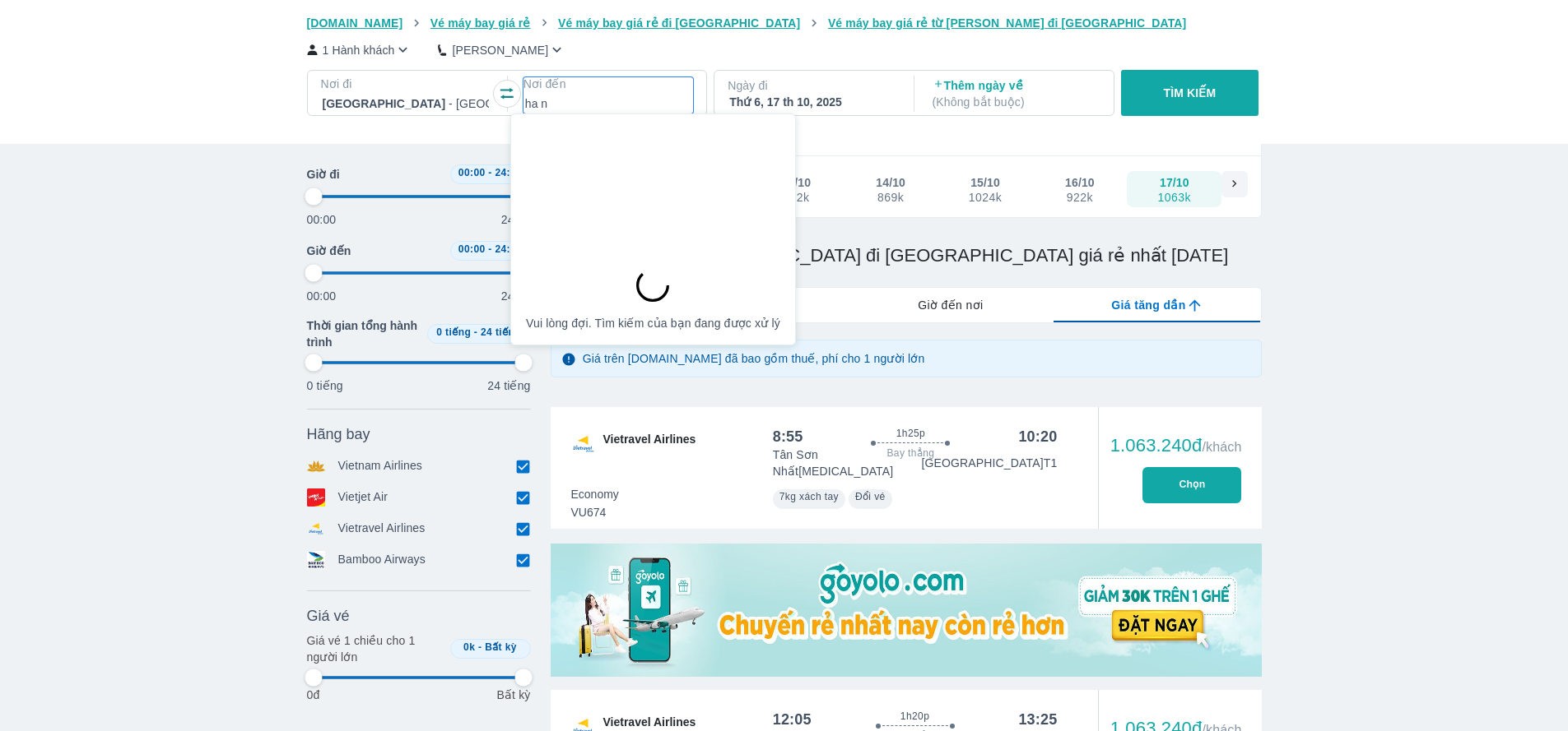
type input "97.9166666666667"
type input "ha no"
type input "97.9166666666667"
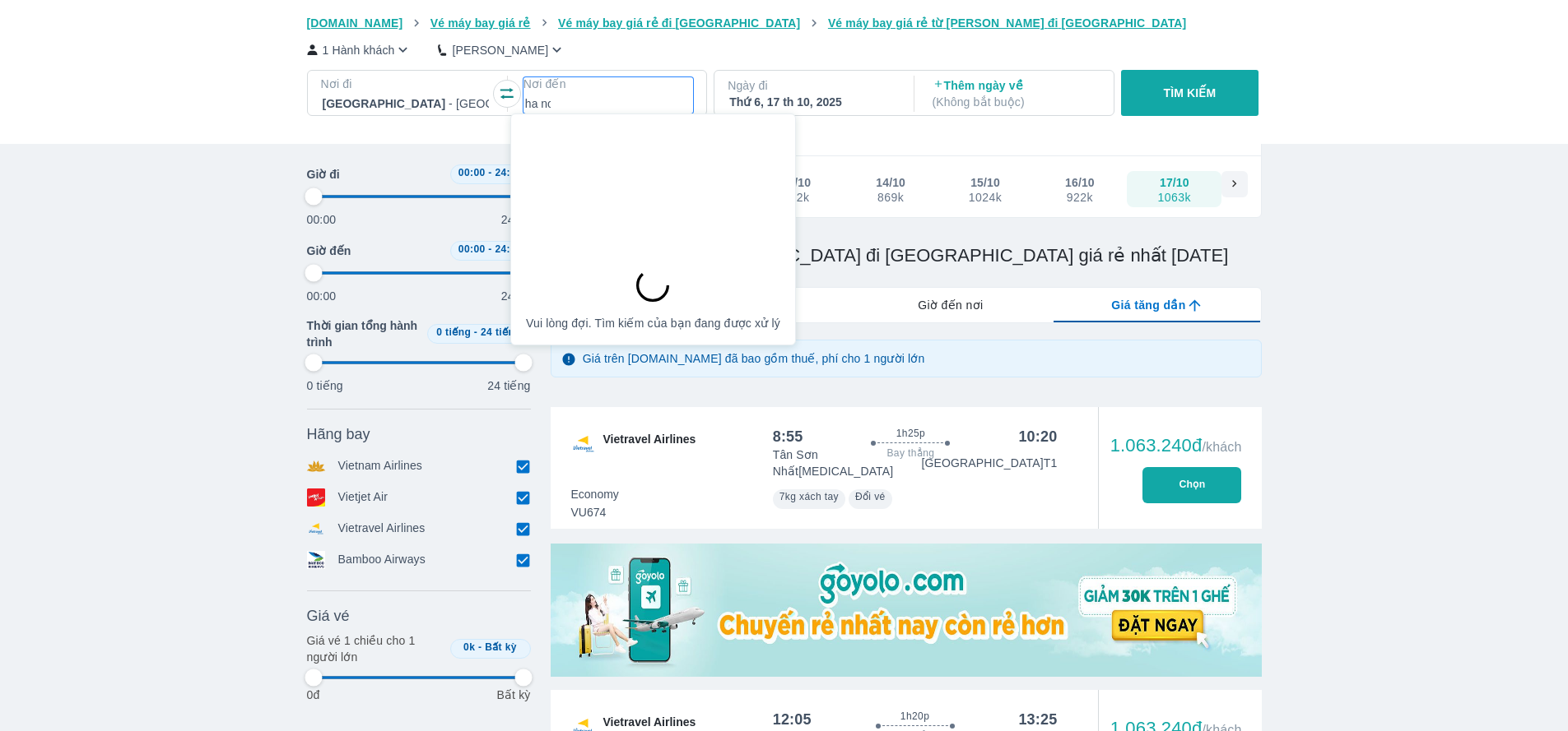
type input "97.9166666666667"
type input "ha noi"
type input "97.9166666666667"
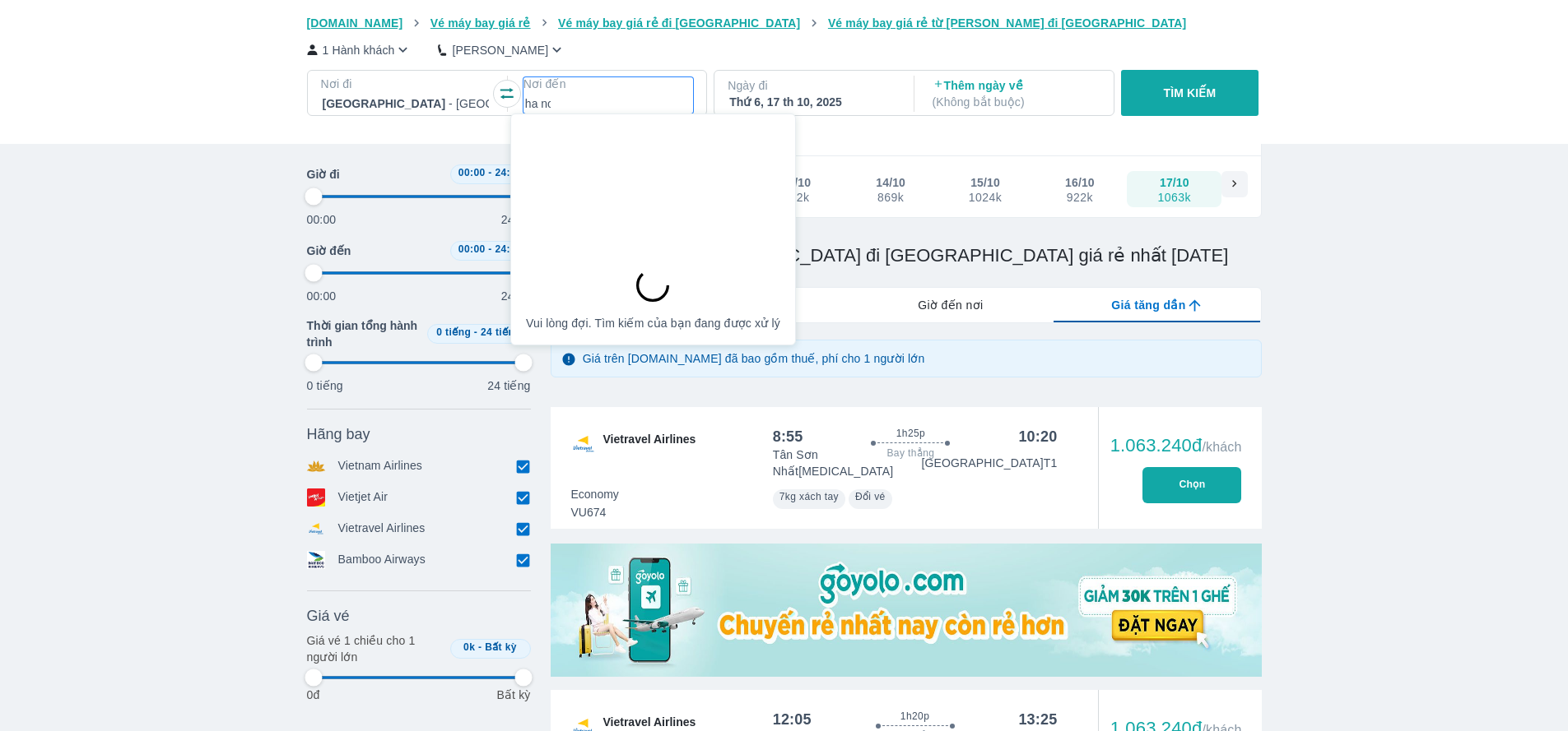
type input "97.9166666666667"
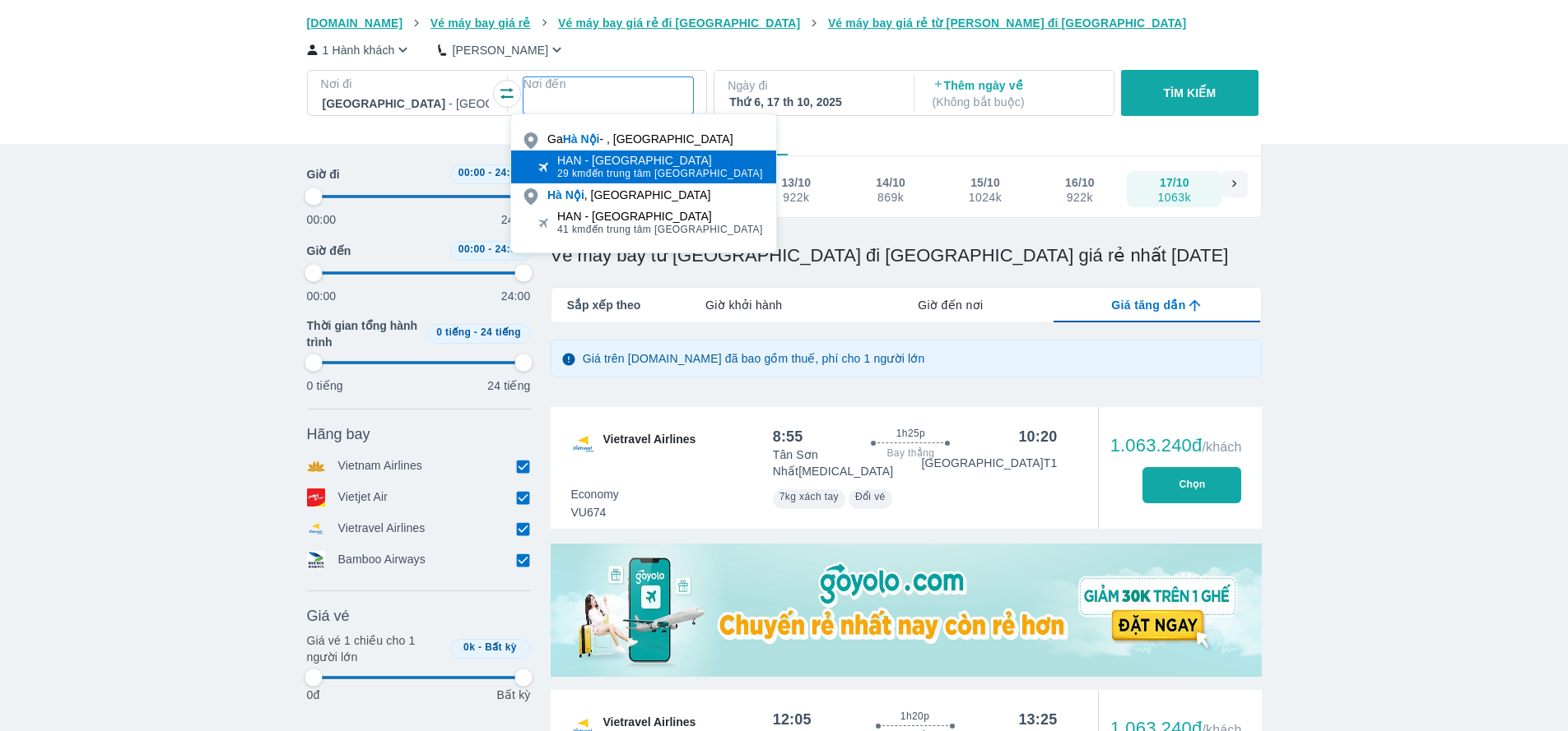
click at [639, 170] on span "29 km đến trung tâm [GEOGRAPHIC_DATA]" at bounding box center [659, 174] width 206 height 14
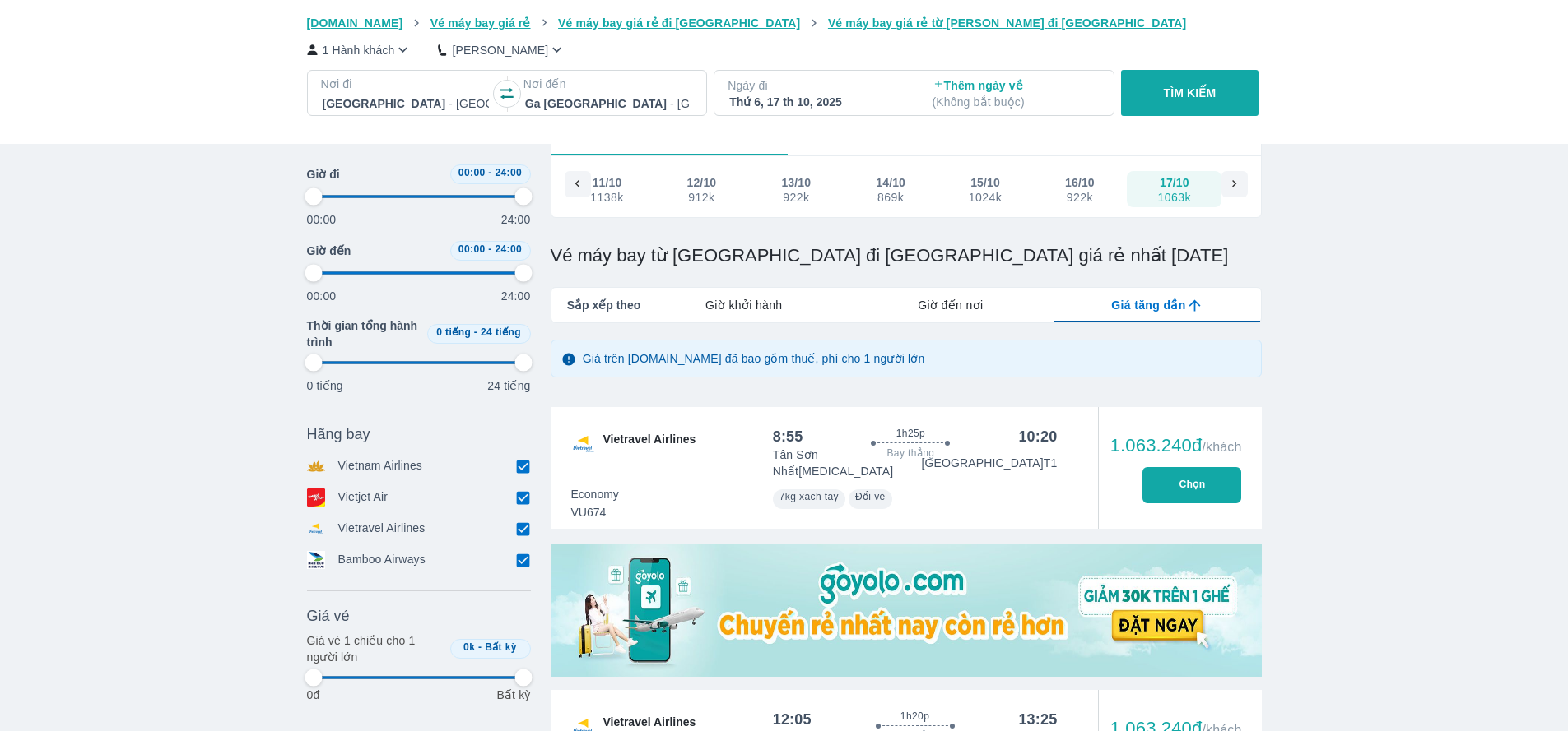
click at [1142, 84] on button "TÌM KIẾM" at bounding box center [1190, 93] width 137 height 46
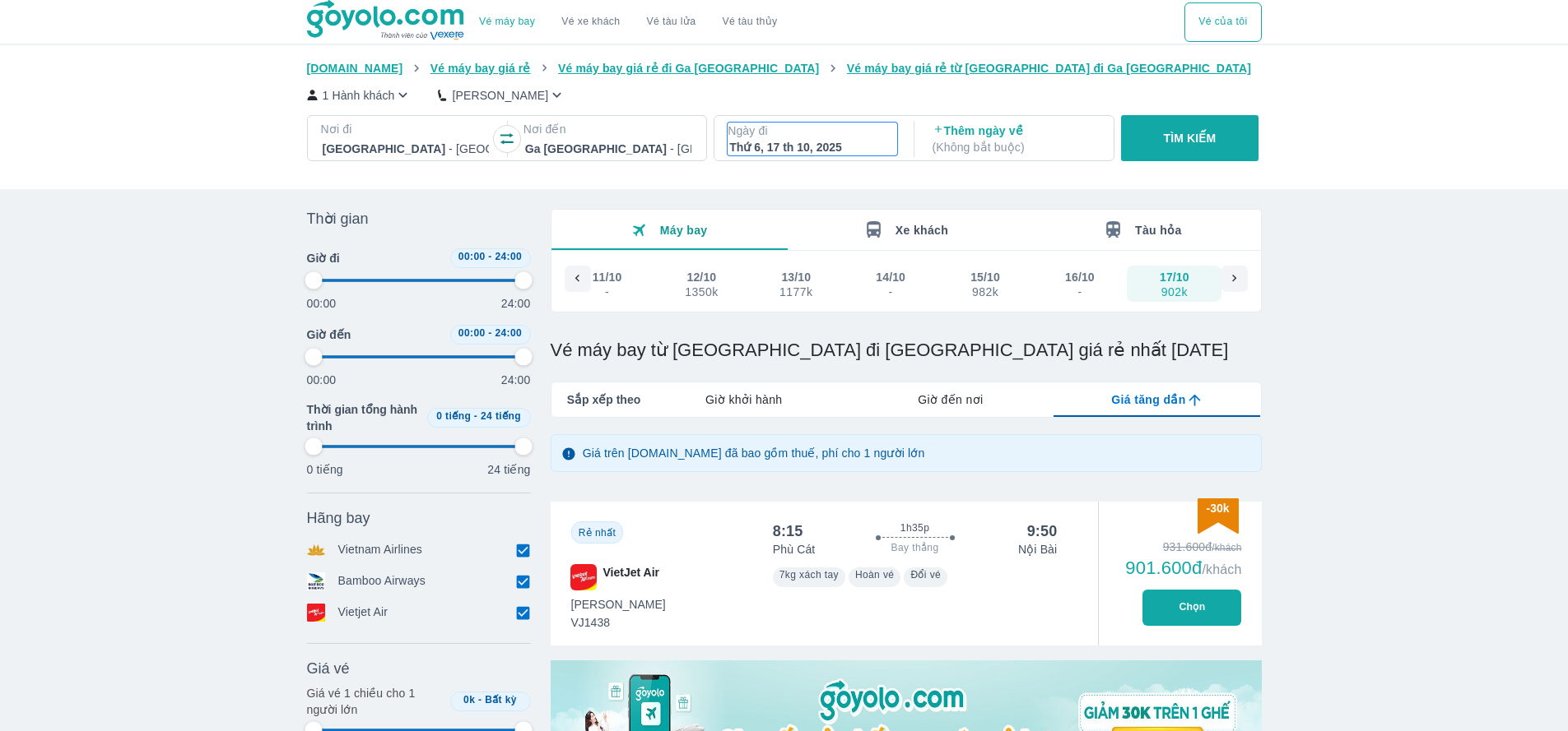
click at [783, 128] on p "Ngày đi" at bounding box center [812, 130] width 170 height 16
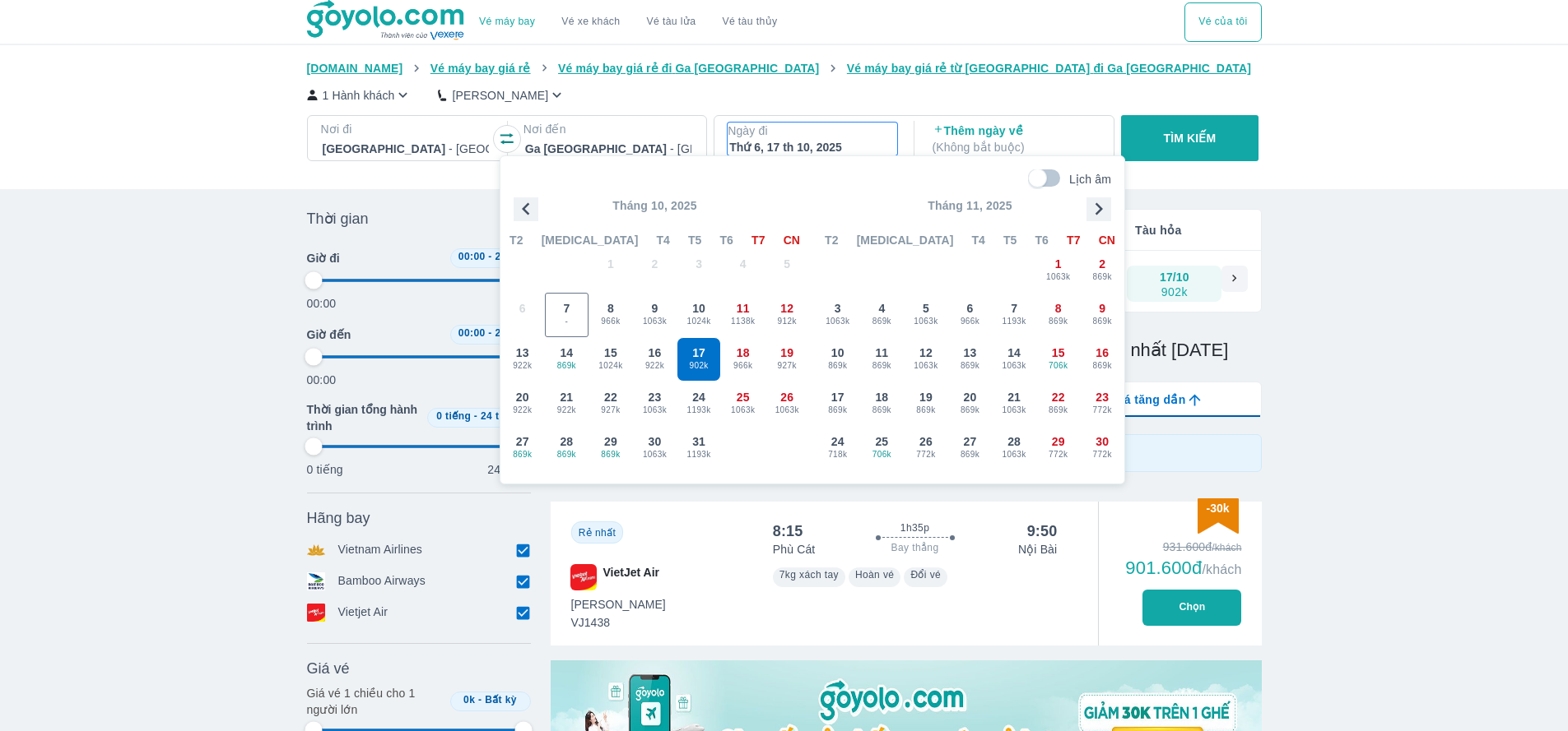
scroll to position [95, 0]
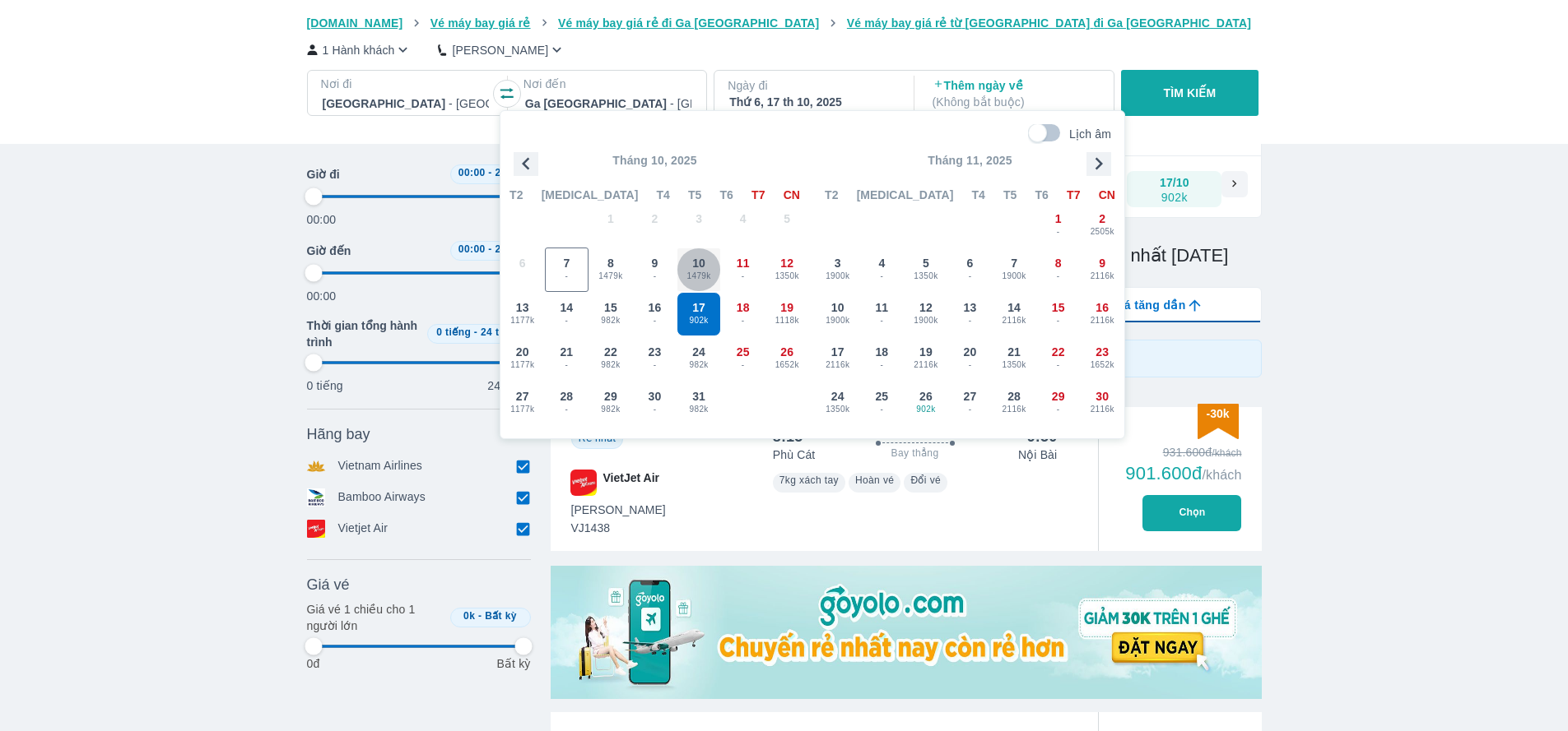
click at [694, 277] on span "1479k" at bounding box center [698, 277] width 42 height 14
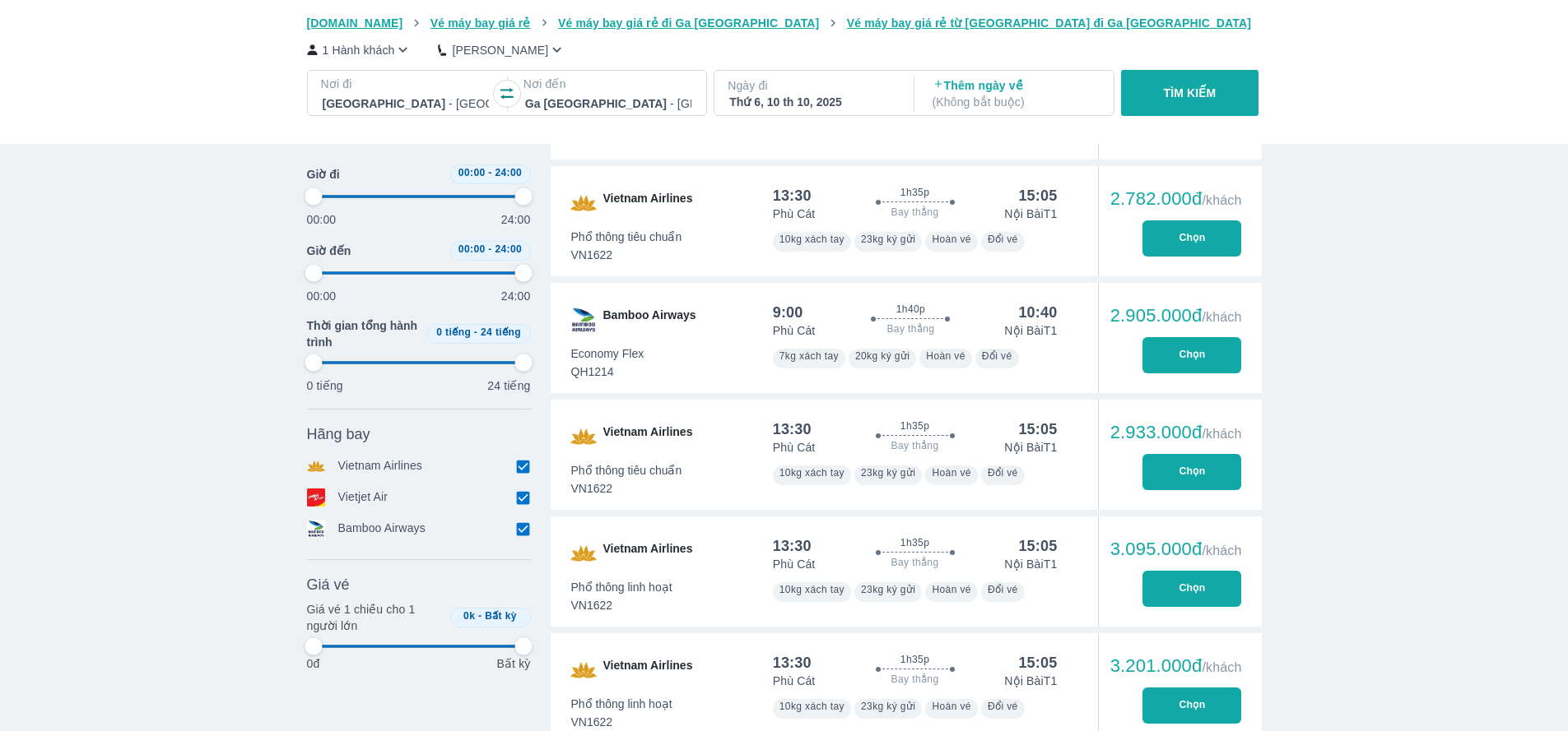
scroll to position [0, 0]
